Goal: Task Accomplishment & Management: Manage account settings

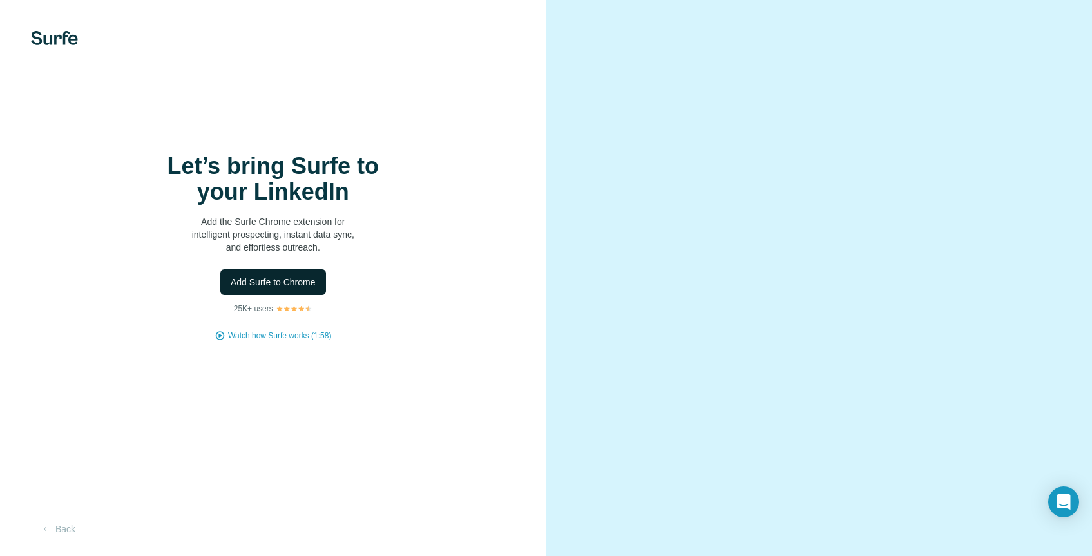
click at [307, 289] on span "Add Surfe to Chrome" at bounding box center [273, 282] width 85 height 13
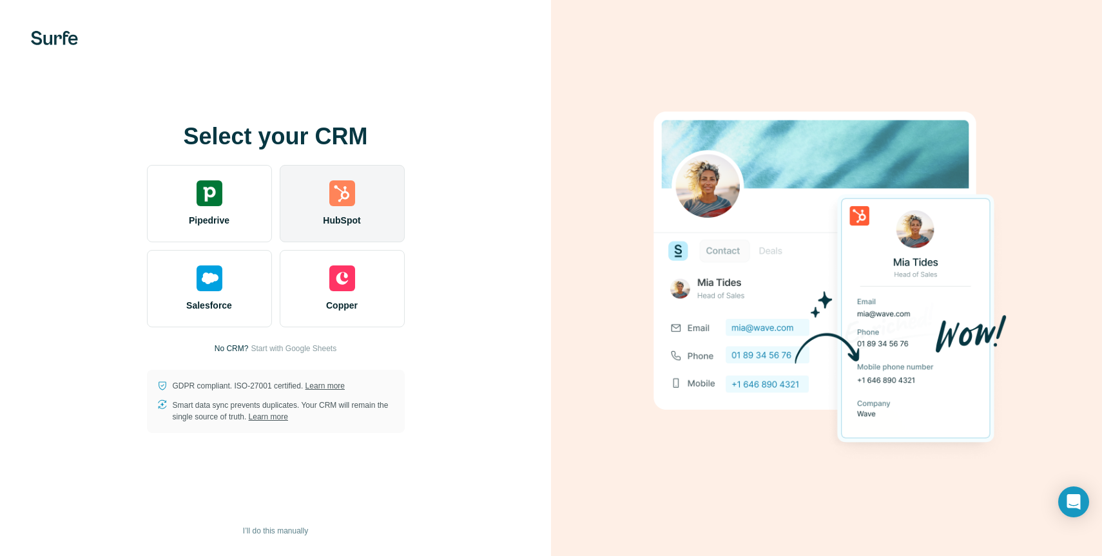
click at [350, 218] on span "HubSpot" at bounding box center [341, 220] width 37 height 13
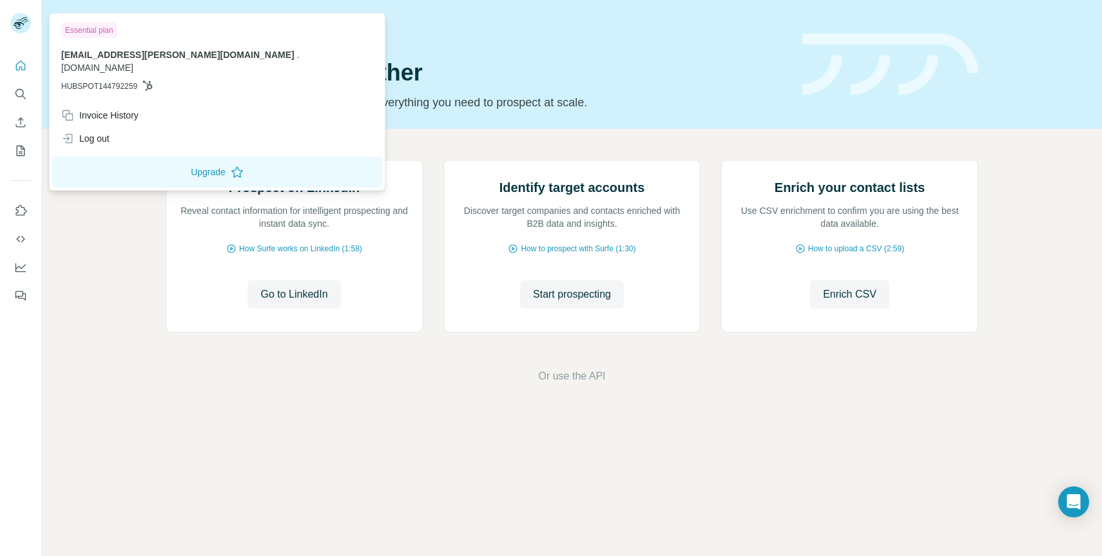
click at [18, 23] on icon at bounding box center [19, 25] width 10 height 7
click at [17, 63] on icon "Quick start" at bounding box center [20, 65] width 13 height 13
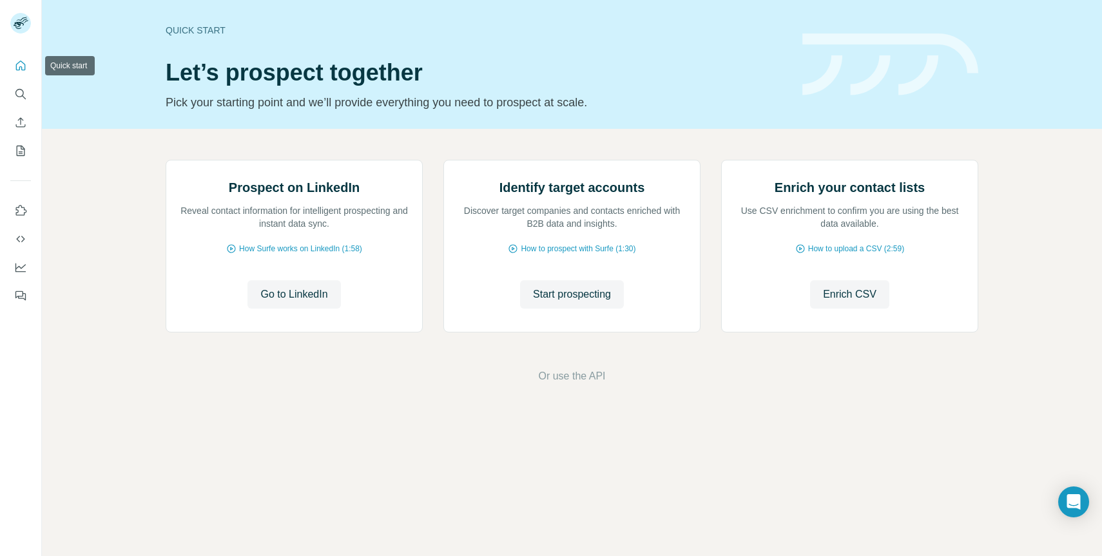
click at [16, 64] on icon "Quick start" at bounding box center [21, 66] width 10 height 10
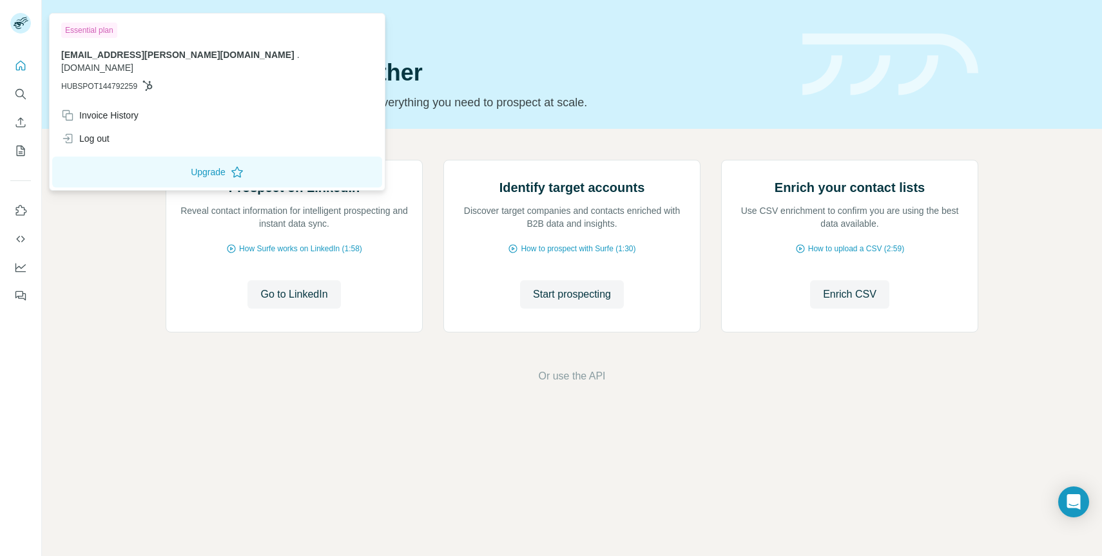
click at [8, 25] on div at bounding box center [22, 25] width 37 height 43
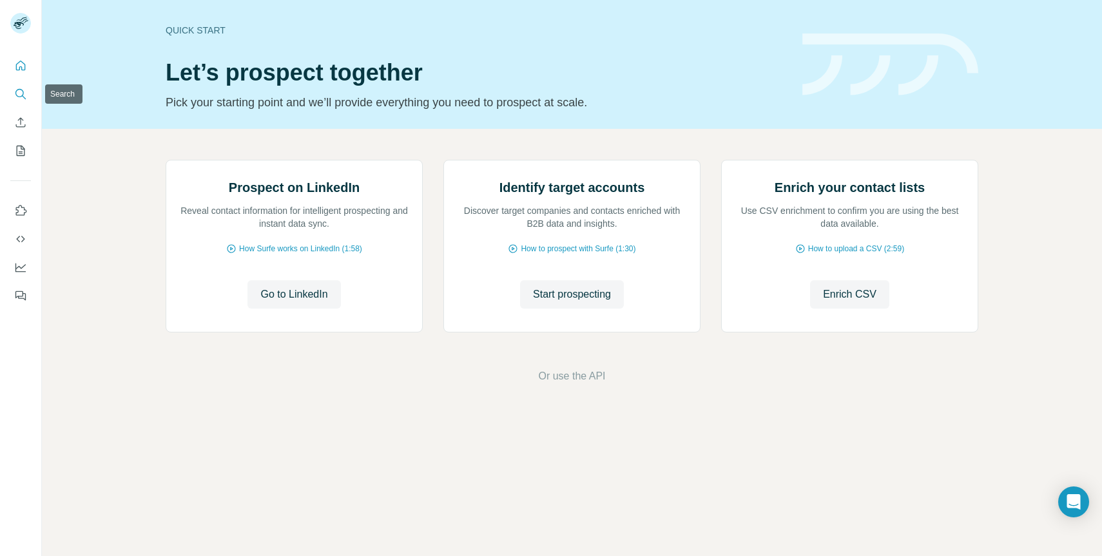
click at [17, 94] on icon "Search" at bounding box center [20, 94] width 13 height 13
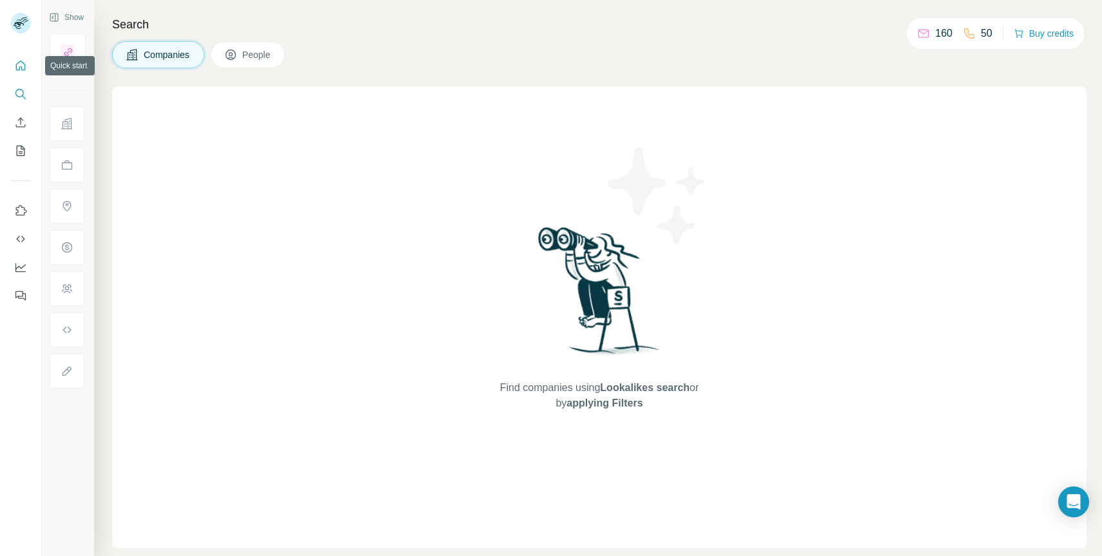
click at [17, 68] on icon "Quick start" at bounding box center [20, 65] width 13 height 13
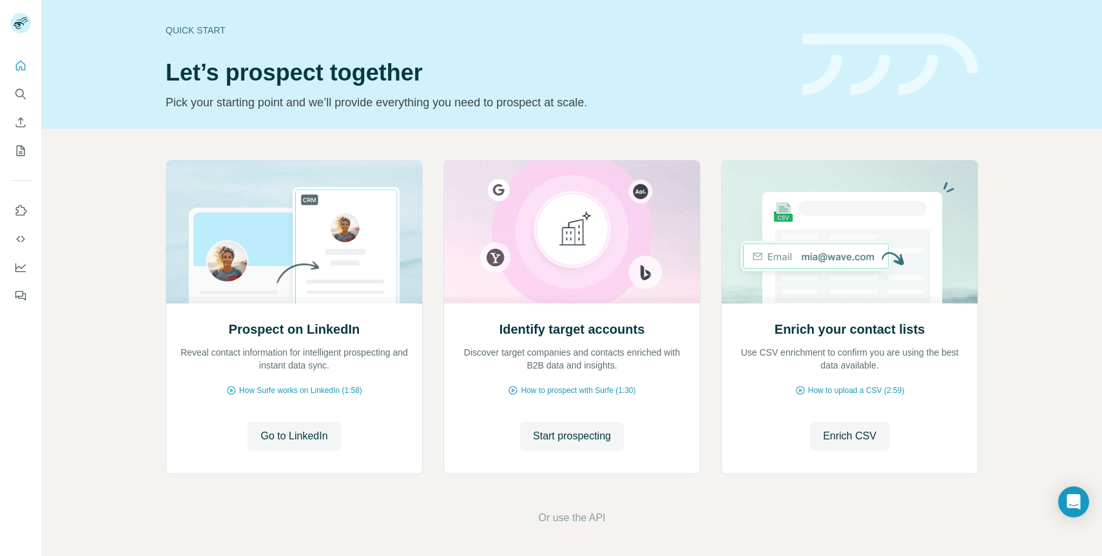
click at [260, 95] on p "Pick your starting point and we’ll provide everything you need to prospect at s…" at bounding box center [476, 102] width 621 height 18
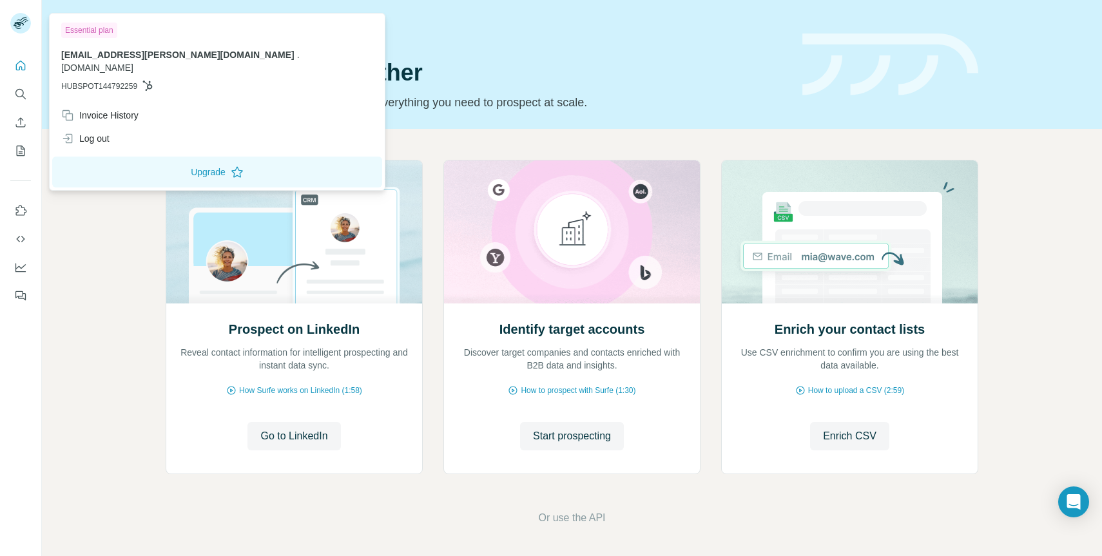
click at [21, 19] on icon at bounding box center [21, 19] width 11 height 4
click at [100, 61] on p "[EMAIL_ADDRESS][PERSON_NAME][DOMAIN_NAME] . [DOMAIN_NAME]" at bounding box center [217, 61] width 312 height 26
click at [93, 48] on p "[EMAIL_ADDRESS][PERSON_NAME][DOMAIN_NAME] . [DOMAIN_NAME]" at bounding box center [217, 61] width 312 height 26
click at [19, 153] on icon "My lists" at bounding box center [22, 150] width 6 height 8
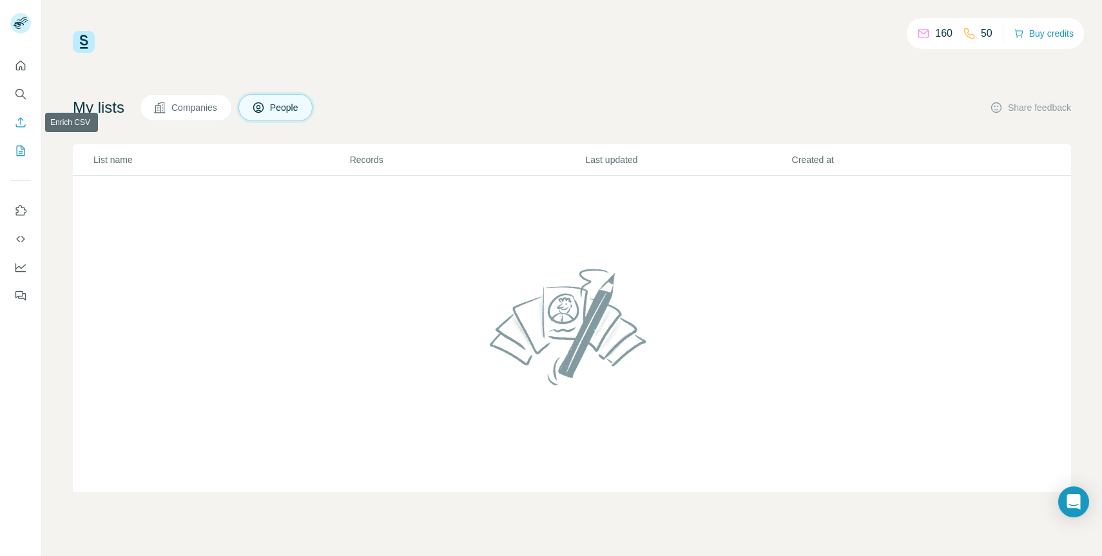
click at [22, 119] on icon "Enrich CSV" at bounding box center [20, 122] width 13 height 13
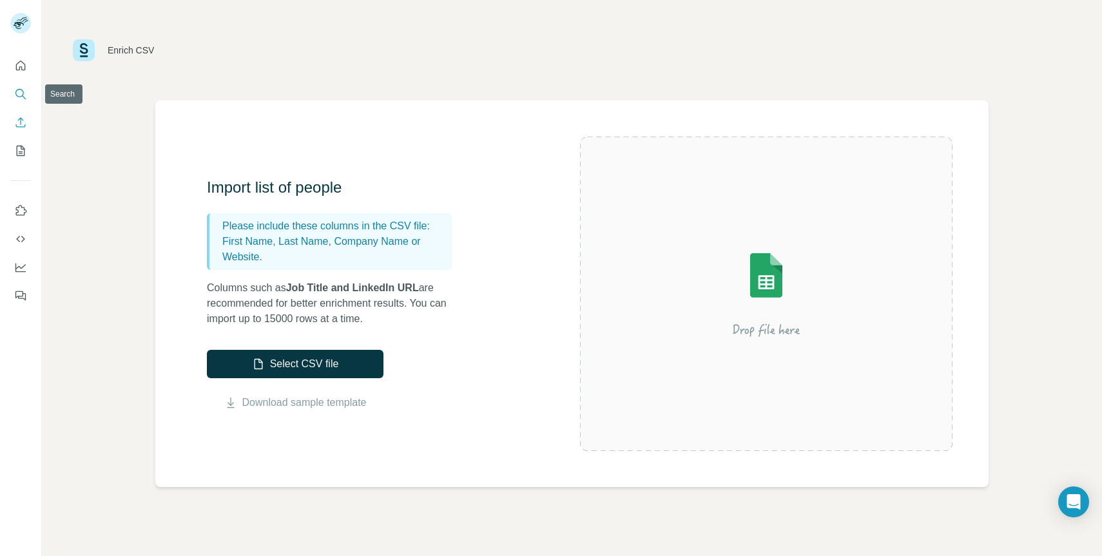
click at [21, 84] on button "Search" at bounding box center [20, 93] width 21 height 23
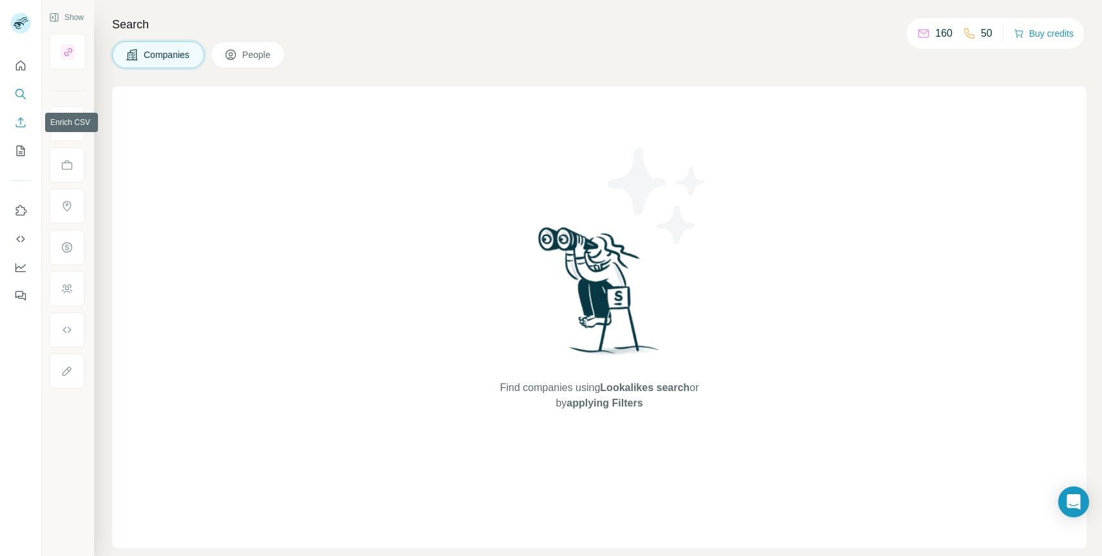
click at [20, 127] on icon "Enrich CSV" at bounding box center [20, 122] width 13 height 13
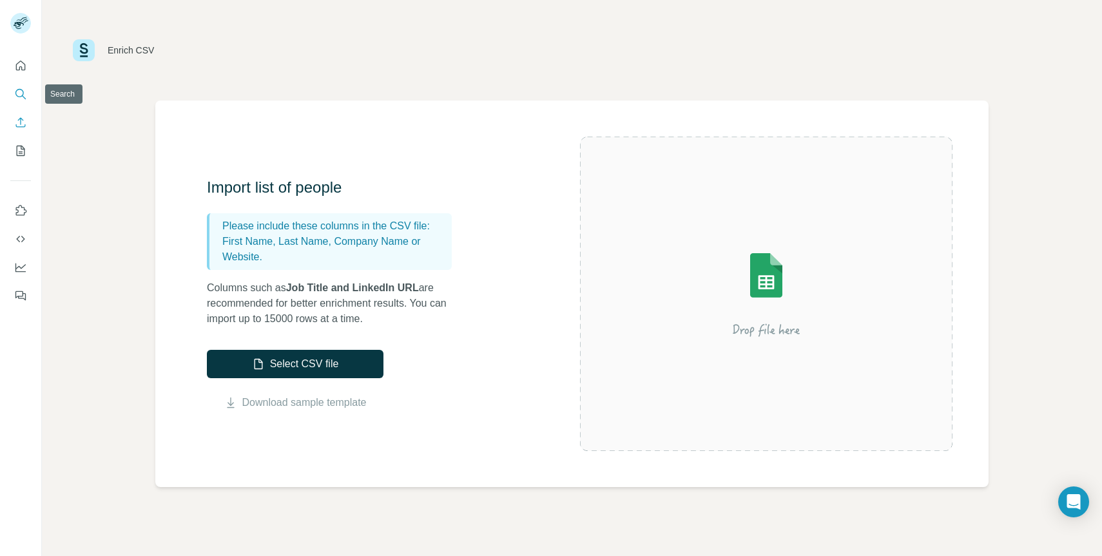
click at [19, 92] on icon "Search" at bounding box center [20, 94] width 13 height 13
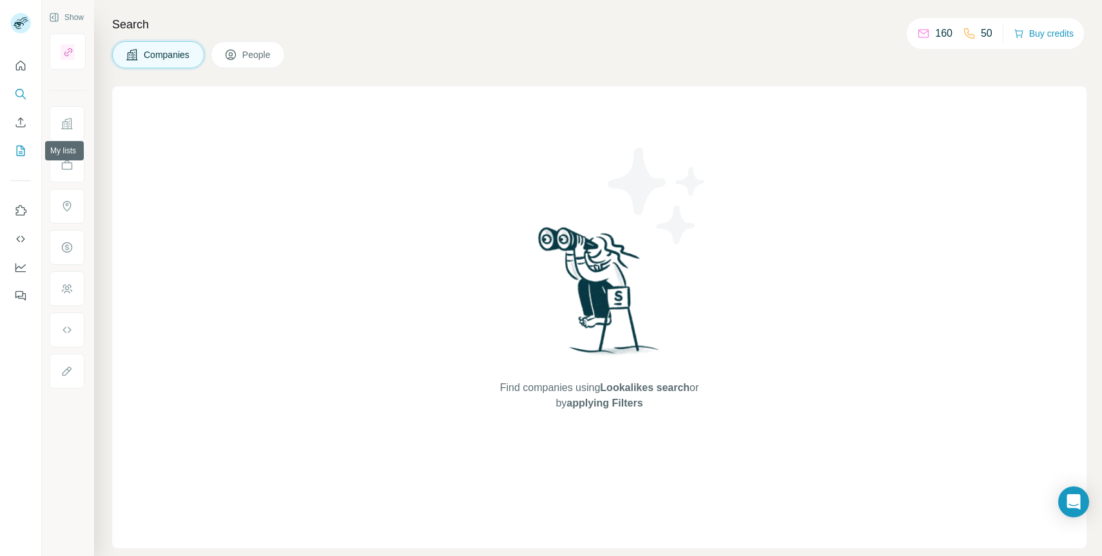
click at [23, 159] on button "My lists" at bounding box center [20, 150] width 21 height 23
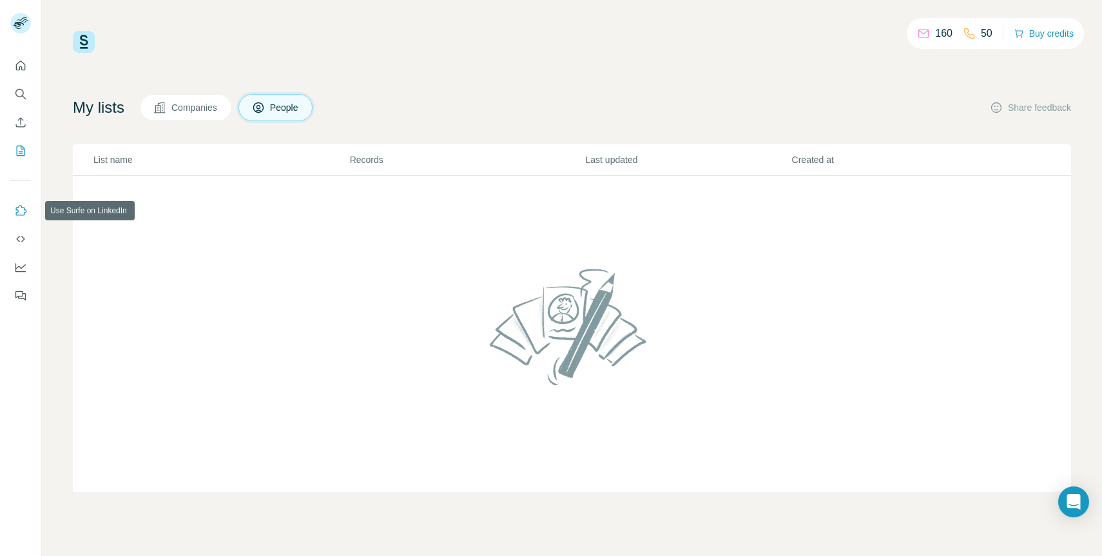
click at [20, 217] on button "Use Surfe on LinkedIn" at bounding box center [20, 210] width 21 height 23
click at [935, 41] on div "160 50" at bounding box center [954, 33] width 75 height 18
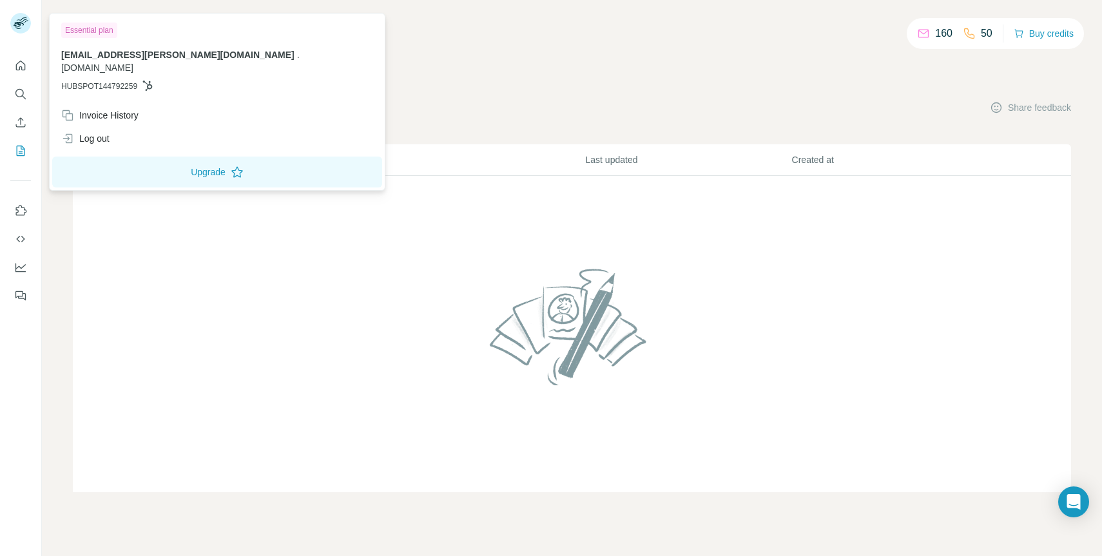
click at [15, 35] on div at bounding box center [20, 24] width 21 height 23
click at [99, 31] on div "Essential plan" at bounding box center [89, 30] width 56 height 15
click at [122, 104] on div "Invoice History" at bounding box center [216, 115] width 327 height 23
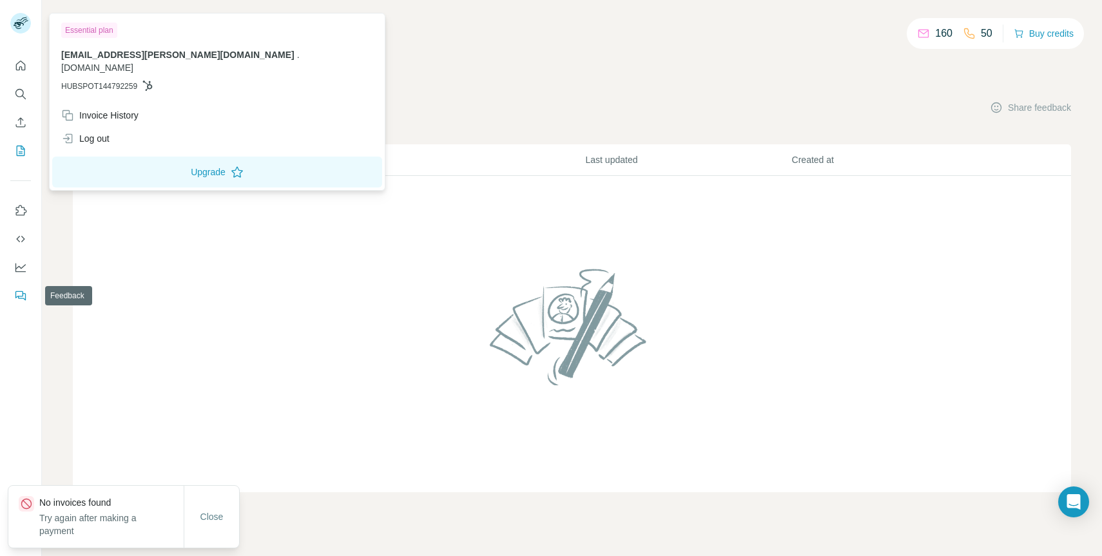
click at [18, 296] on icon "Feedback" at bounding box center [19, 294] width 8 height 7
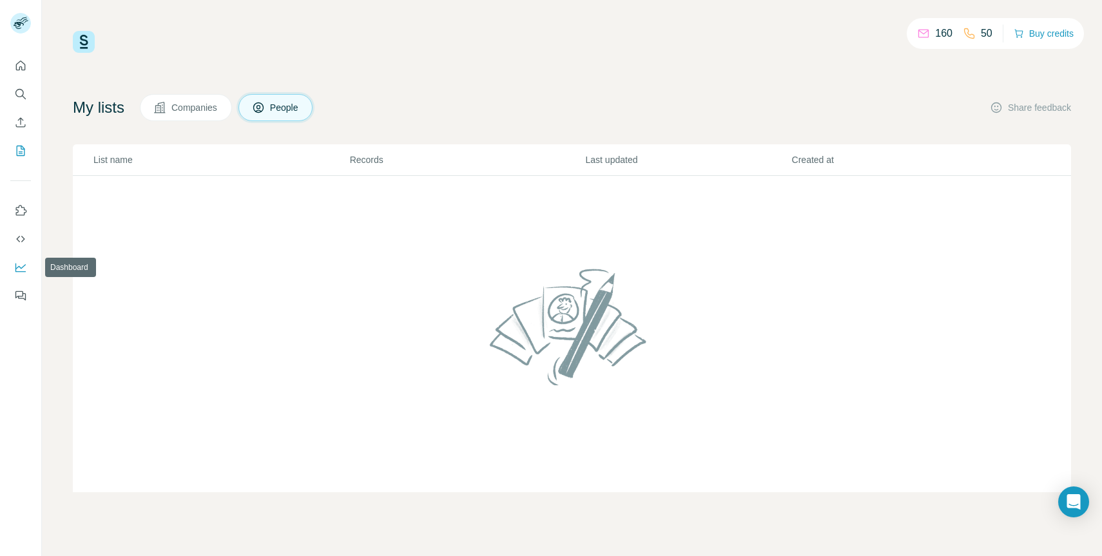
click at [19, 260] on button "Dashboard" at bounding box center [20, 267] width 21 height 23
click at [26, 69] on icon "Quick start" at bounding box center [20, 65] width 13 height 13
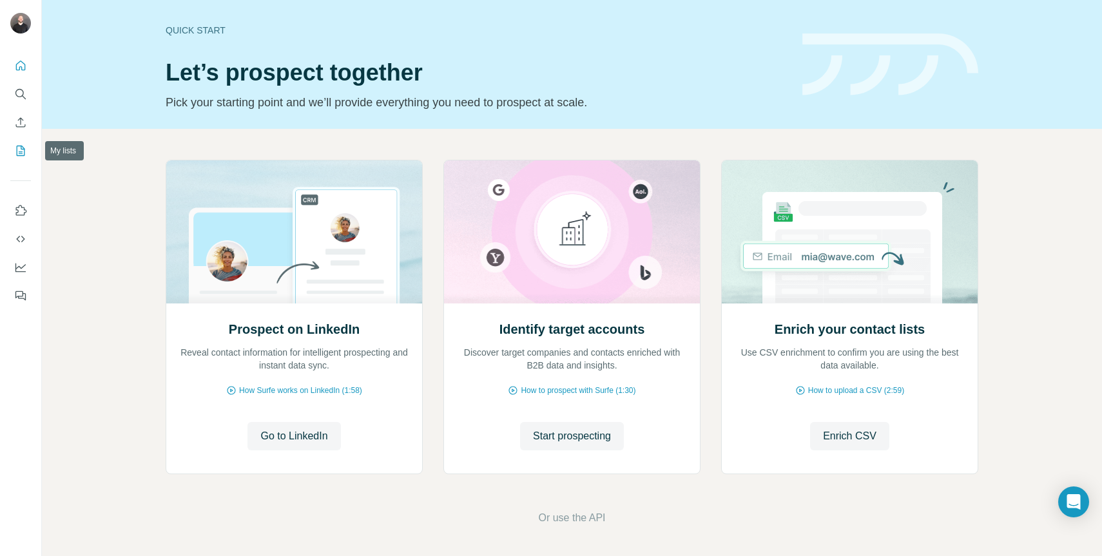
click at [26, 154] on icon "My lists" at bounding box center [20, 150] width 13 height 13
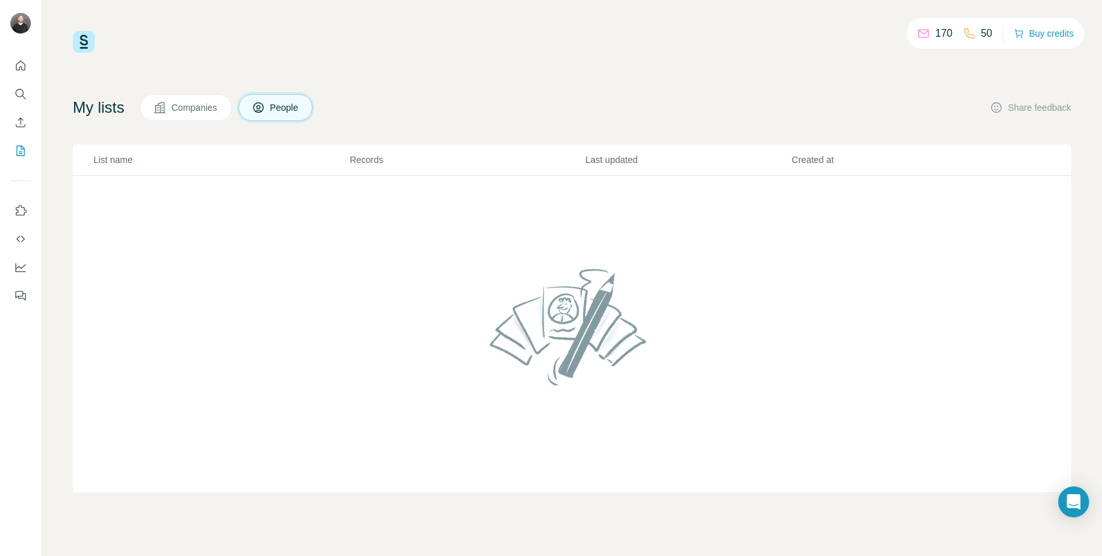
click at [205, 111] on span "Companies" at bounding box center [194, 107] width 47 height 13
click at [280, 108] on span "People" at bounding box center [285, 107] width 30 height 13
click at [939, 31] on p "170" at bounding box center [943, 33] width 17 height 15
click at [12, 205] on button "Use Surfe on LinkedIn" at bounding box center [20, 210] width 21 height 23
click at [18, 265] on icon "Dashboard" at bounding box center [20, 267] width 13 height 13
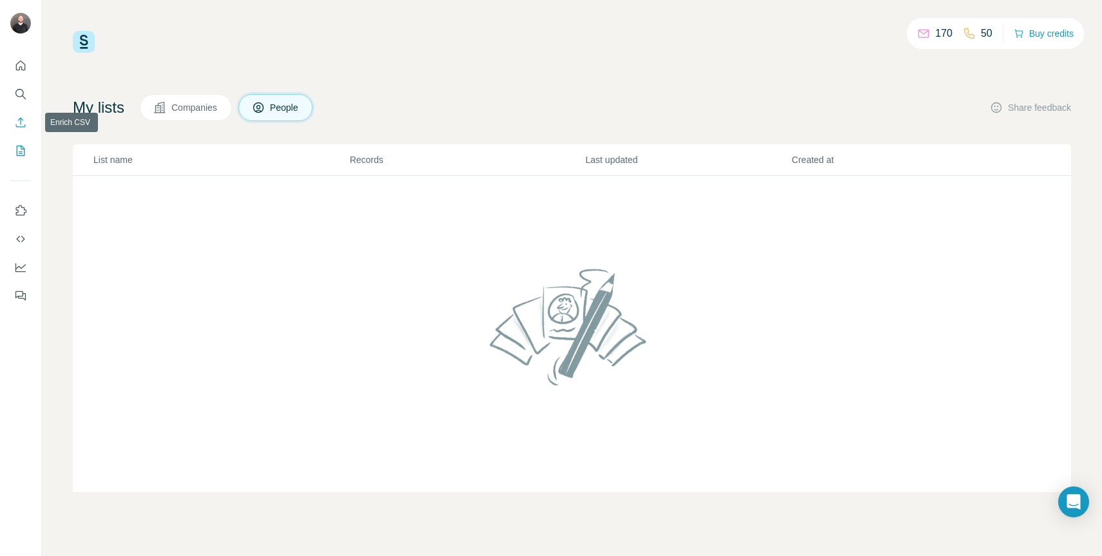
drag, startPoint x: 19, startPoint y: 125, endPoint x: 14, endPoint y: 121, distance: 7.0
click at [19, 125] on icon "Enrich CSV" at bounding box center [20, 122] width 13 height 13
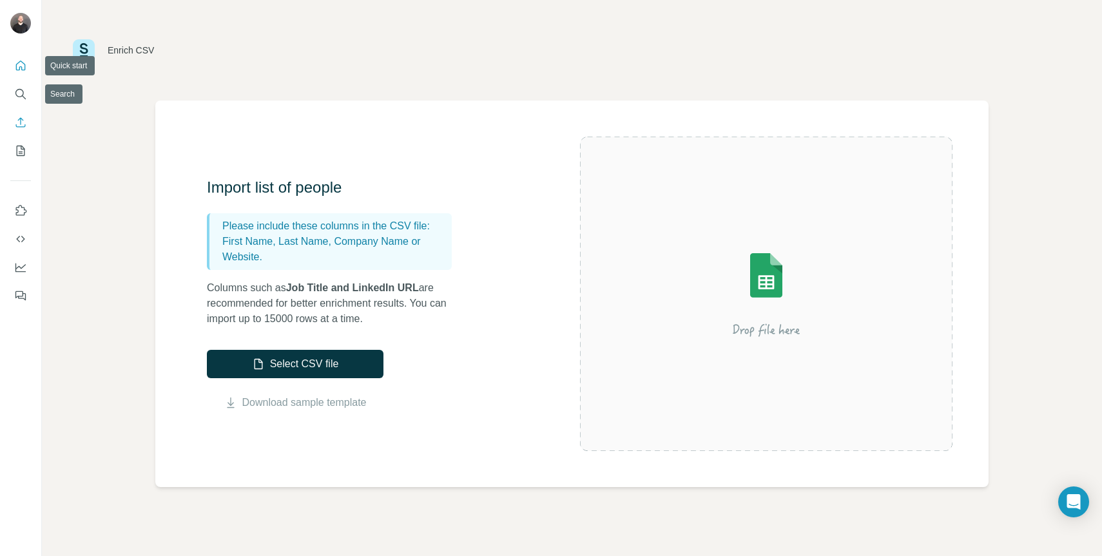
click at [15, 75] on button "Quick start" at bounding box center [20, 65] width 21 height 23
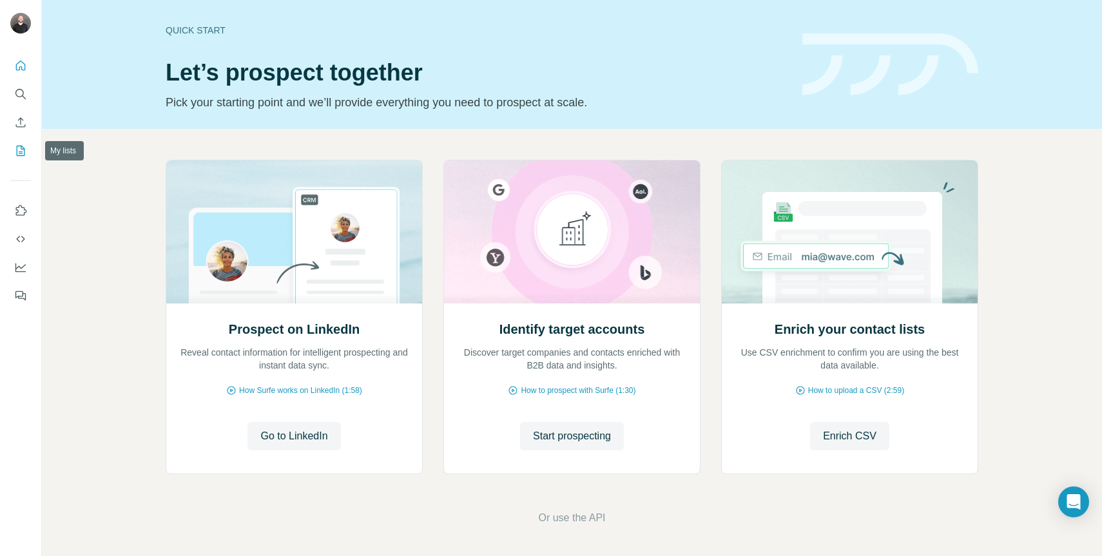
click at [19, 159] on button "My lists" at bounding box center [20, 150] width 21 height 23
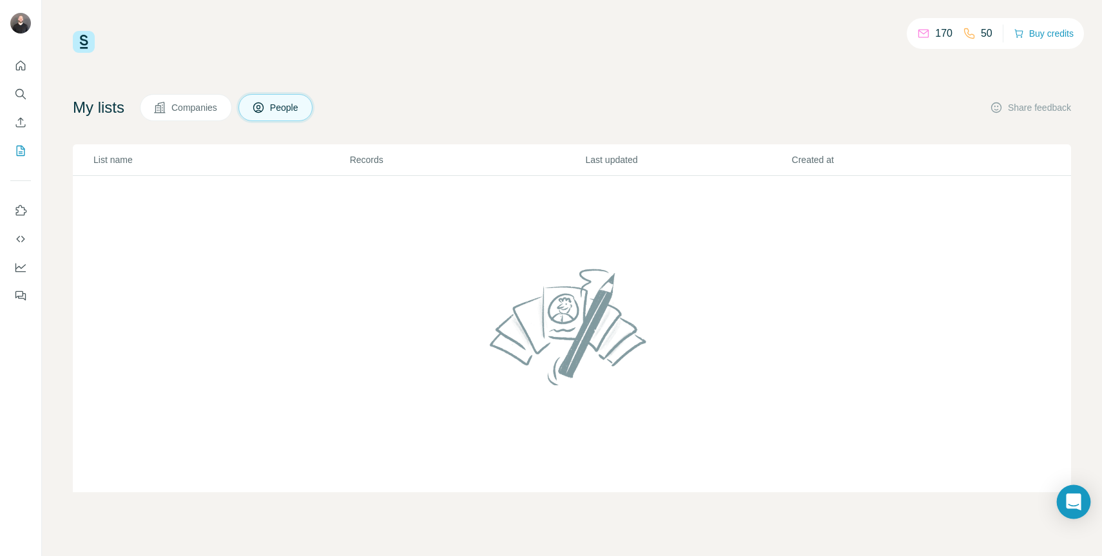
click at [1079, 495] on icon "Open Intercom Messenger" at bounding box center [1073, 501] width 17 height 17
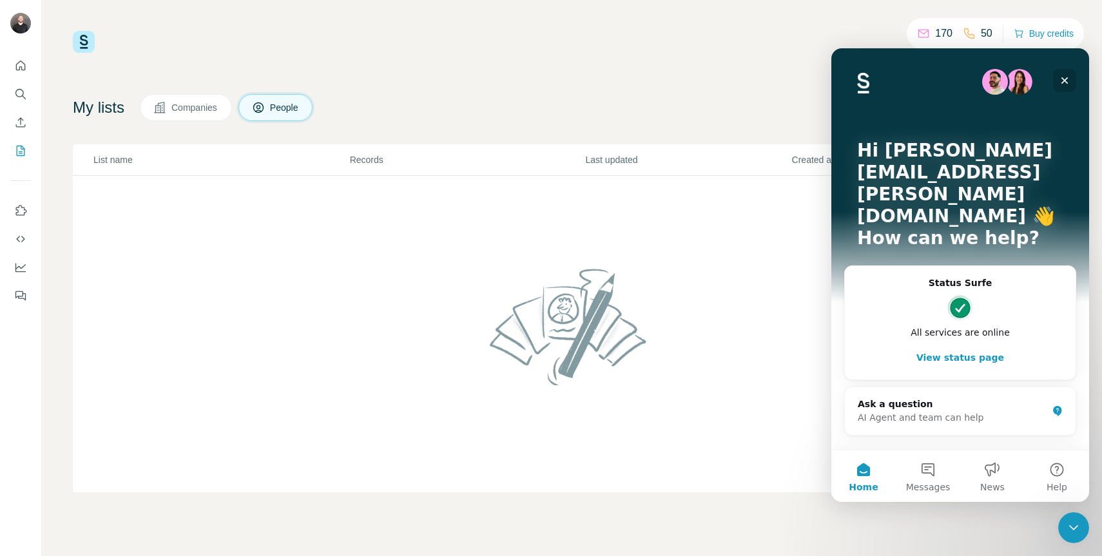
click at [1059, 72] on div "Close" at bounding box center [1064, 80] width 23 height 23
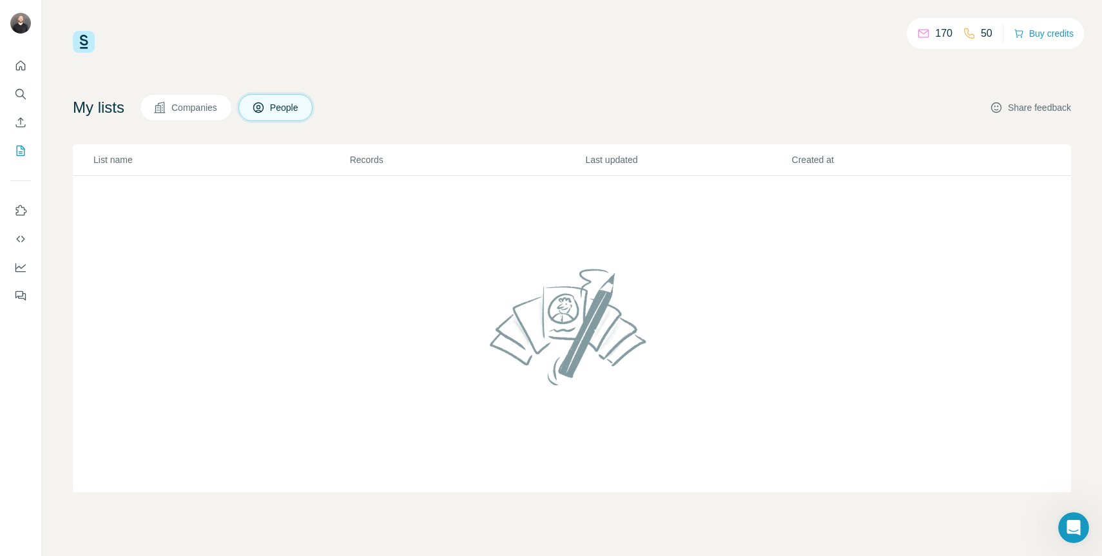
click at [997, 108] on icon "button" at bounding box center [995, 107] width 13 height 13
click at [624, 311] on img at bounding box center [571, 327] width 175 height 138
click at [545, 319] on img at bounding box center [571, 327] width 175 height 138
drag, startPoint x: 545, startPoint y: 319, endPoint x: 786, endPoint y: 79, distance: 340.3
click at [545, 318] on img at bounding box center [571, 327] width 175 height 138
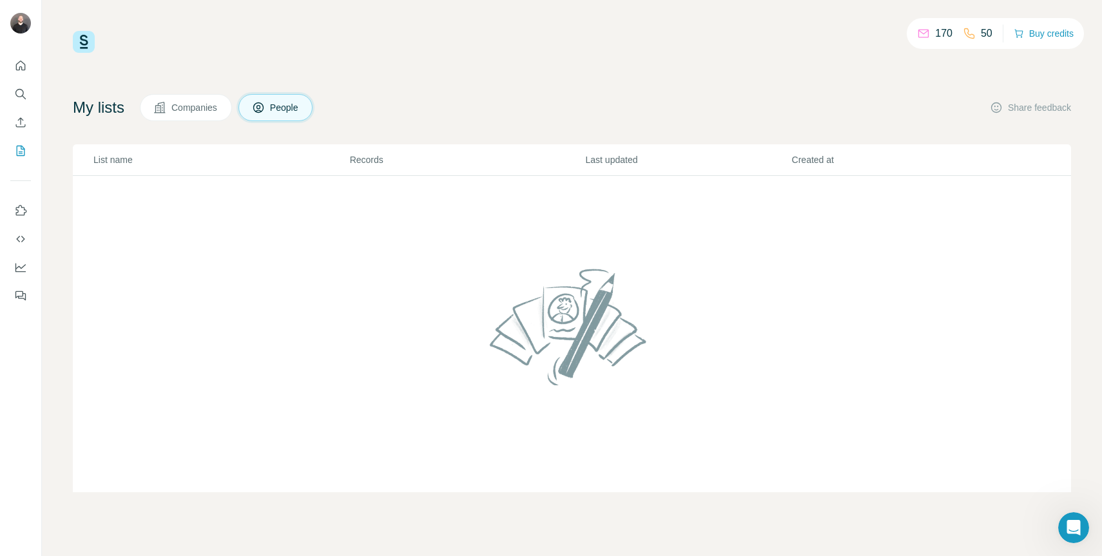
drag, startPoint x: 784, startPoint y: 126, endPoint x: 343, endPoint y: 152, distance: 442.1
click at [784, 126] on div "My lists Companies People Share feedback List name Records Last updated Created…" at bounding box center [572, 293] width 998 height 398
click at [5, 135] on div at bounding box center [20, 176] width 41 height 261
click at [83, 35] on img at bounding box center [84, 42] width 22 height 22
click at [8, 100] on div at bounding box center [20, 176] width 41 height 261
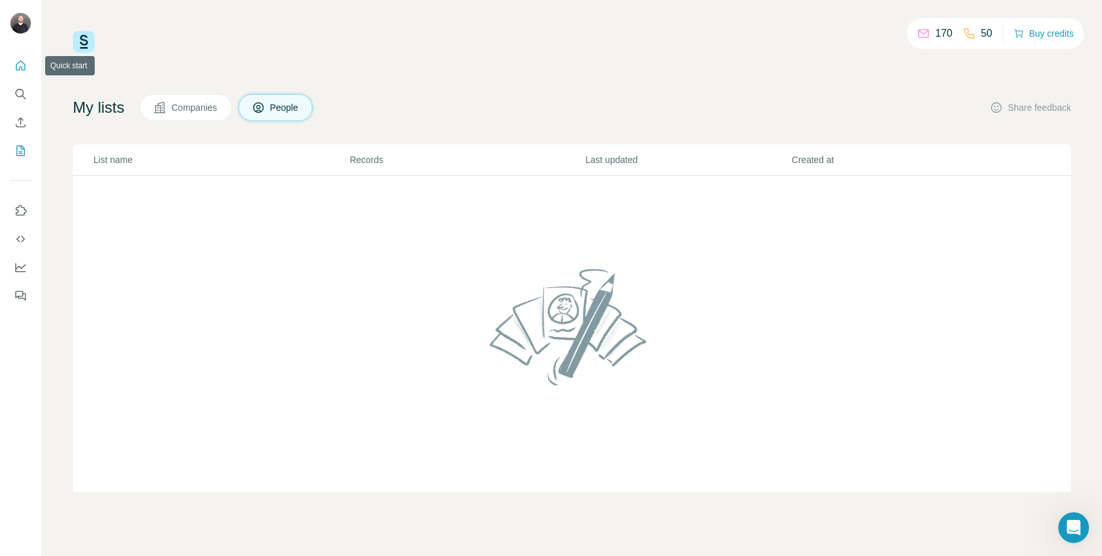
click at [13, 67] on button "Quick start" at bounding box center [20, 65] width 21 height 23
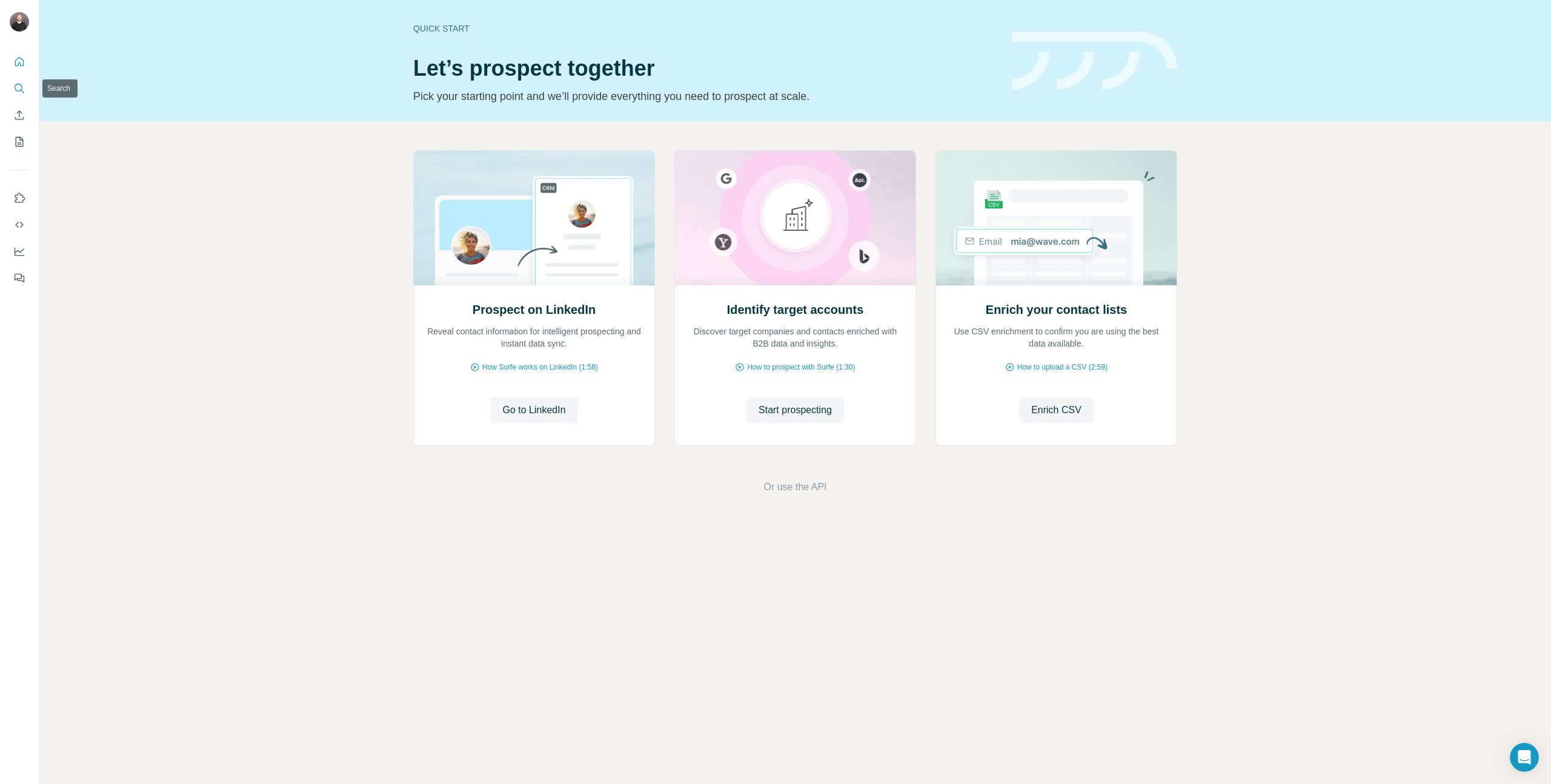
click at [20, 92] on icon "Search" at bounding box center [19, 88] width 12 height 12
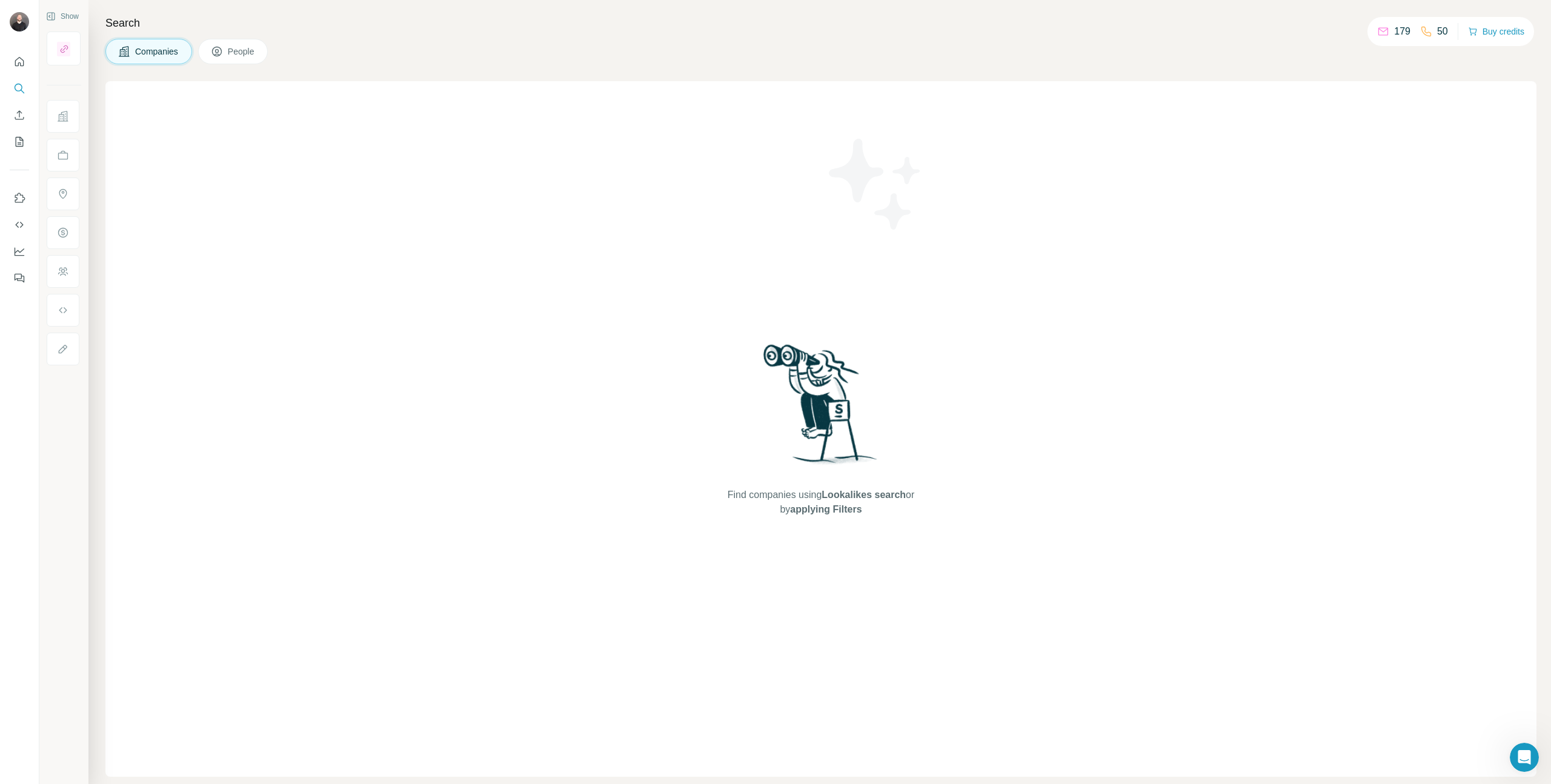
click at [239, 57] on button "People" at bounding box center [233, 51] width 71 height 25
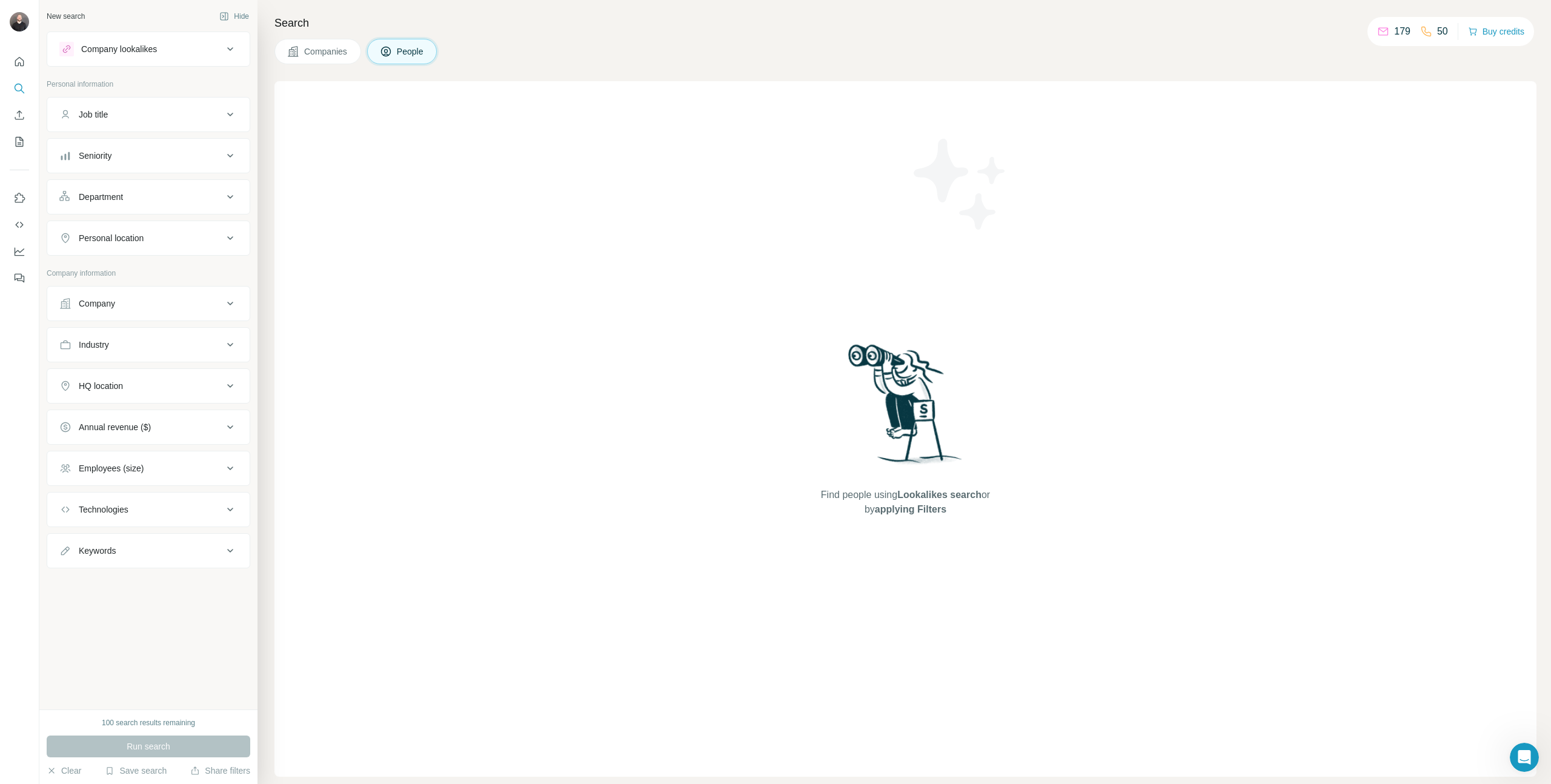
click at [157, 290] on button "Company" at bounding box center [148, 303] width 202 height 29
click at [159, 367] on input "text" at bounding box center [148, 356] width 178 height 22
click at [178, 440] on button "Upload a list of companies" at bounding box center [148, 444] width 178 height 22
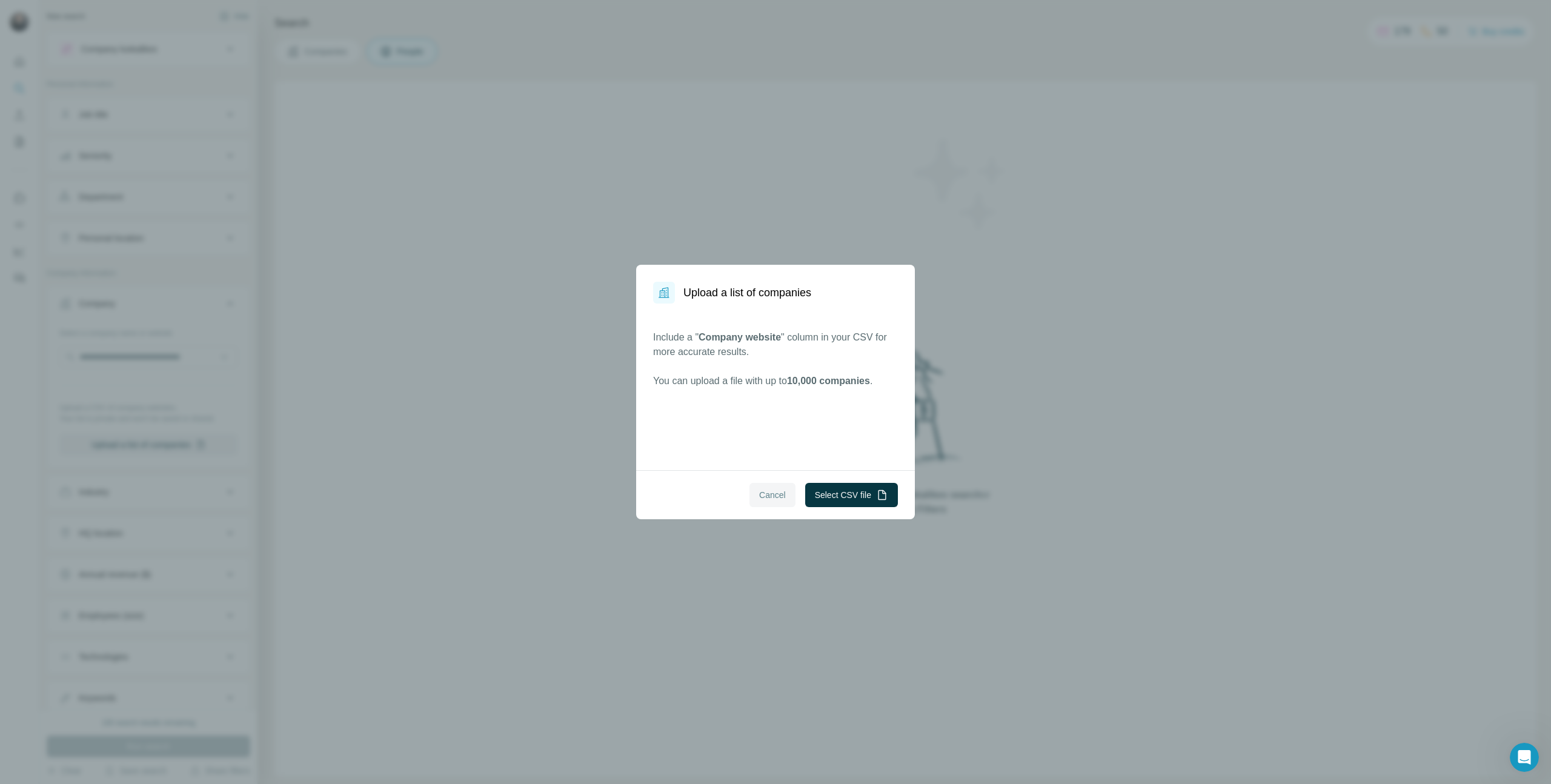
click at [783, 497] on button "Cancel" at bounding box center [772, 494] width 46 height 24
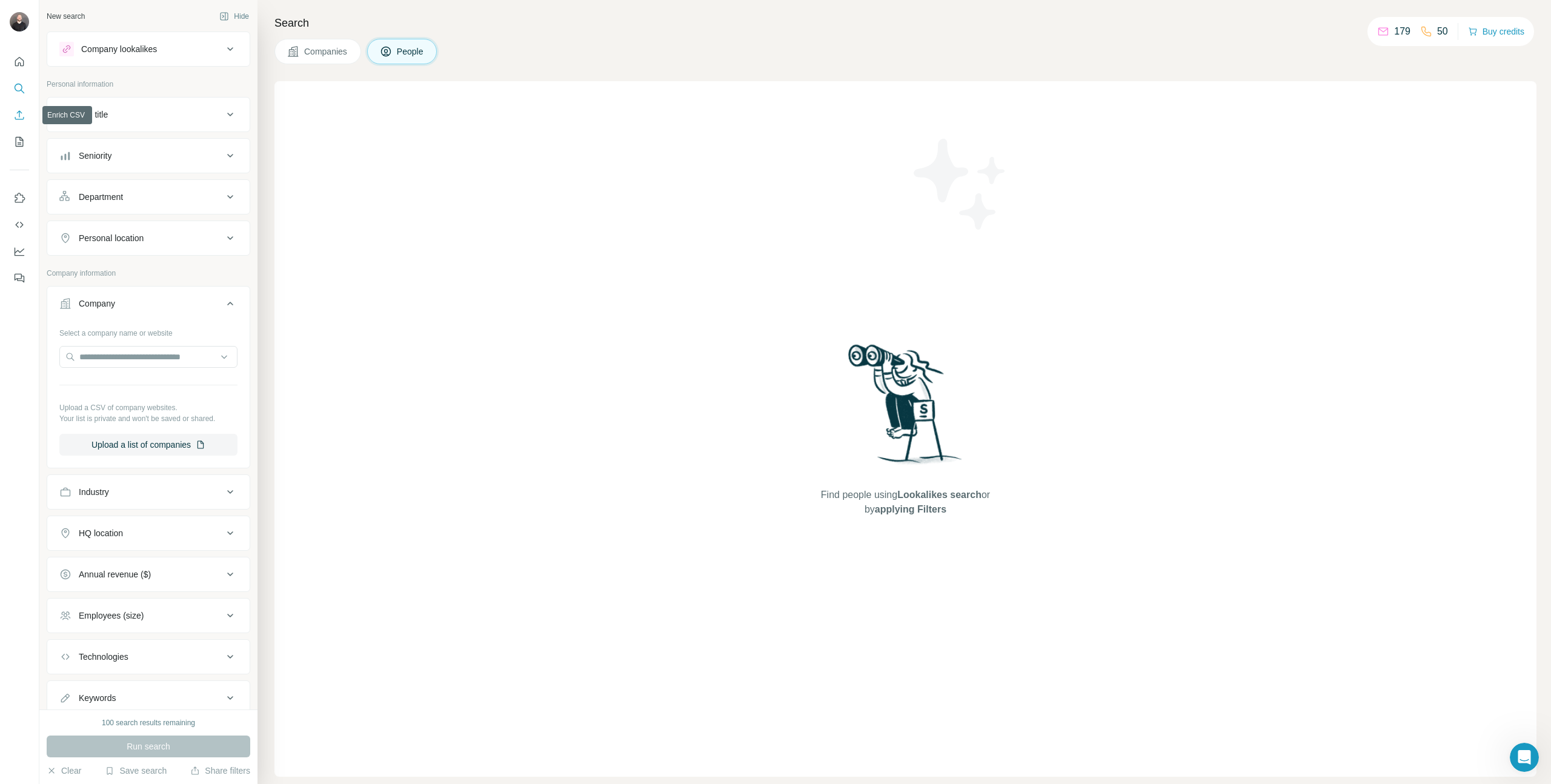
click at [24, 121] on button "Enrich CSV" at bounding box center [19, 115] width 20 height 22
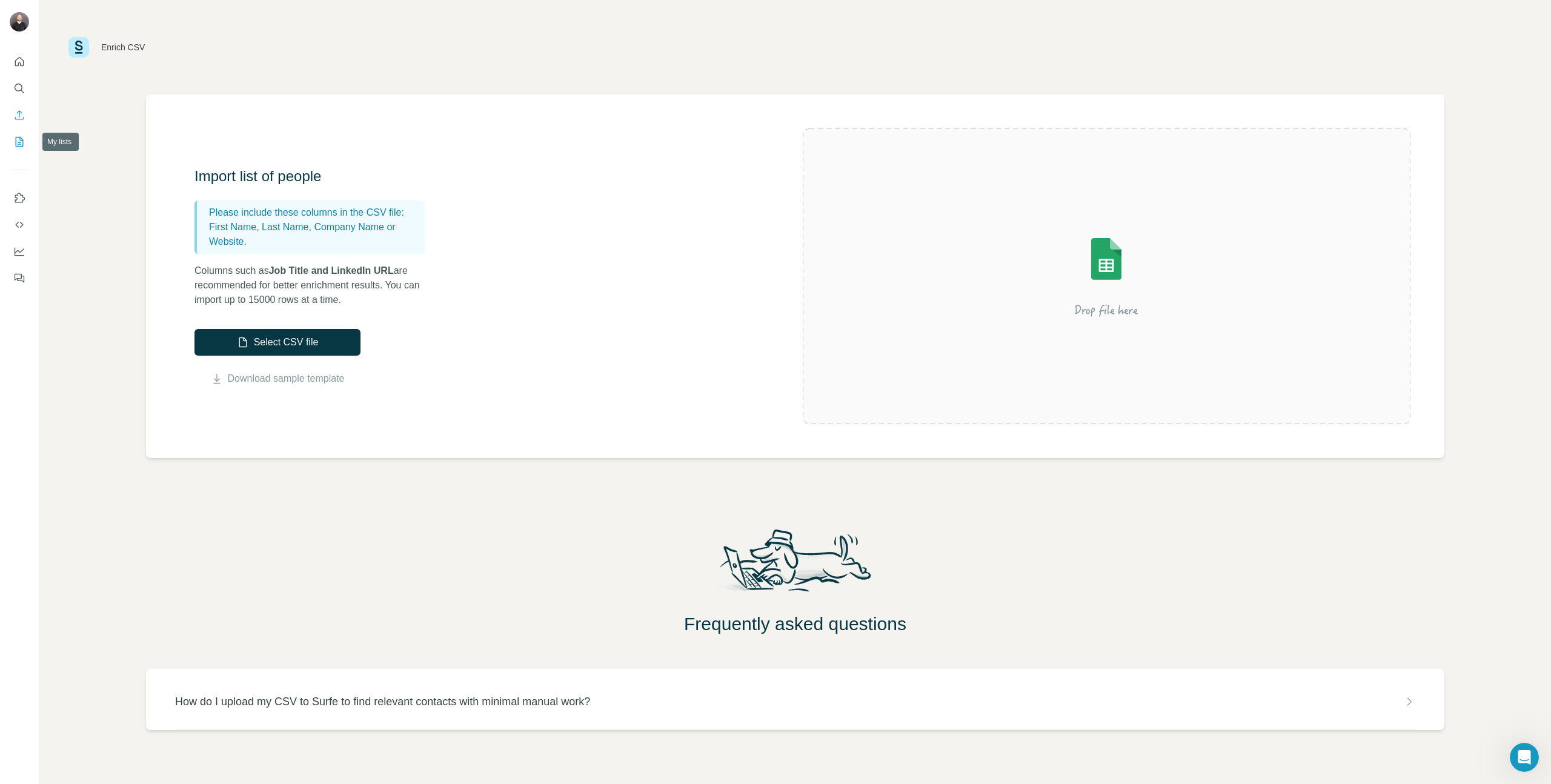
click at [15, 133] on button "My lists" at bounding box center [19, 141] width 20 height 22
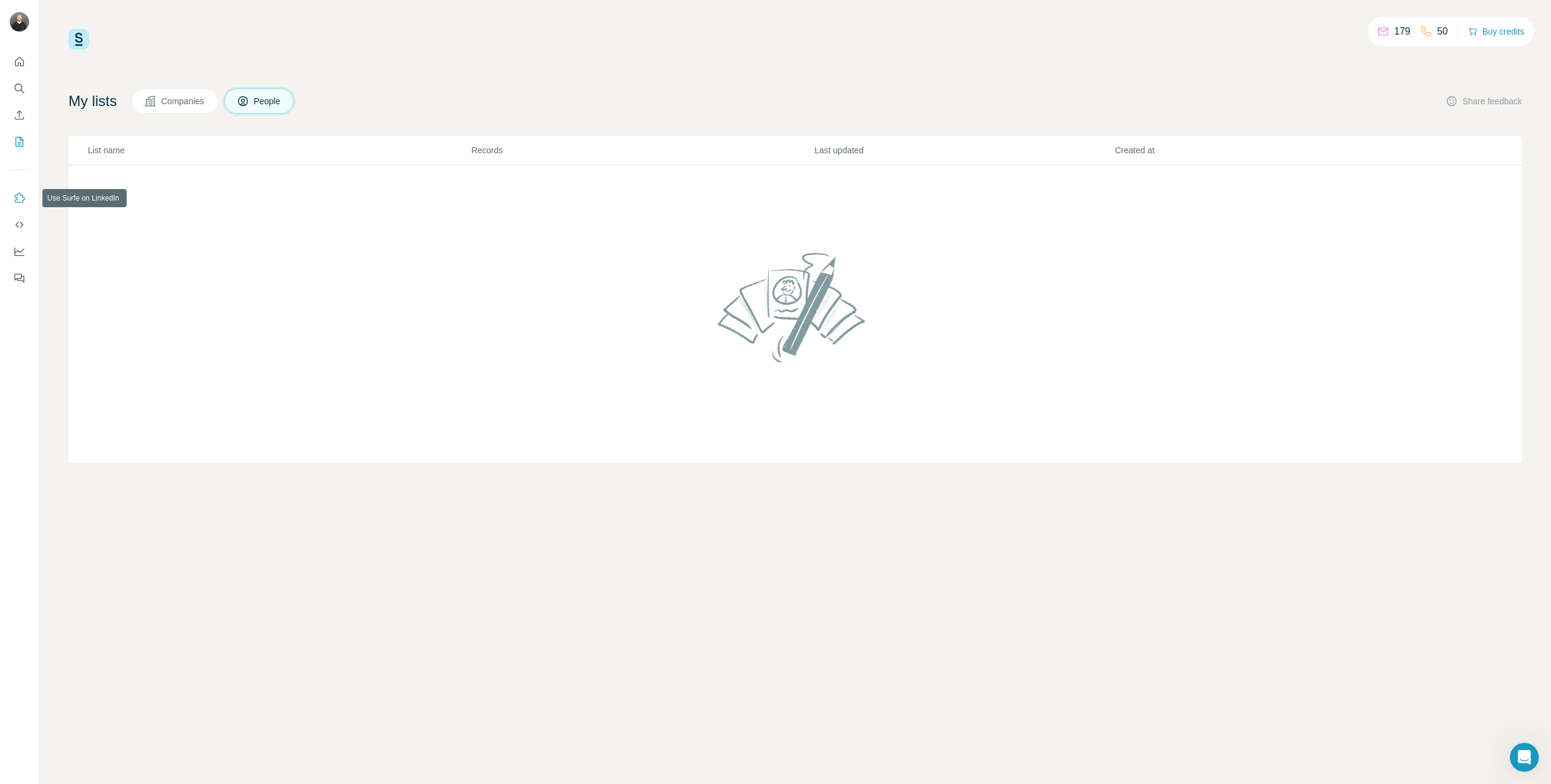
click at [16, 194] on icon "Use Surfe on LinkedIn" at bounding box center [19, 197] width 12 height 12
click at [24, 214] on button "Use Surfe API" at bounding box center [19, 224] width 20 height 22
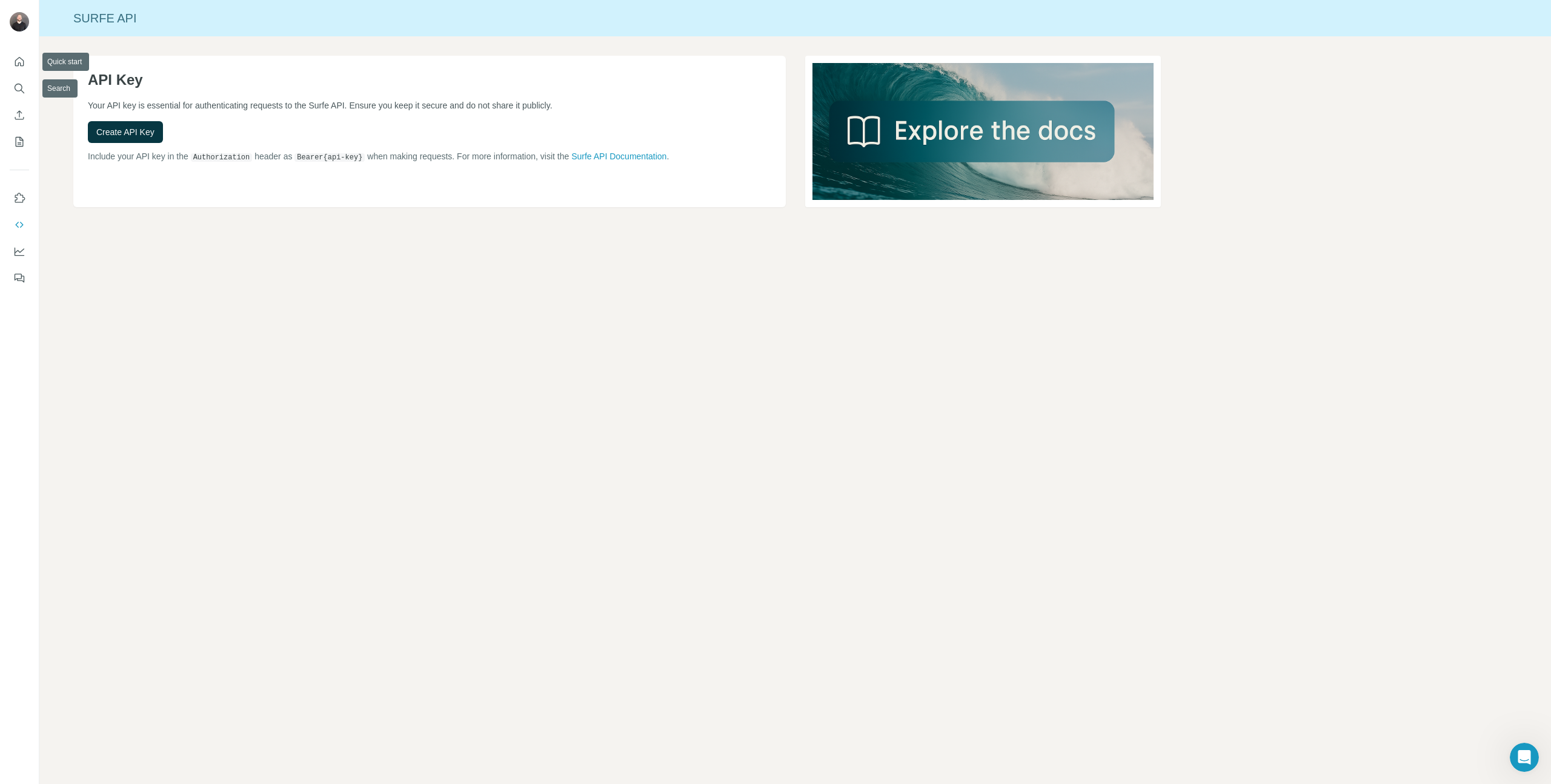
click at [7, 55] on div at bounding box center [19, 165] width 39 height 245
click at [23, 54] on button "Quick start" at bounding box center [19, 61] width 20 height 22
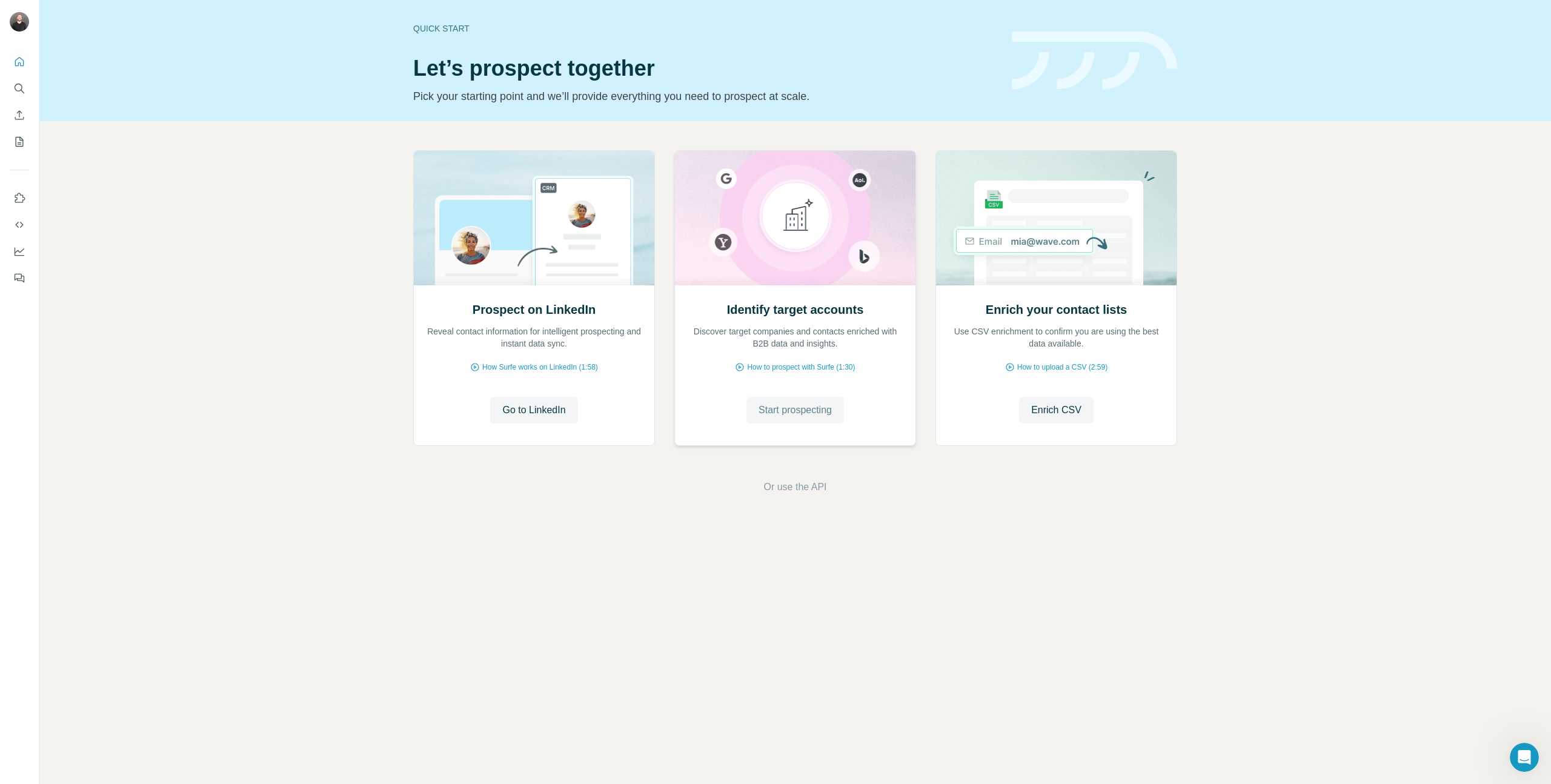
click at [779, 399] on button "Start prospecting" at bounding box center [796, 410] width 98 height 26
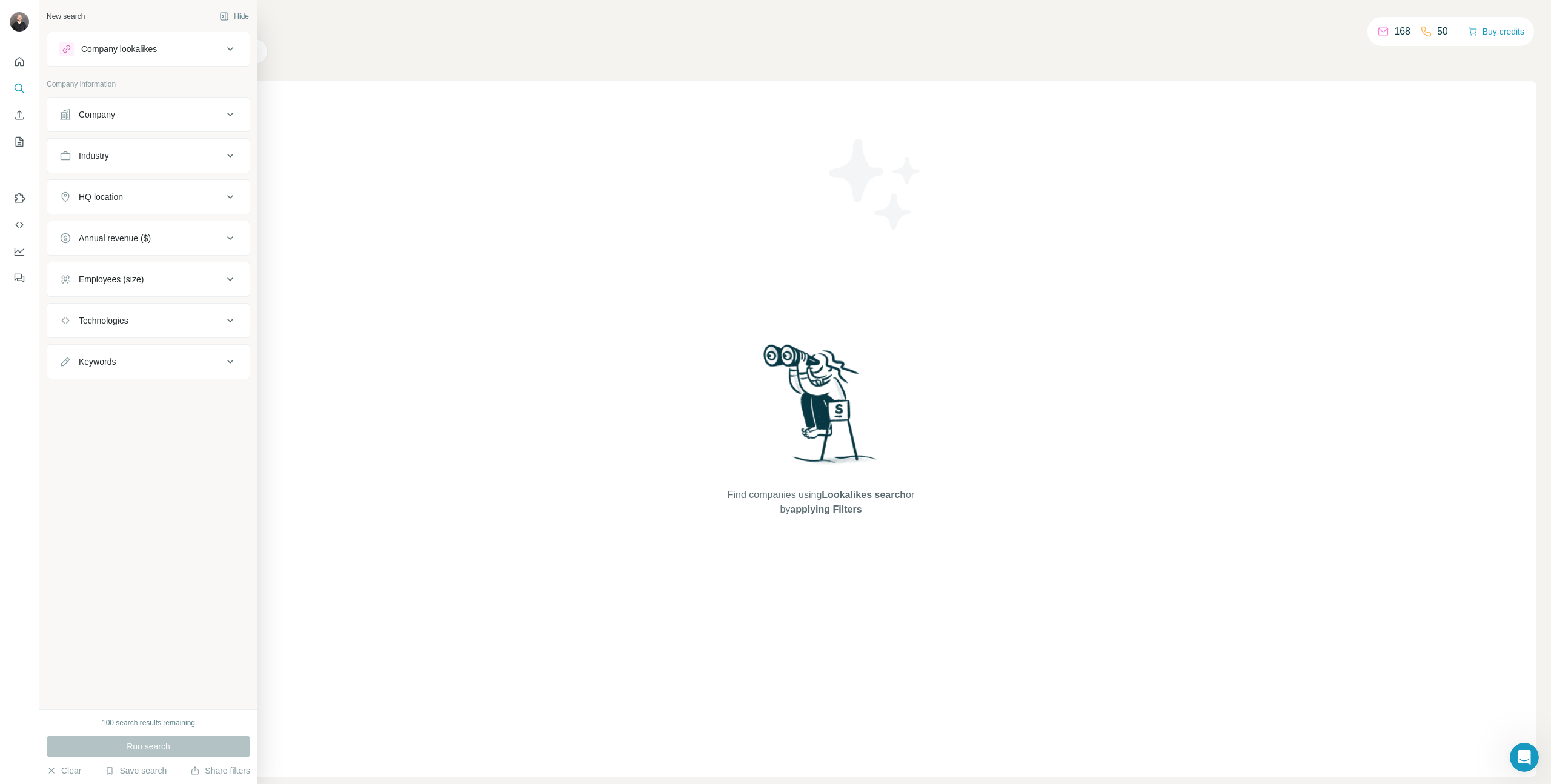
click at [56, 115] on button "Company" at bounding box center [148, 114] width 202 height 29
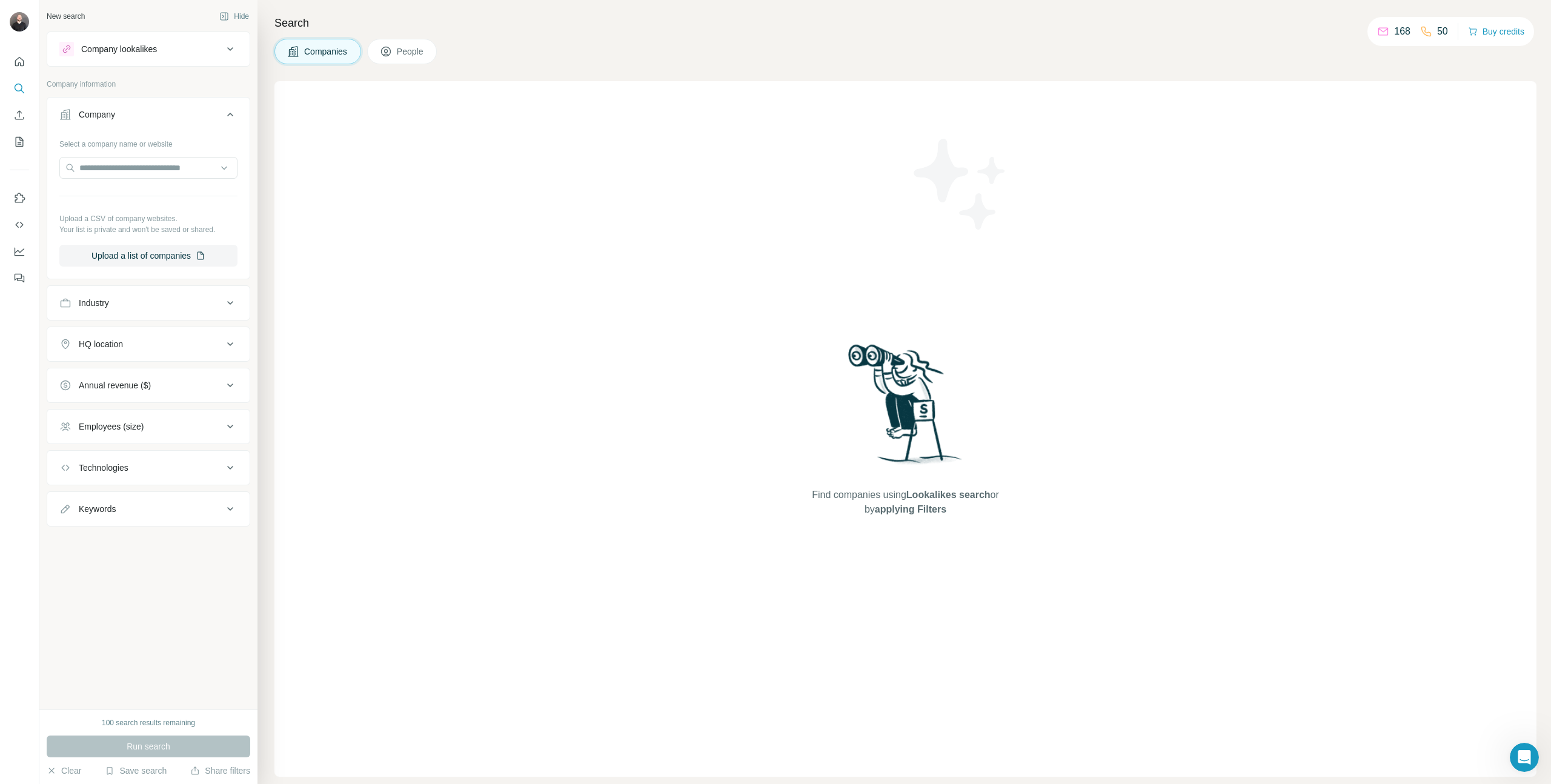
click at [171, 305] on div "Industry" at bounding box center [141, 303] width 164 height 12
click at [223, 49] on icon at bounding box center [229, 48] width 14 height 14
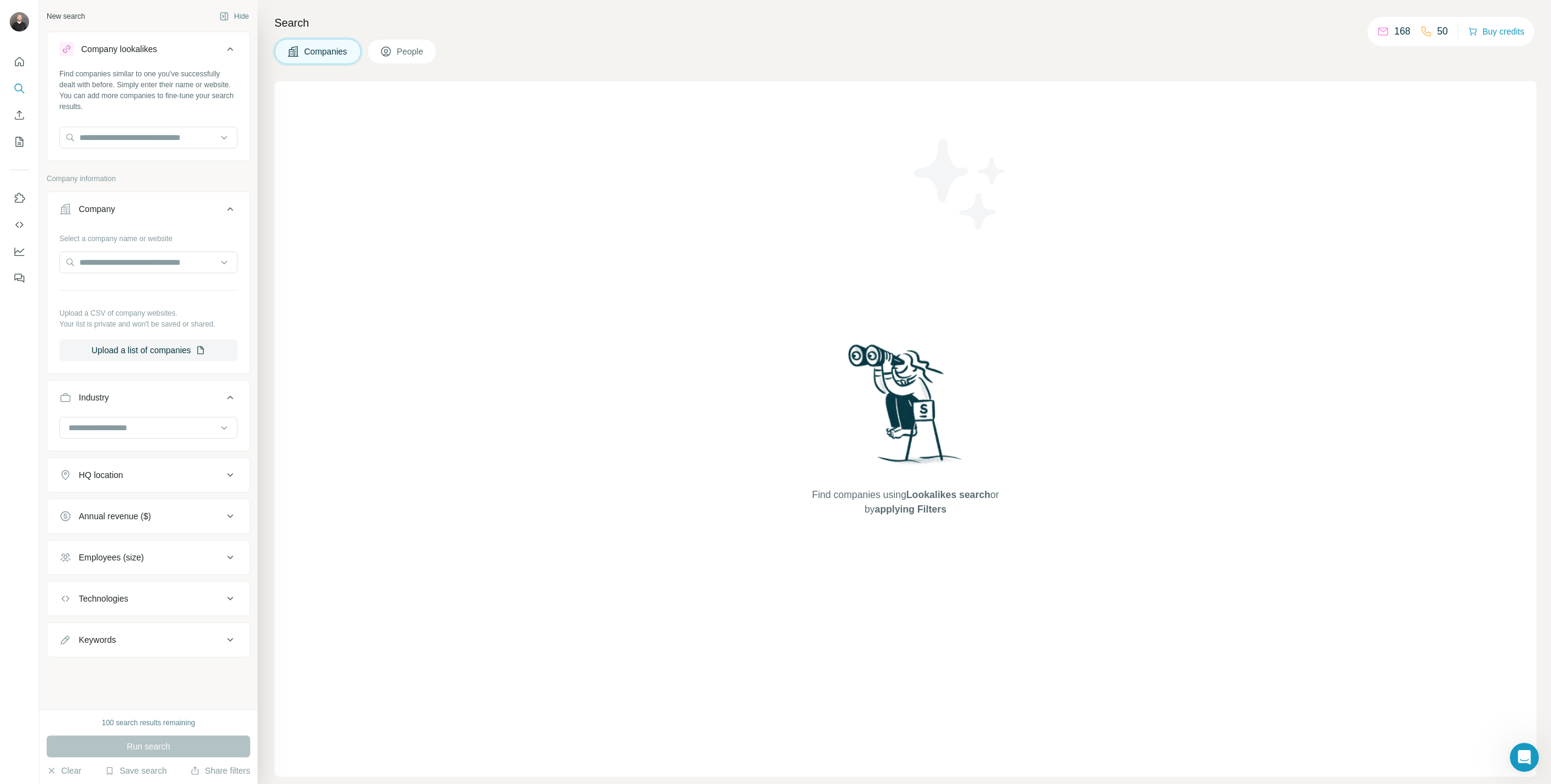
click at [222, 55] on div "Company lookalikes" at bounding box center [141, 48] width 164 height 14
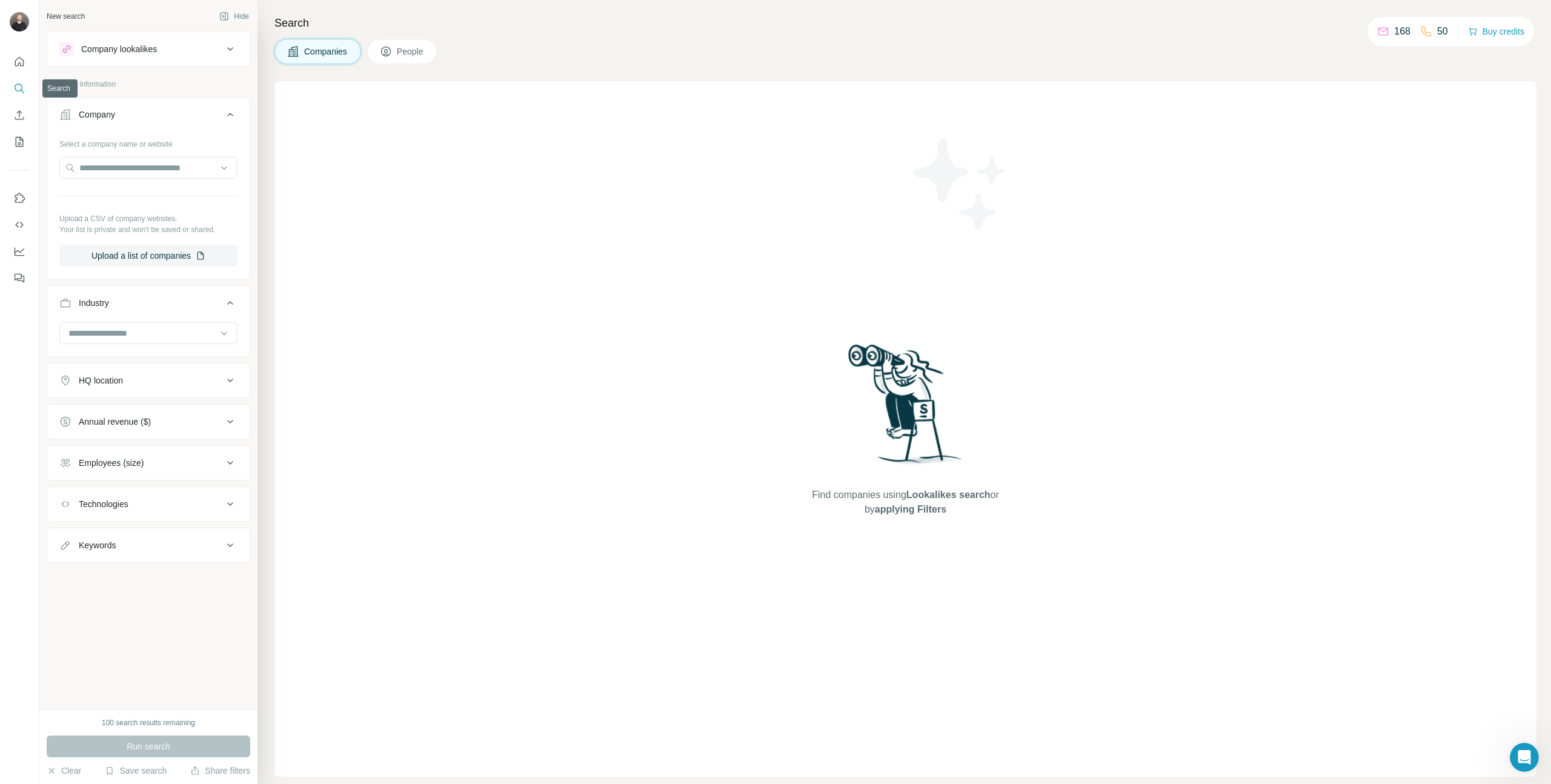
click at [22, 86] on icon "Search" at bounding box center [18, 87] width 8 height 8
click at [372, 74] on div "Search Companies People Find companies using Lookalikes search or by applying F…" at bounding box center [904, 392] width 1293 height 784
click at [230, 333] on div at bounding box center [148, 333] width 178 height 22
click at [218, 330] on icon at bounding box center [224, 333] width 12 height 12
click at [215, 327] on input at bounding box center [142, 333] width 150 height 13
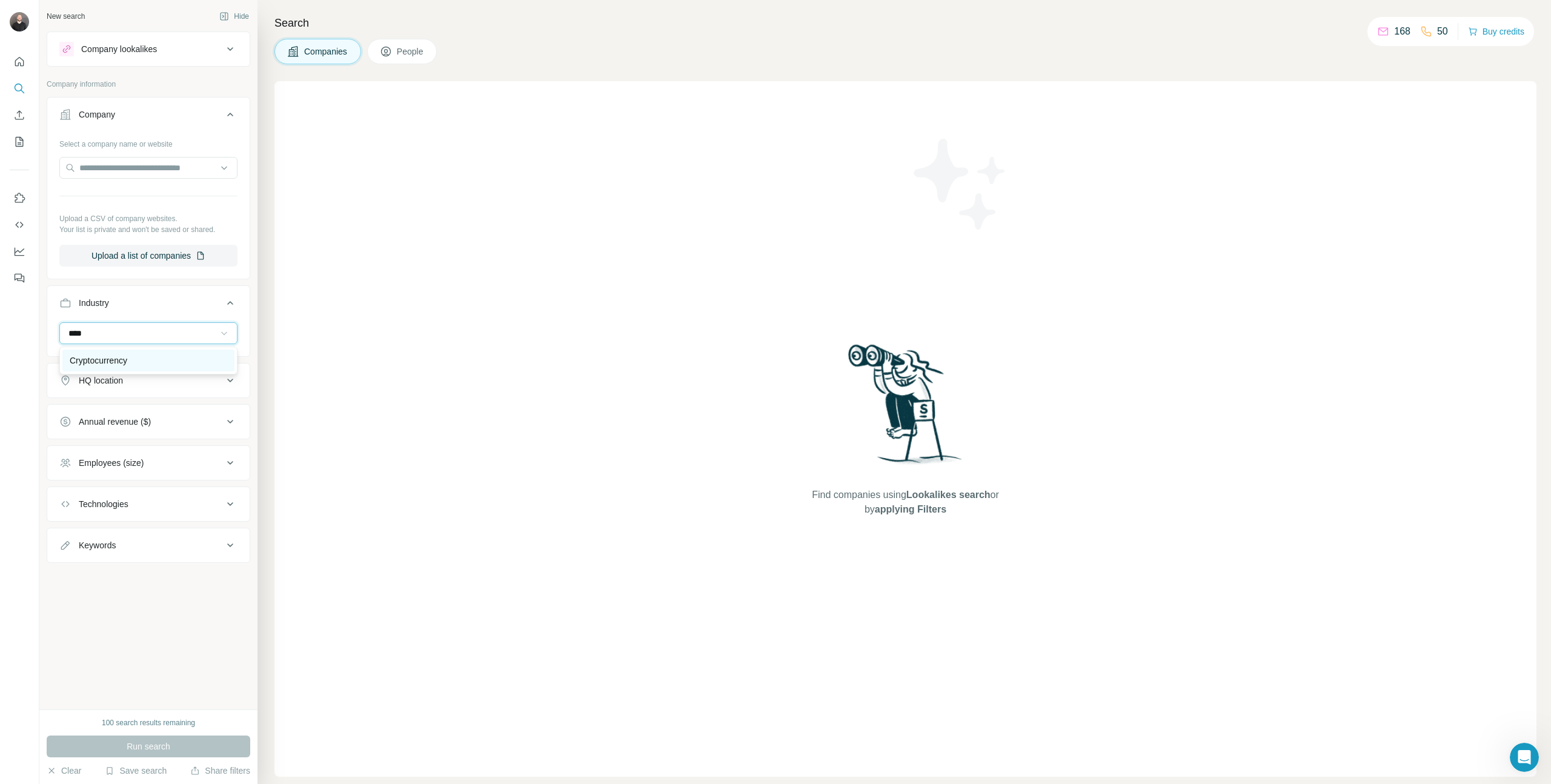
type input "****"
click at [125, 357] on p "Cryptocurrency" at bounding box center [98, 360] width 57 height 12
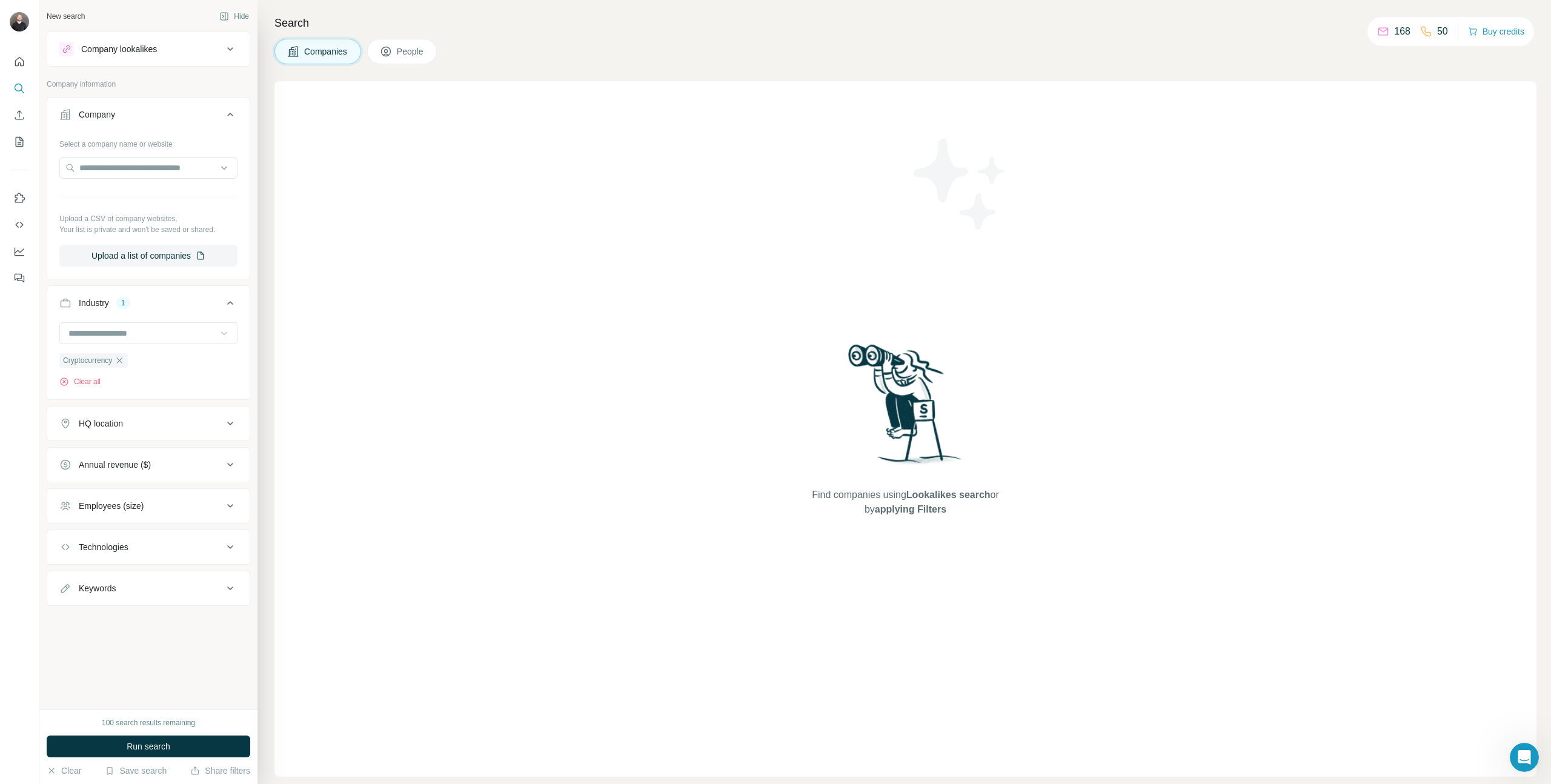
click at [201, 417] on div "HQ location" at bounding box center [141, 423] width 164 height 12
click at [201, 419] on div "HQ location" at bounding box center [141, 423] width 164 height 12
click at [213, 430] on div "HQ location" at bounding box center [141, 423] width 164 height 12
drag, startPoint x: 213, startPoint y: 430, endPoint x: 235, endPoint y: 465, distance: 41.3
click at [214, 430] on button "HQ location" at bounding box center [148, 426] width 202 height 34
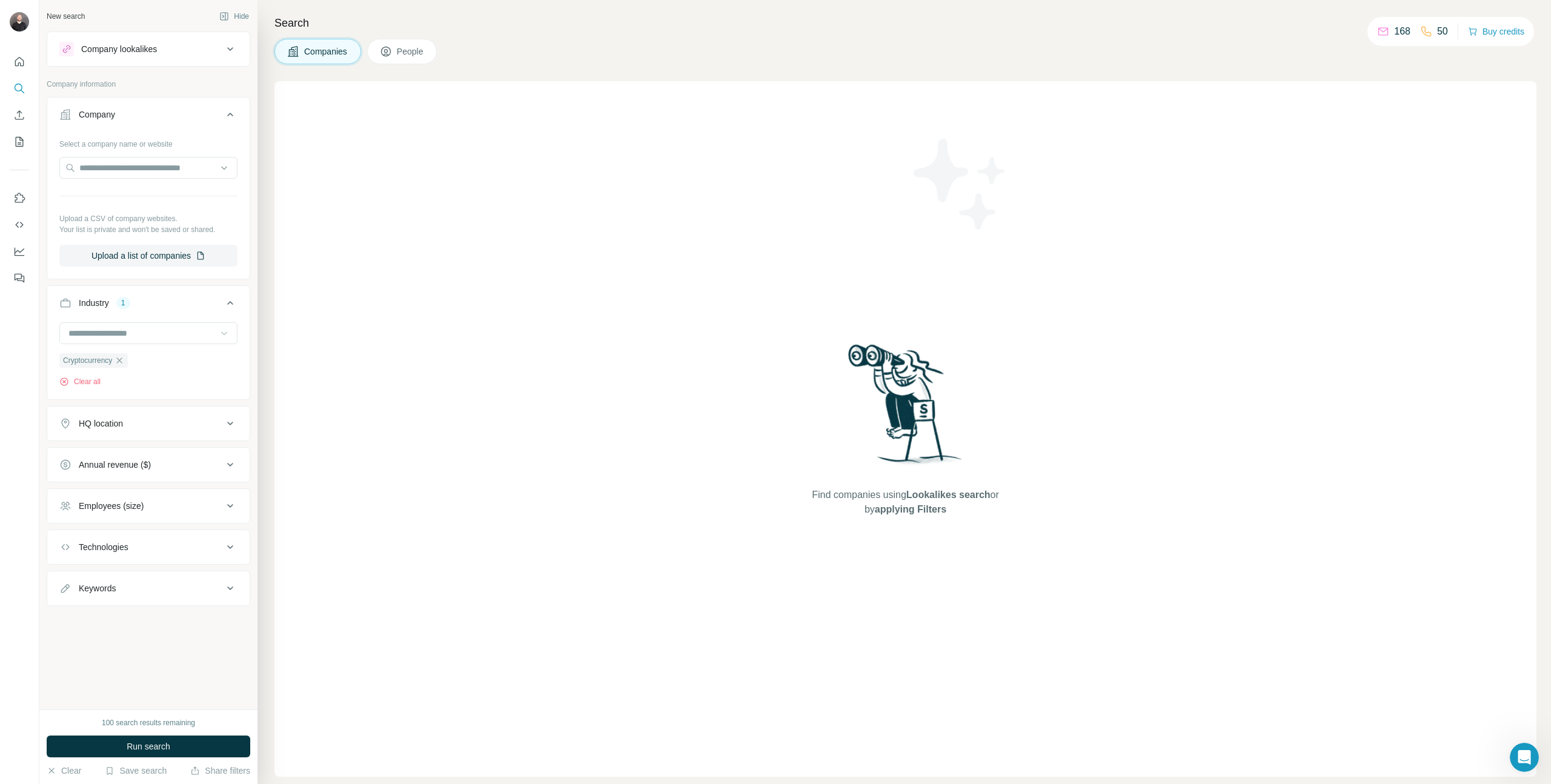
click at [232, 463] on icon at bounding box center [230, 464] width 6 height 4
click at [234, 463] on button "Annual revenue ($)" at bounding box center [148, 467] width 202 height 34
click at [210, 522] on div "Employees (size)" at bounding box center [149, 505] width 203 height 35
click at [208, 520] on button "Employees (size)" at bounding box center [148, 505] width 202 height 29
click at [207, 521] on button "Employees (size)" at bounding box center [148, 508] width 202 height 34
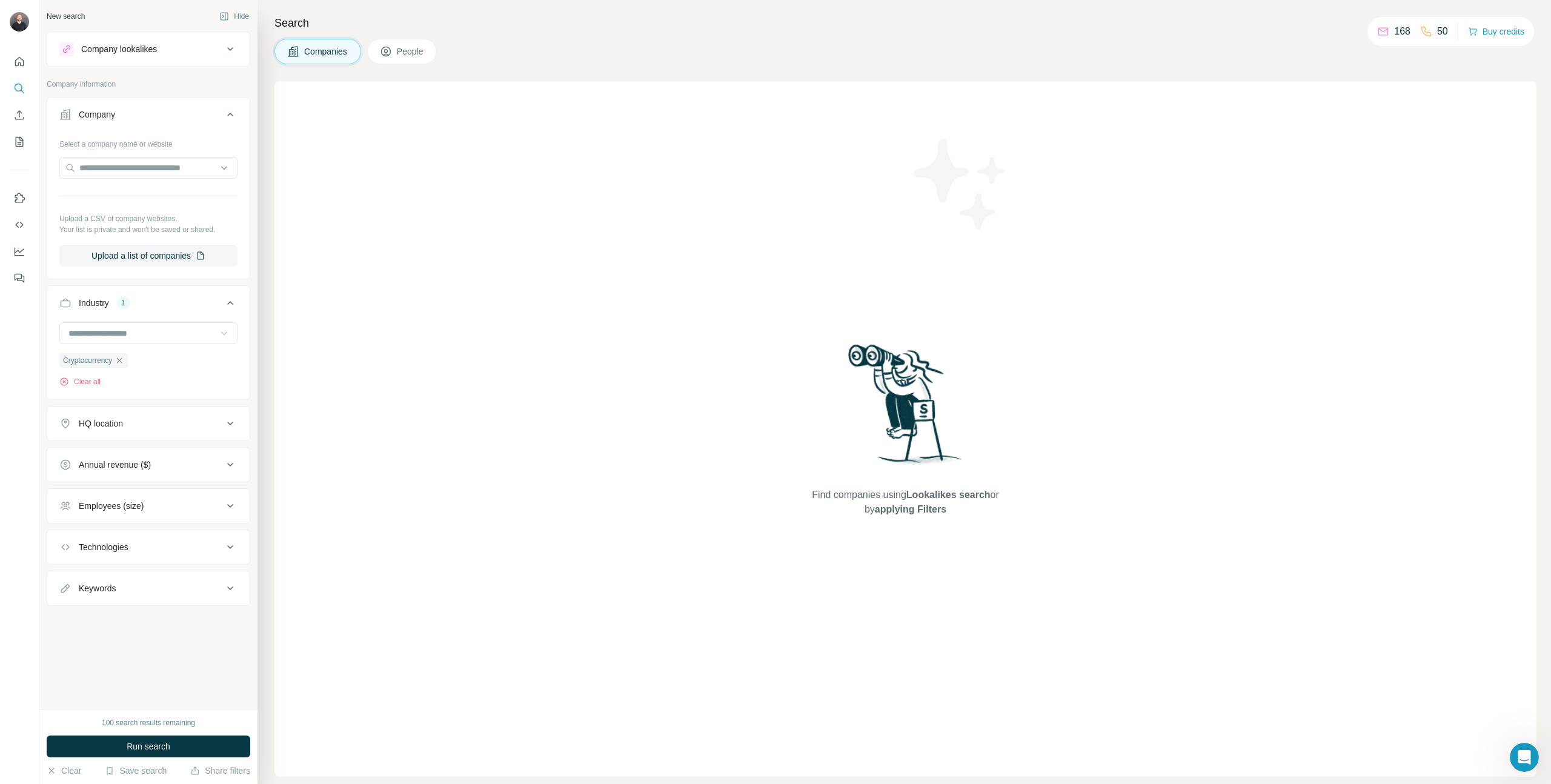
click at [209, 522] on div "Technologies" at bounding box center [141, 546] width 164 height 12
click at [205, 522] on button "Technologies" at bounding box center [148, 549] width 202 height 34
click at [171, 522] on div "Keywords" at bounding box center [141, 588] width 164 height 12
click at [16, 199] on icon "Use Surfe on LinkedIn" at bounding box center [20, 197] width 10 height 9
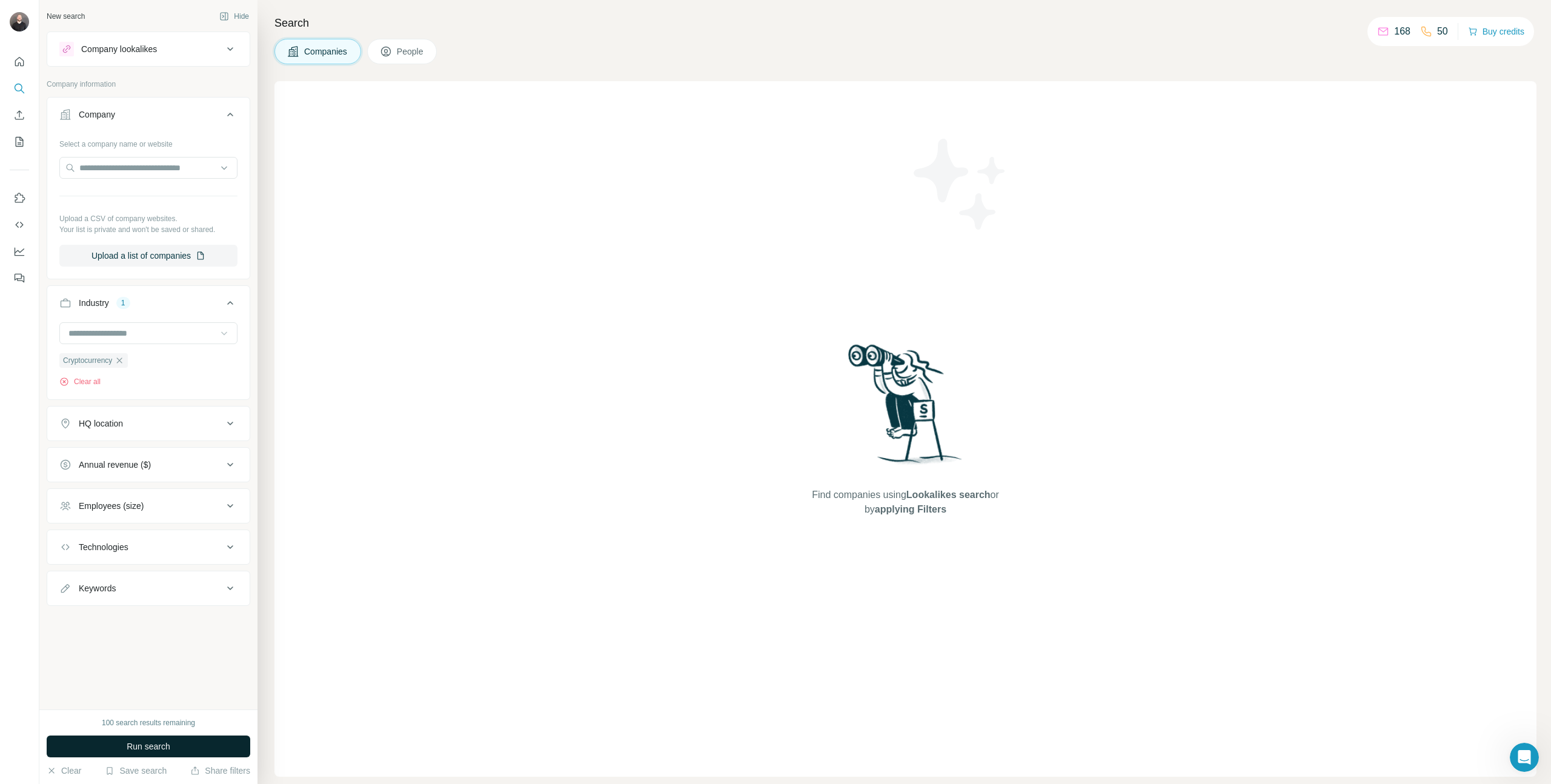
click at [154, 522] on button "Run search" at bounding box center [149, 745] width 203 height 22
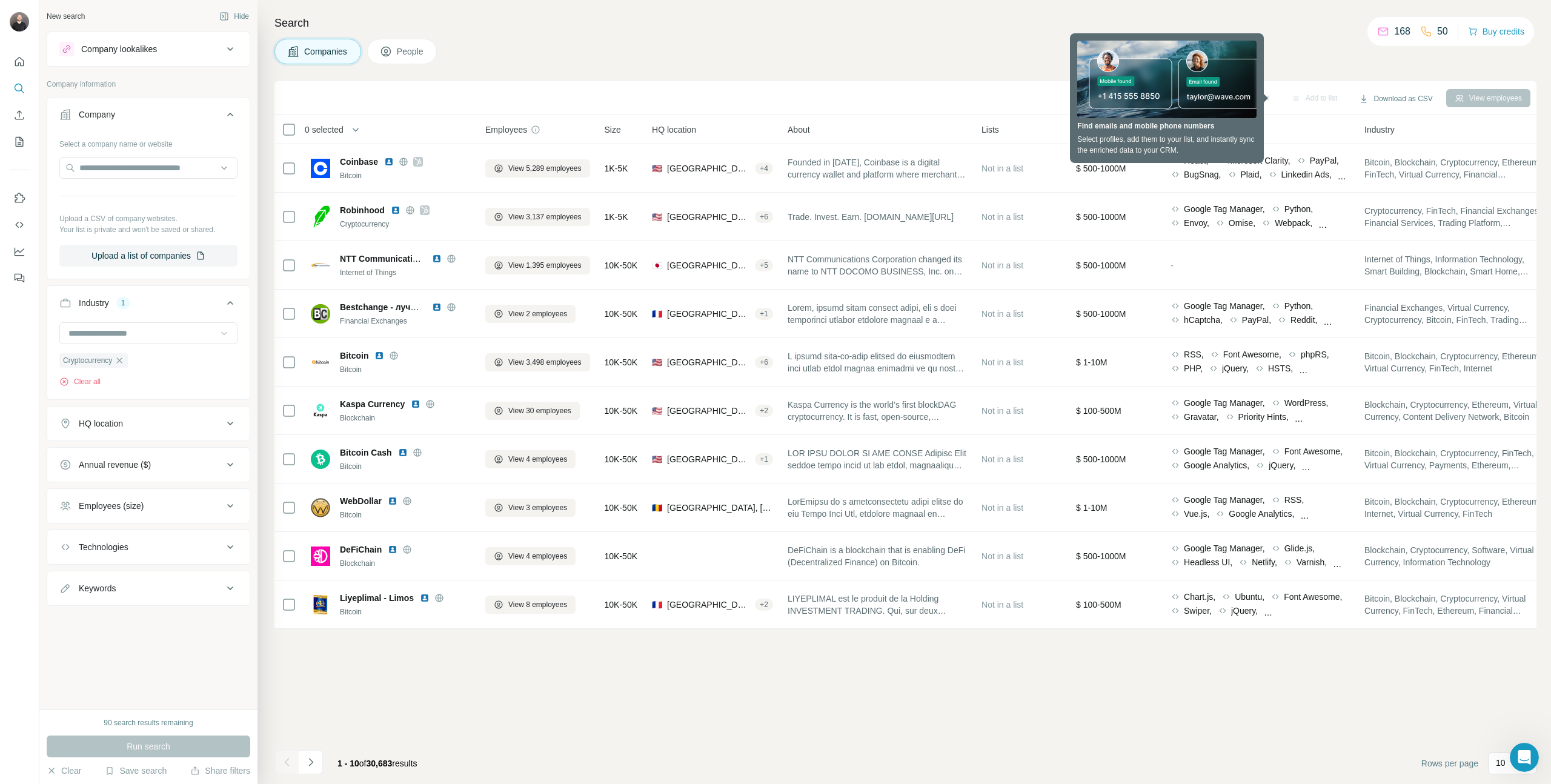
click at [157, 505] on div "Employees (size)" at bounding box center [141, 505] width 164 height 12
click at [21, 86] on icon "Search" at bounding box center [18, 87] width 8 height 8
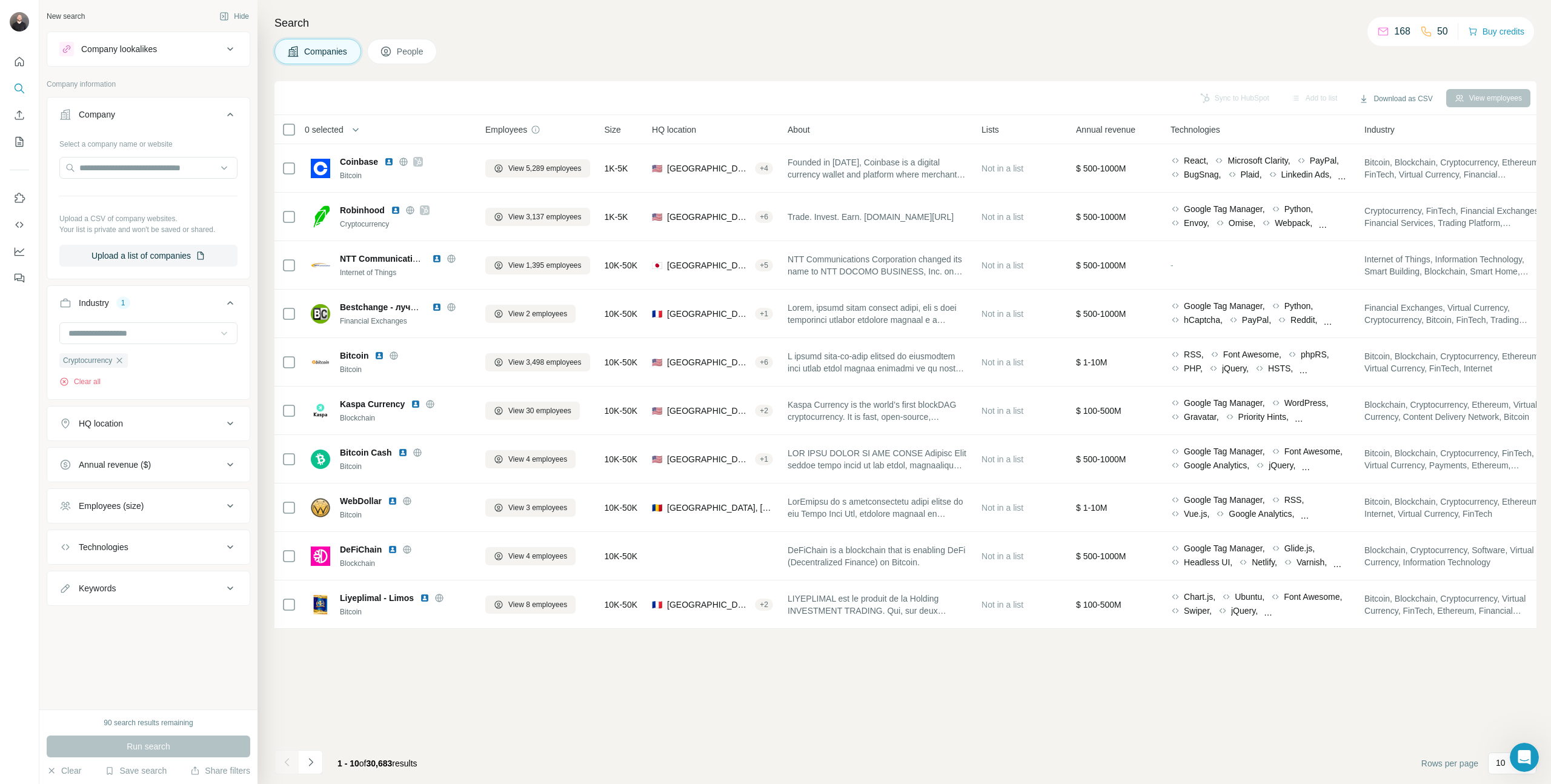
click at [178, 510] on div "Employees (size)" at bounding box center [141, 505] width 164 height 12
click at [184, 503] on div "Employees (size)" at bounding box center [141, 505] width 164 height 12
click at [176, 522] on ul "Company Select a company name or website Upload a CSV of company websites. Your…" at bounding box center [149, 351] width 203 height 509
click at [166, 522] on button "Technologies" at bounding box center [148, 546] width 202 height 29
click at [167, 522] on div "Technologies" at bounding box center [141, 546] width 164 height 12
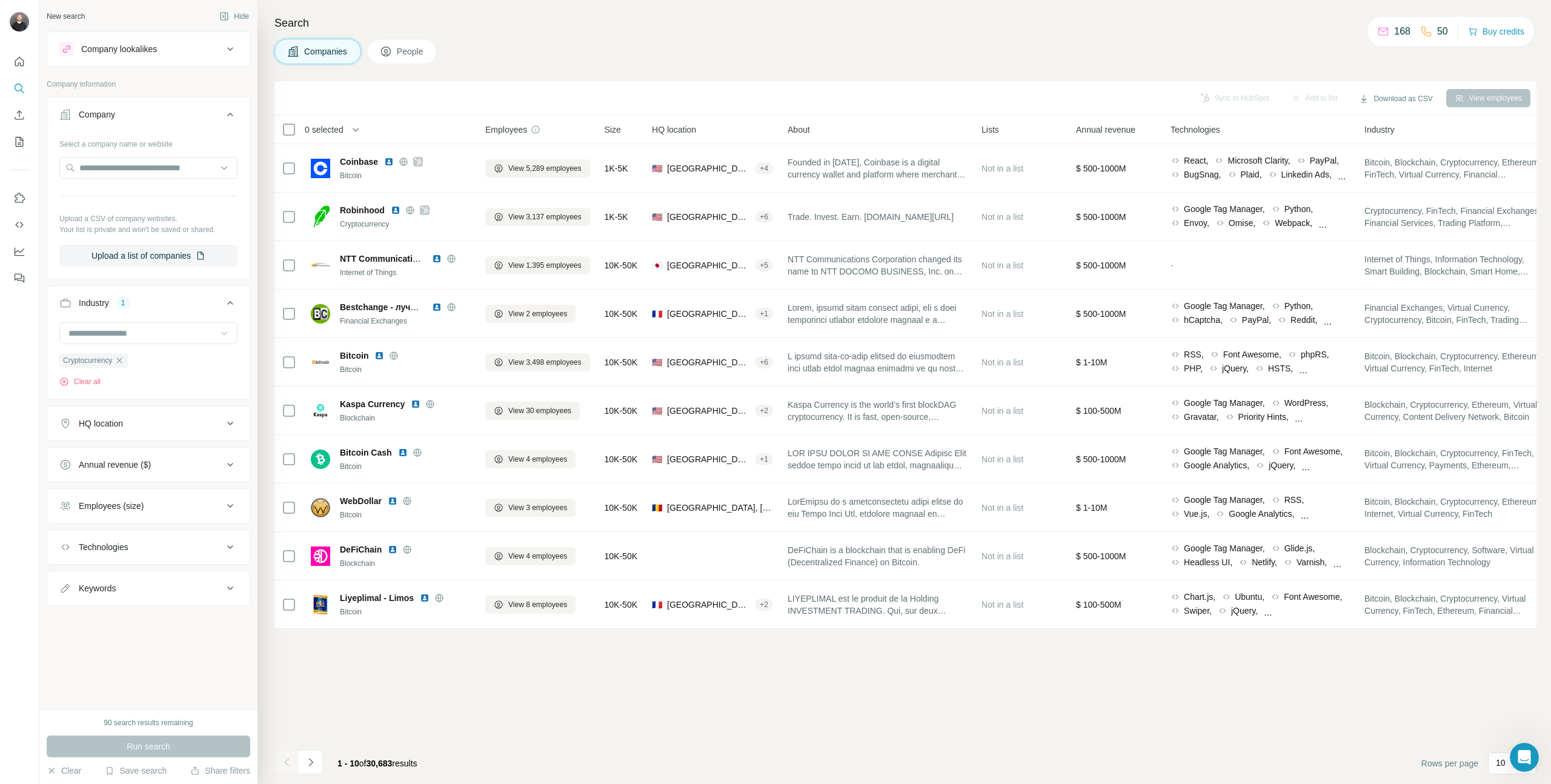
click at [167, 522] on div "Technologies" at bounding box center [141, 546] width 164 height 12
click at [161, 522] on input "text" at bounding box center [148, 576] width 178 height 22
type input "**********"
click at [228, 522] on button "Technologies" at bounding box center [148, 549] width 202 height 34
click at [24, 225] on icon "Use Surfe API" at bounding box center [19, 225] width 12 height 12
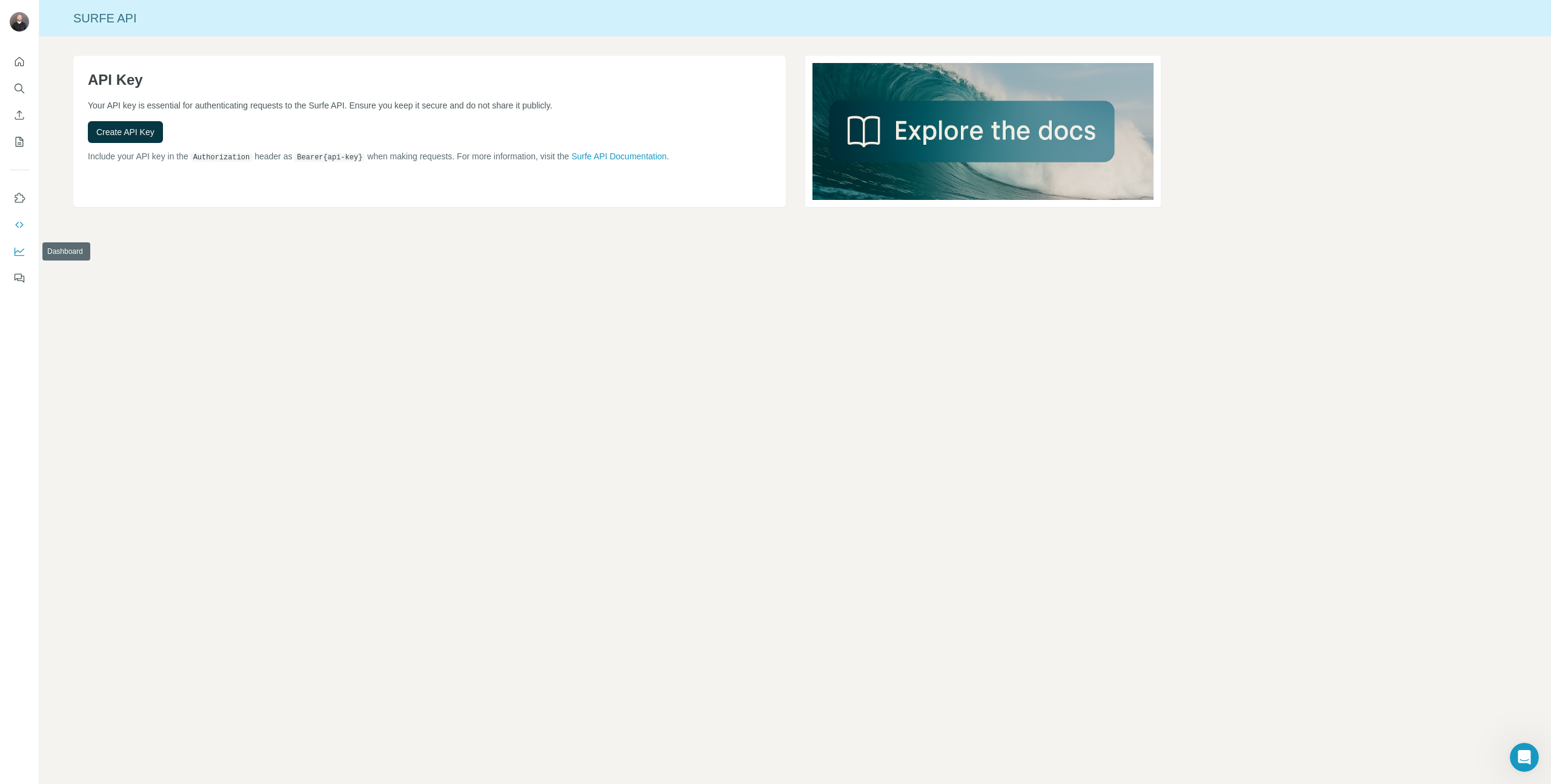
click at [22, 251] on icon "Dashboard" at bounding box center [19, 250] width 9 height 5
click at [12, 133] on button "My lists" at bounding box center [19, 141] width 20 height 22
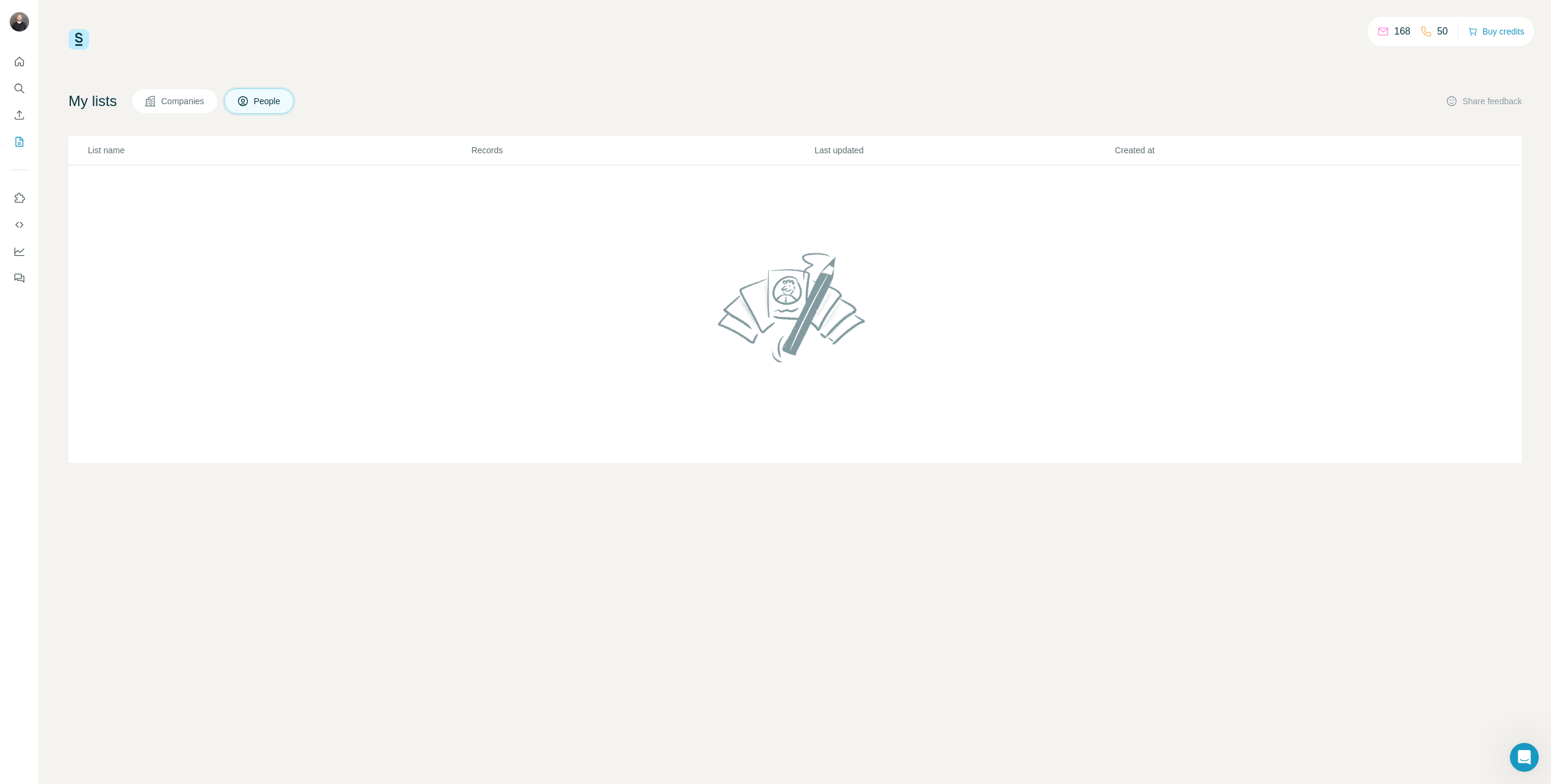
click at [29, 55] on div at bounding box center [19, 165] width 39 height 245
click at [19, 64] on icon "Quick start" at bounding box center [19, 61] width 12 height 12
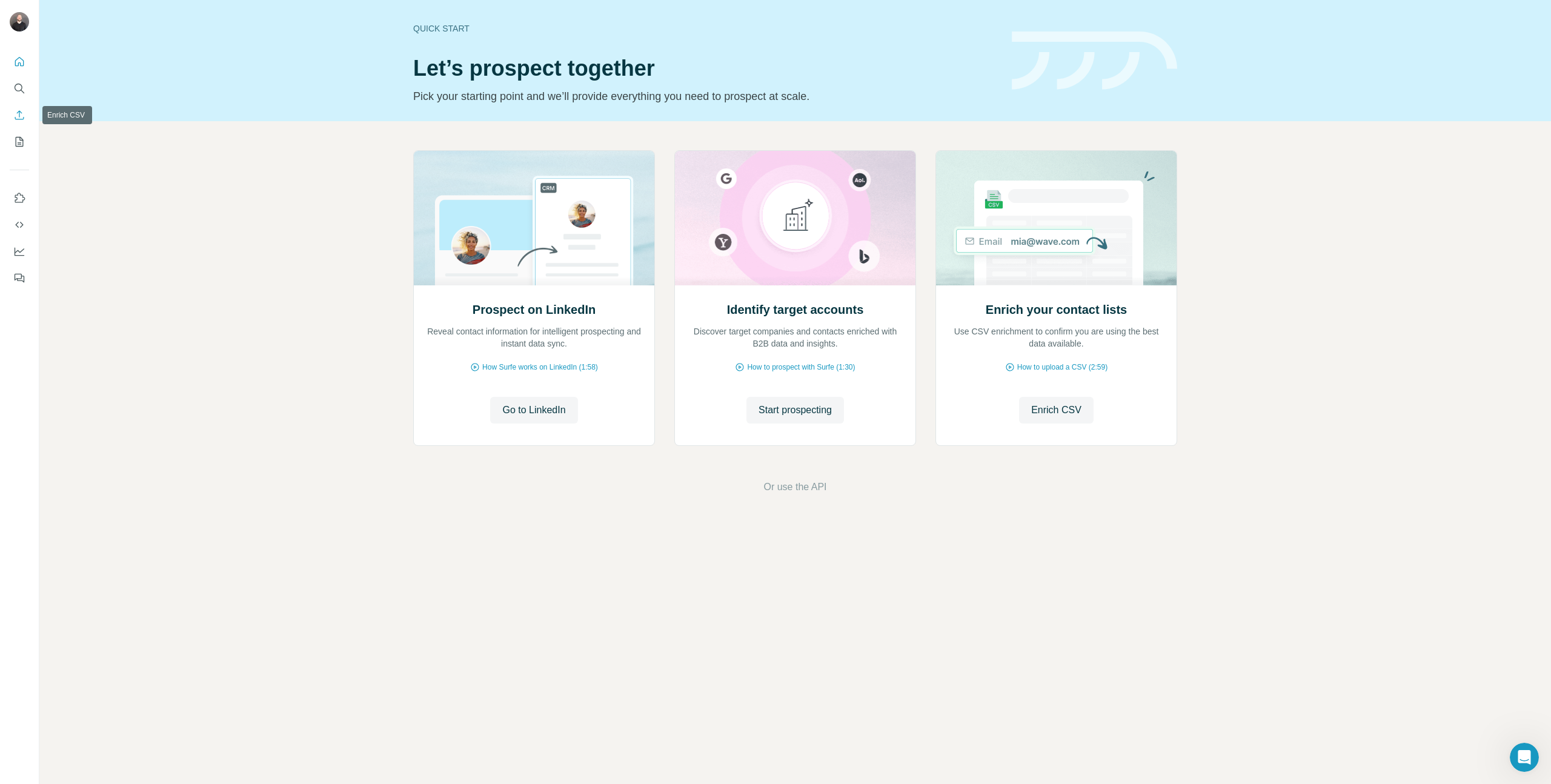
click at [15, 123] on button "Enrich CSV" at bounding box center [19, 115] width 20 height 22
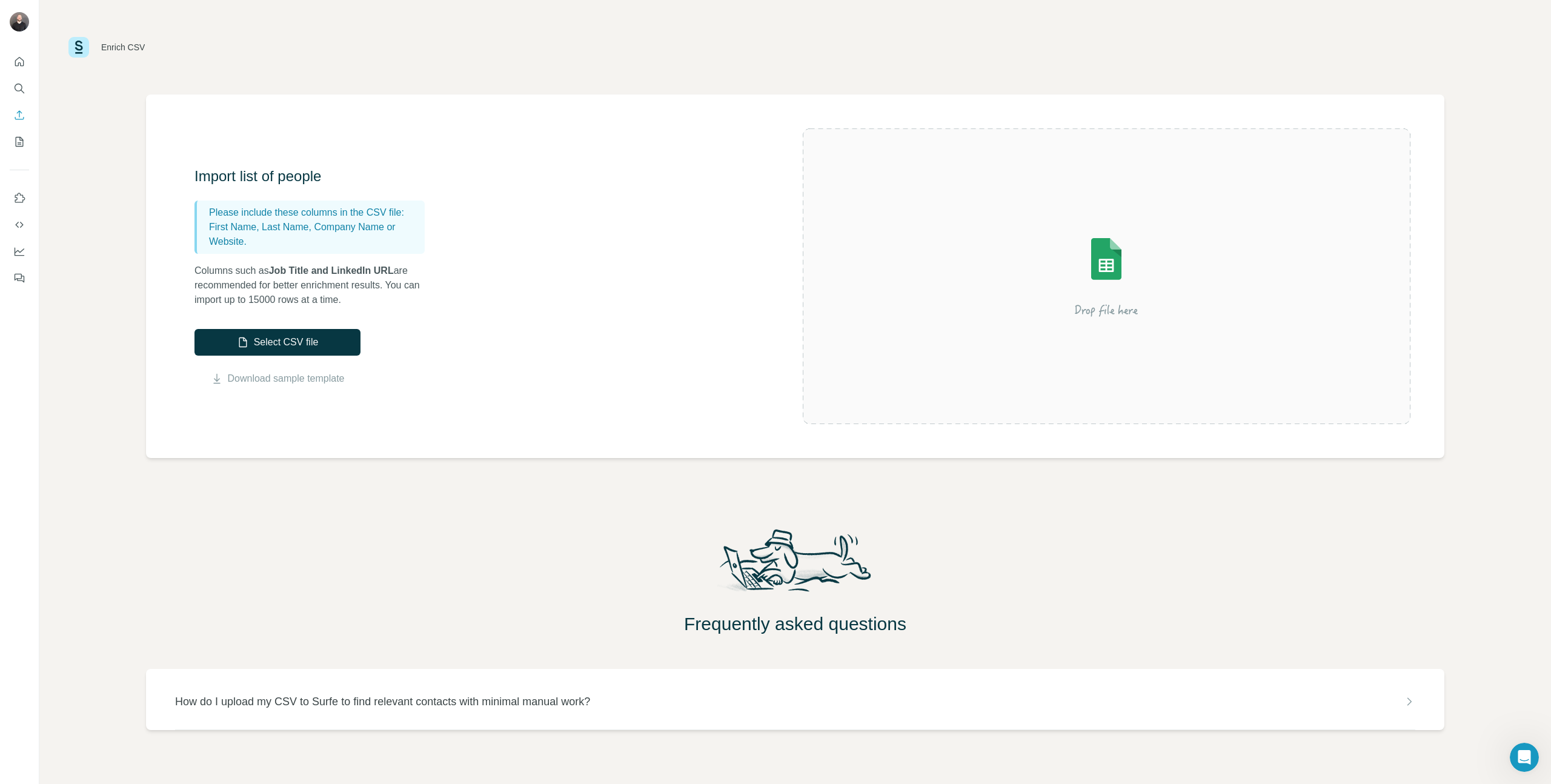
click at [265, 328] on div "Import list of people Please include these columns in the CSV file: First Name,…" at bounding box center [499, 275] width 609 height 219
click at [267, 332] on button "Select CSV file" at bounding box center [277, 342] width 166 height 26
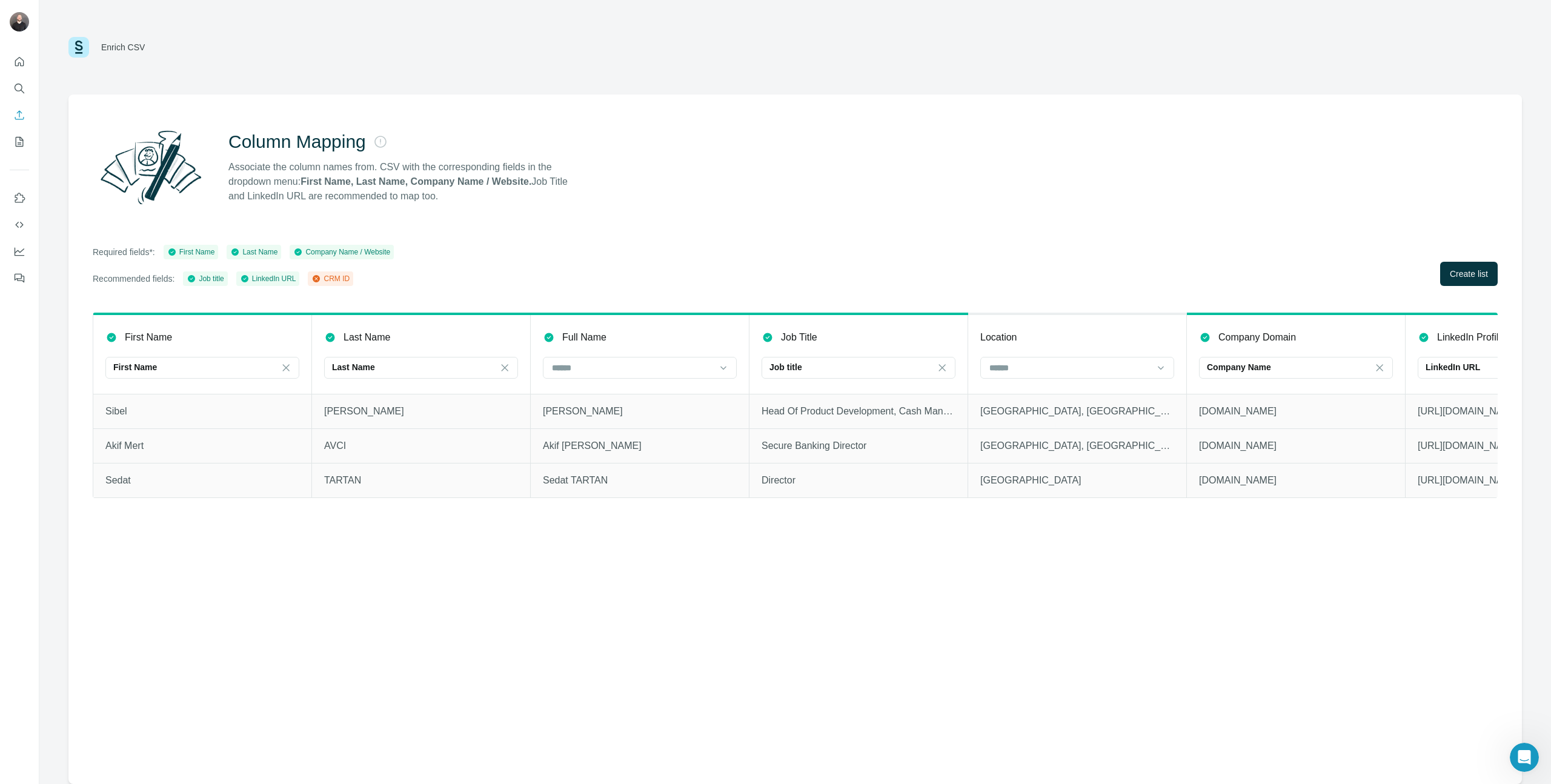
scroll to position [0, 352]
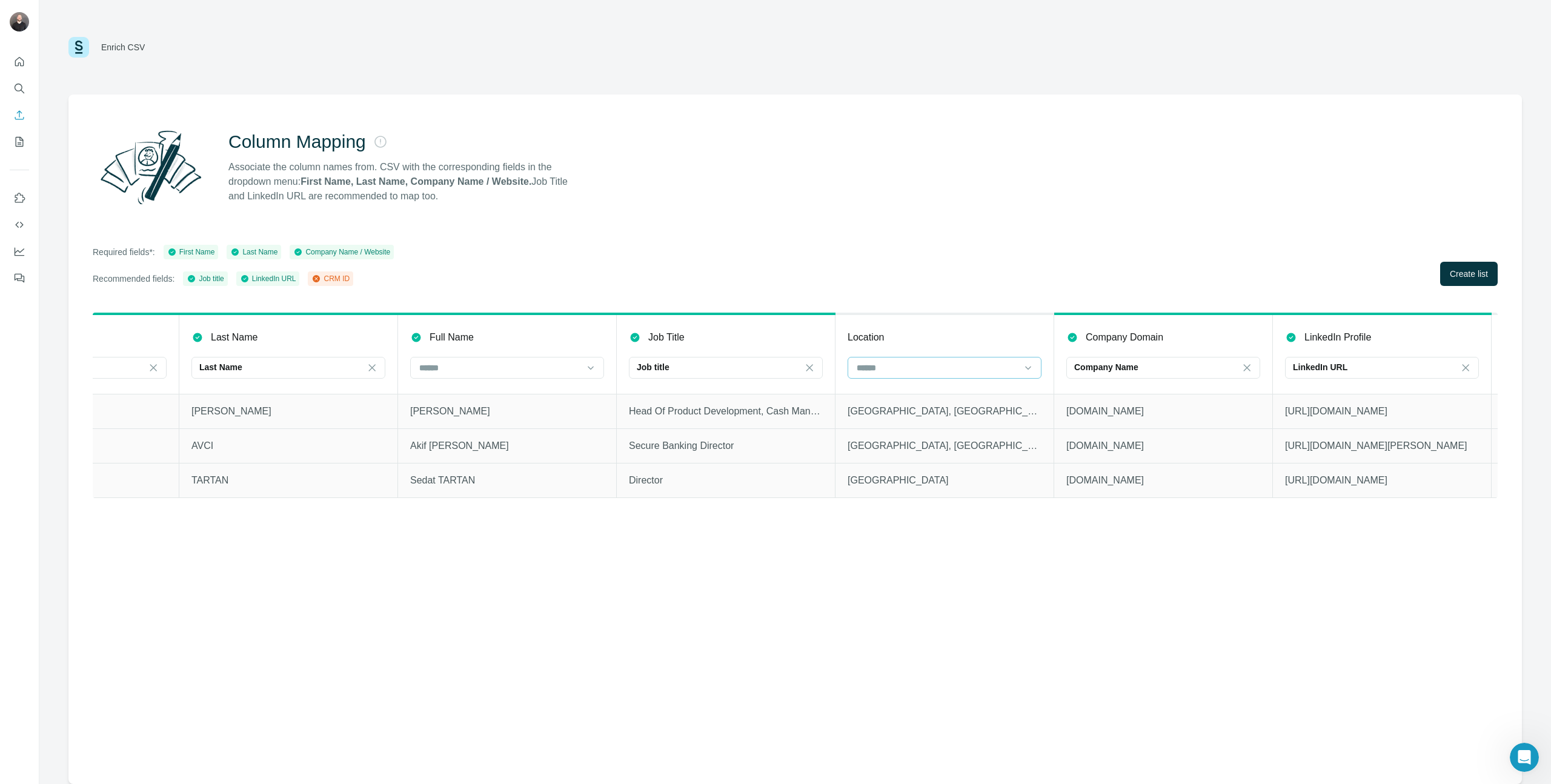
click at [917, 366] on input at bounding box center [938, 368] width 164 height 13
click at [917, 365] on input at bounding box center [938, 368] width 164 height 13
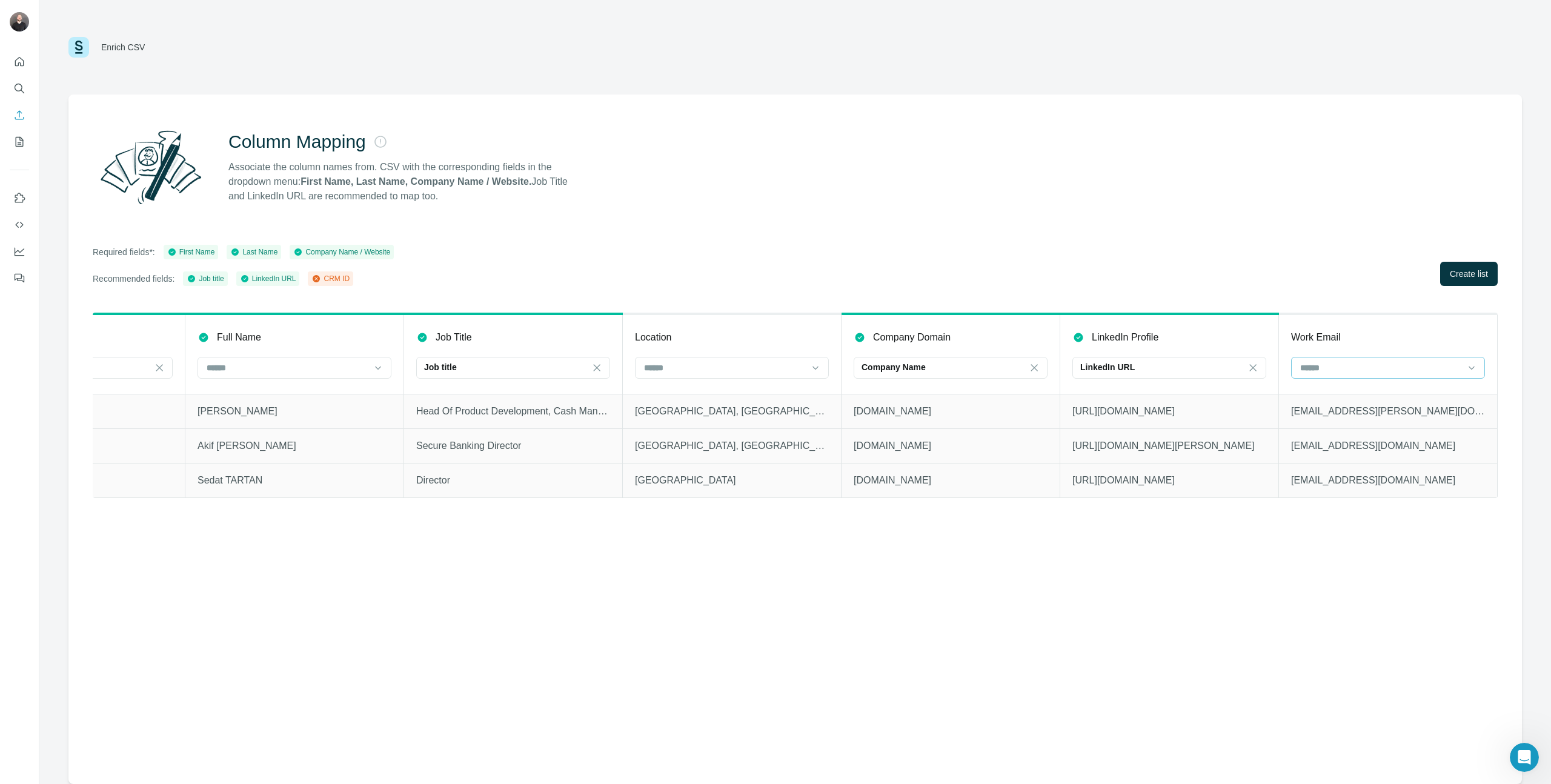
click at [1036, 377] on div at bounding box center [1381, 368] width 164 height 21
click at [1036, 358] on div at bounding box center [1381, 368] width 164 height 21
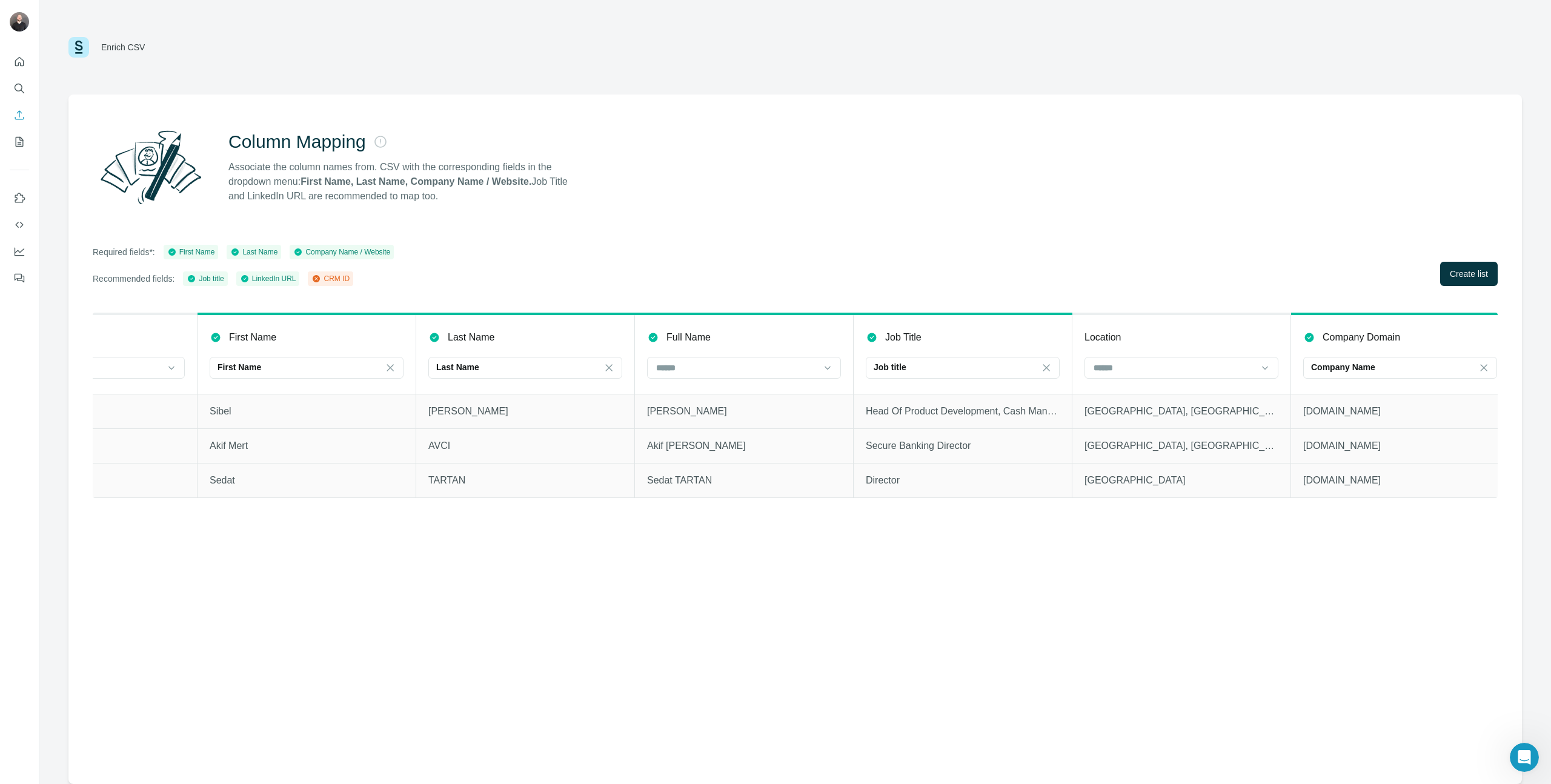
scroll to position [0, 0]
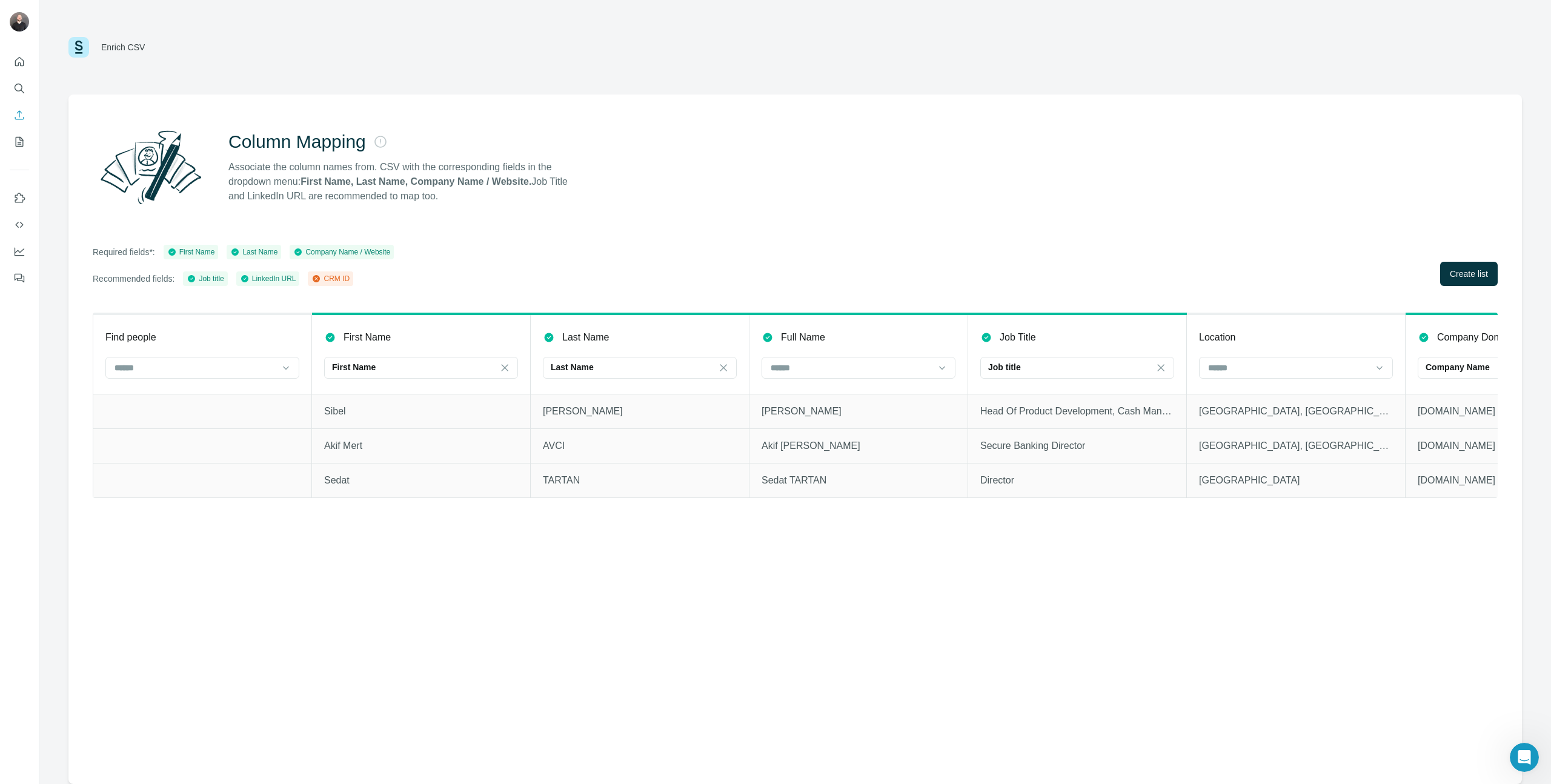
click at [1036, 492] on td "Director" at bounding box center [1077, 479] width 219 height 35
click at [1036, 272] on span "Create list" at bounding box center [1469, 274] width 39 height 12
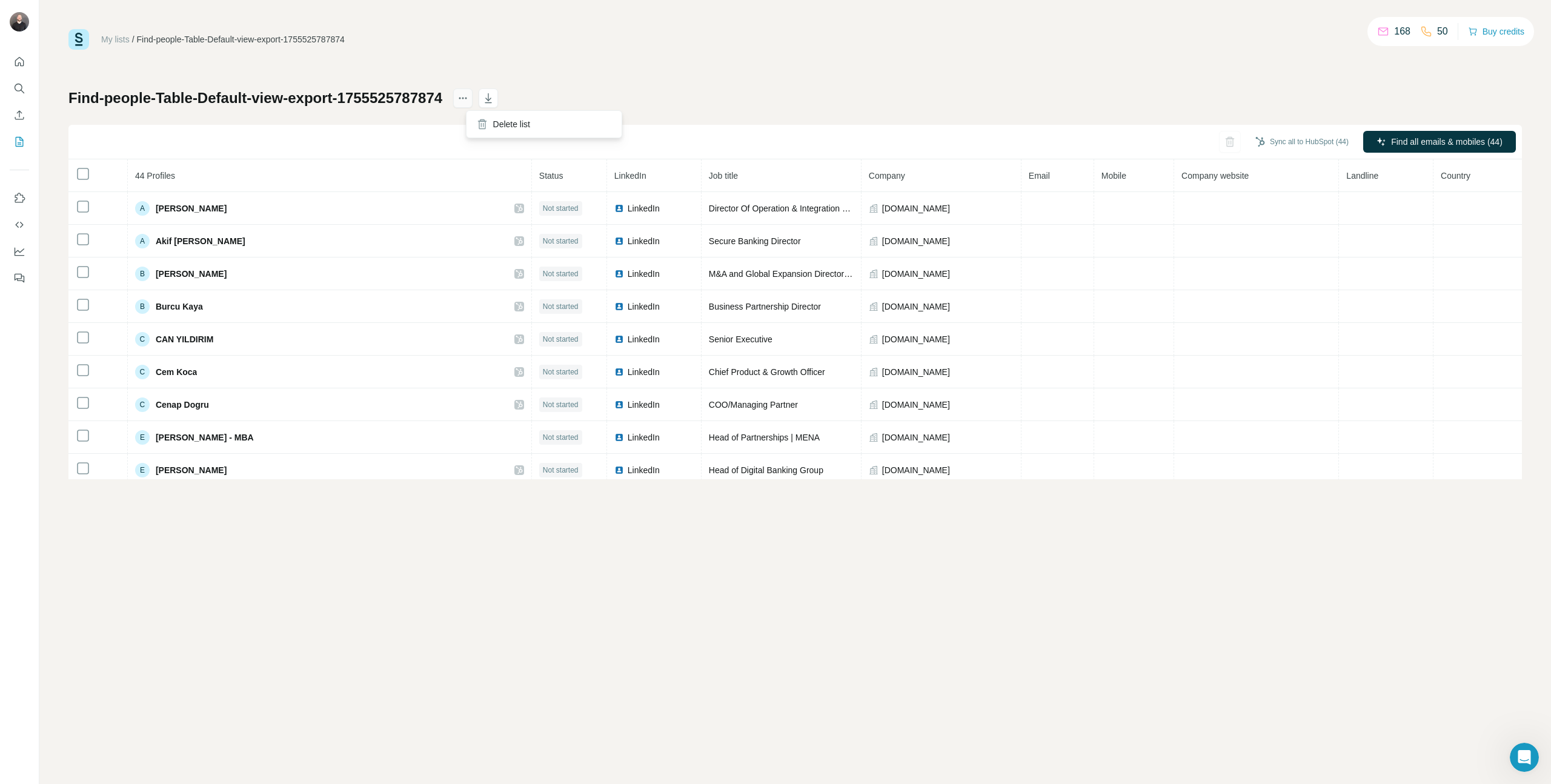
click at [472, 105] on button "actions" at bounding box center [463, 98] width 20 height 20
click at [488, 125] on icon at bounding box center [482, 124] width 12 height 12
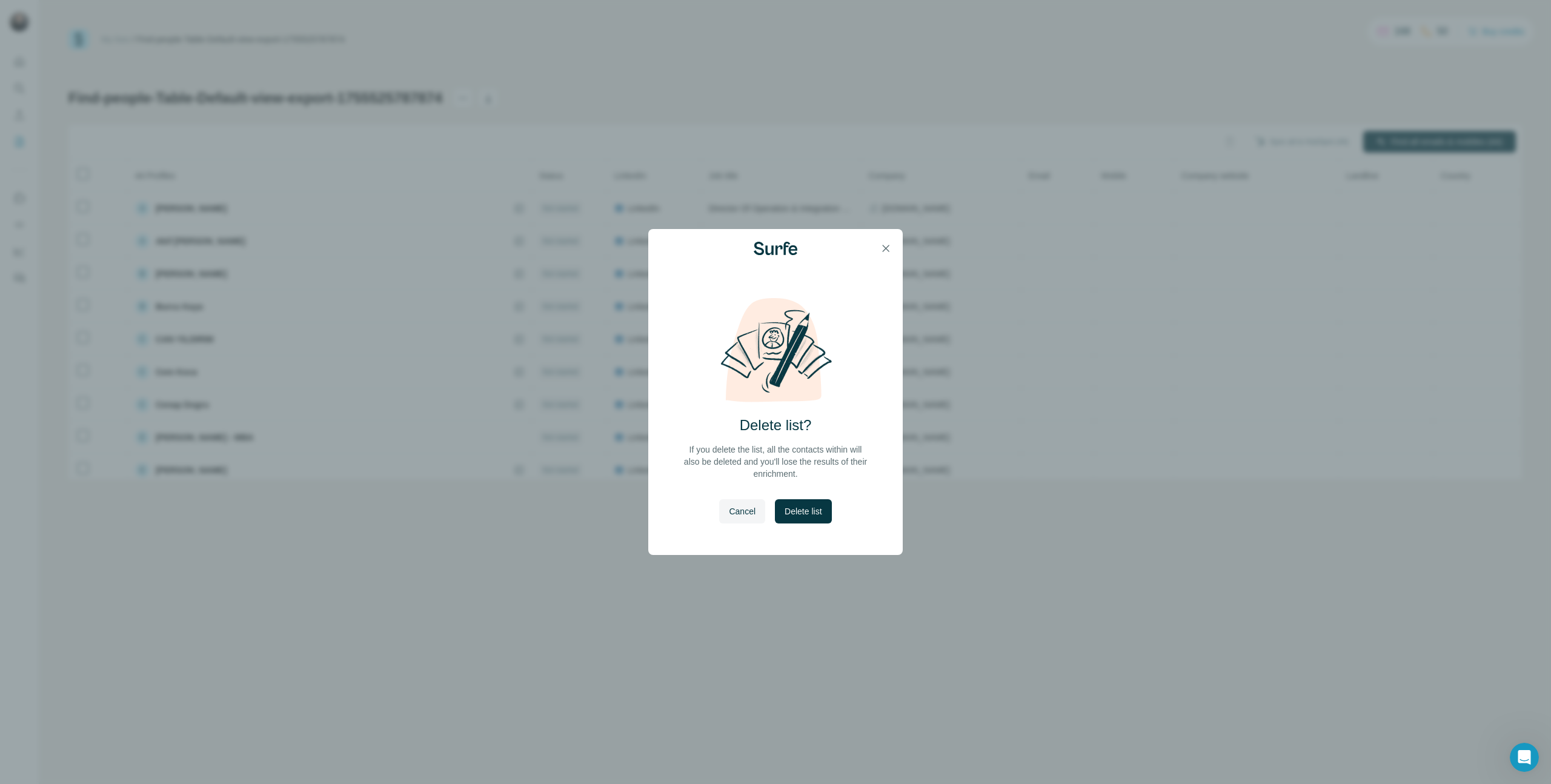
click at [818, 522] on div "Cancel Delete list" at bounding box center [775, 521] width 112 height 43
click at [818, 514] on span "Delete list" at bounding box center [802, 510] width 37 height 12
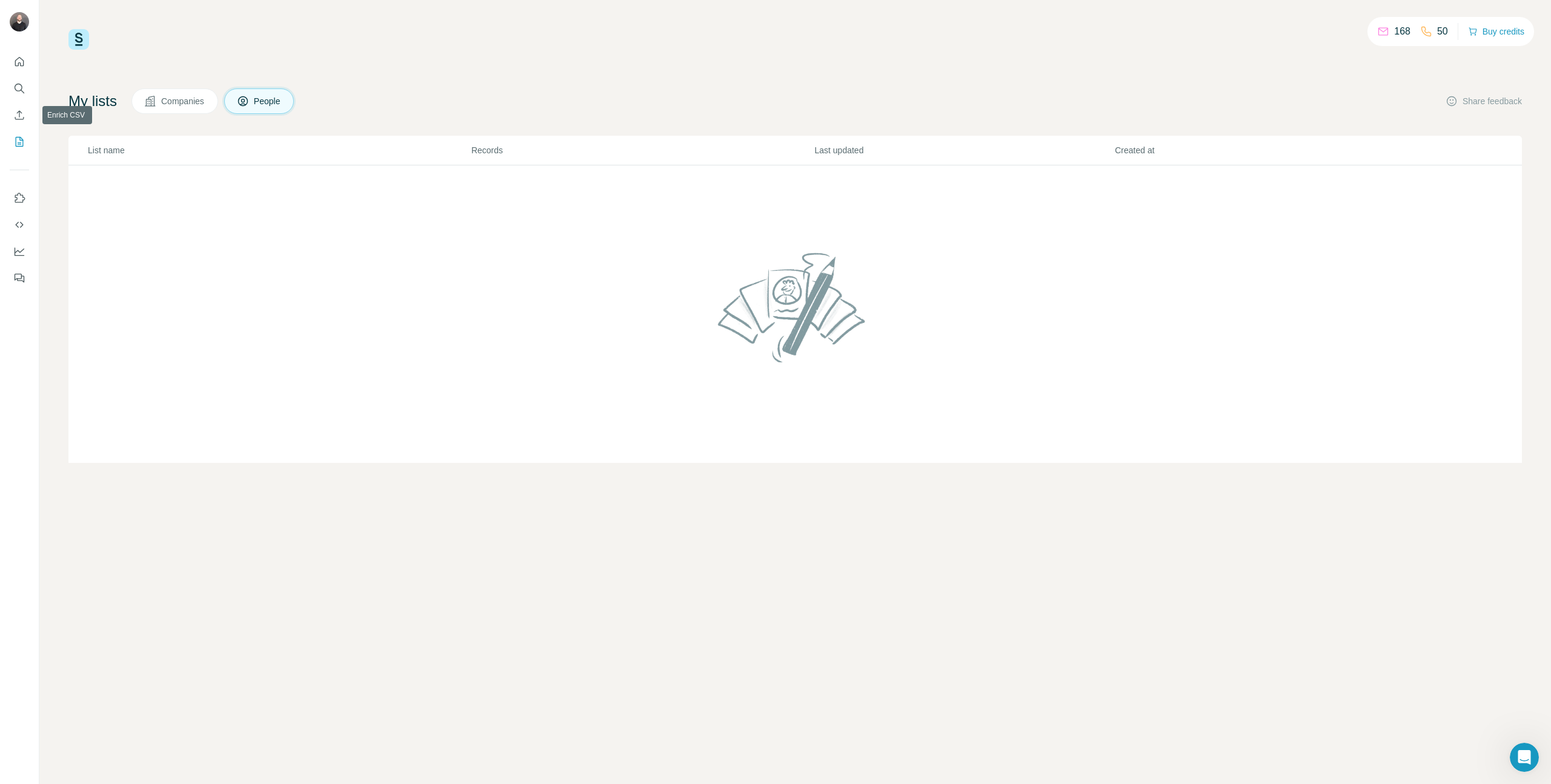
click at [20, 127] on nav at bounding box center [19, 102] width 20 height 102
click at [20, 123] on button "Enrich CSV" at bounding box center [19, 115] width 20 height 22
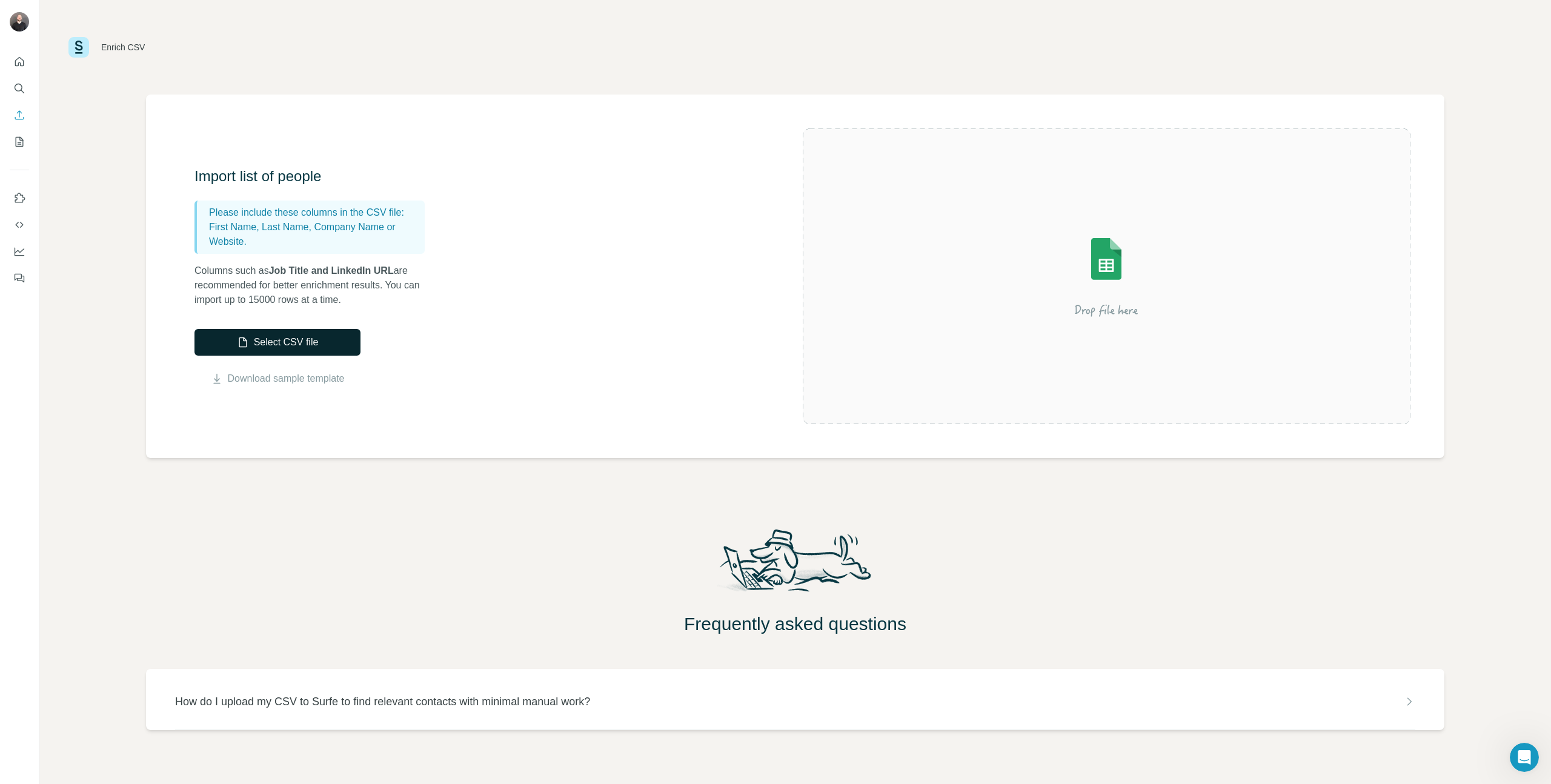
click at [306, 338] on button "Select CSV file" at bounding box center [277, 342] width 166 height 26
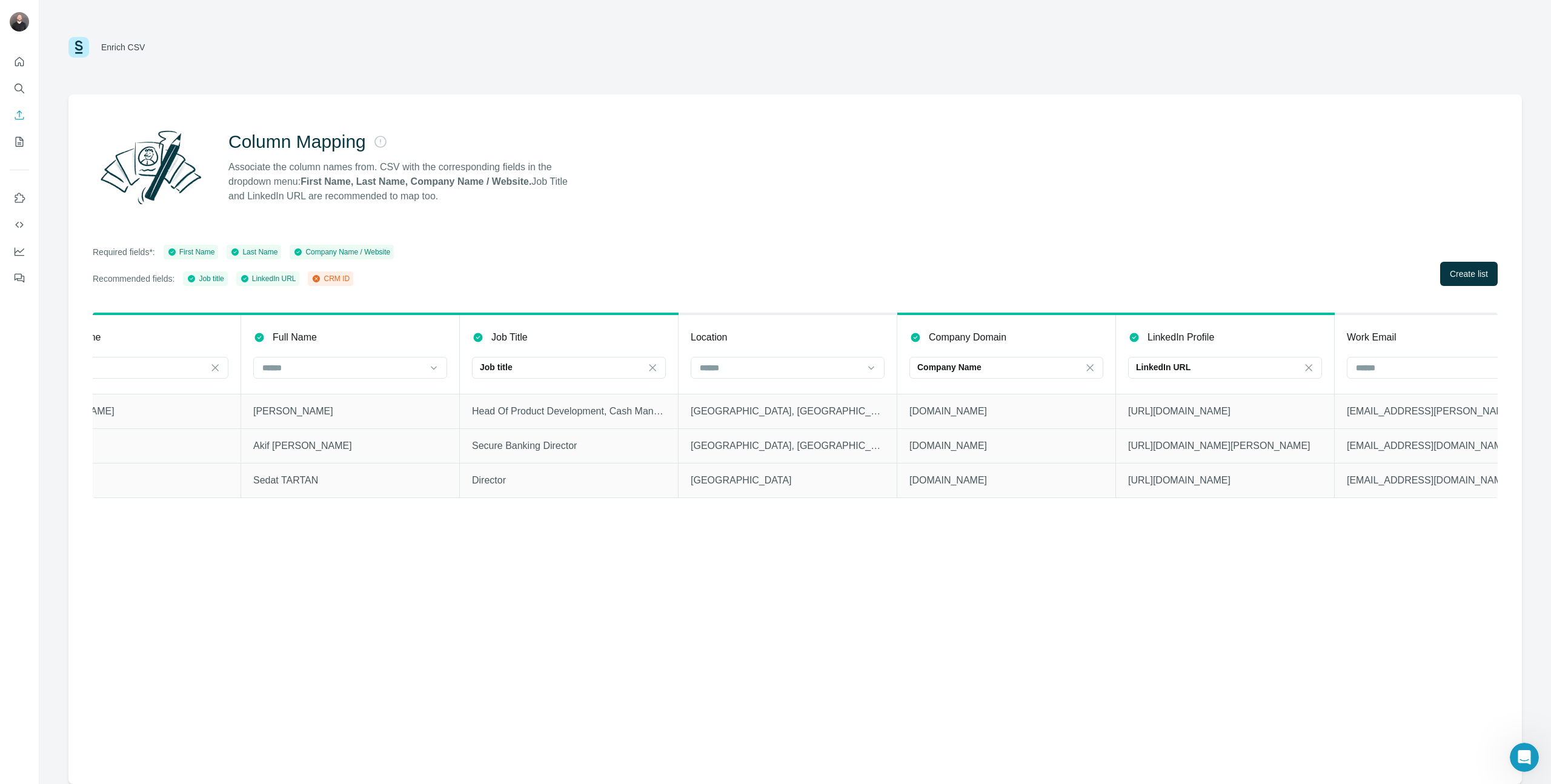
scroll to position [0, 564]
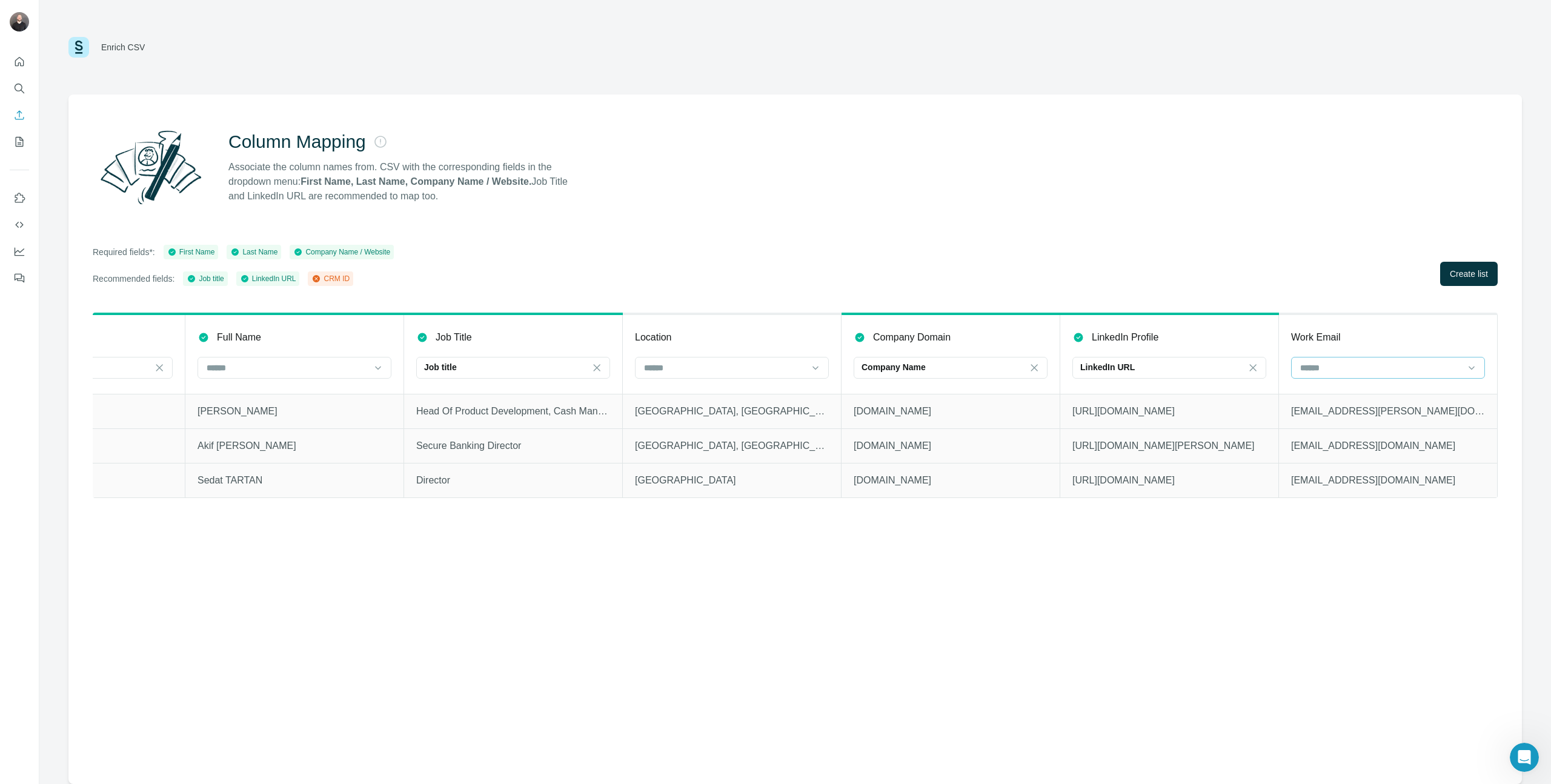
click at [1036, 374] on div at bounding box center [1381, 368] width 164 height 21
click at [1036, 411] on p "CRM ID" at bounding box center [1317, 416] width 30 height 12
click at [1036, 372] on div "CRM ID" at bounding box center [1381, 367] width 164 height 12
click at [1036, 400] on div "Company website" at bounding box center [1388, 395] width 173 height 12
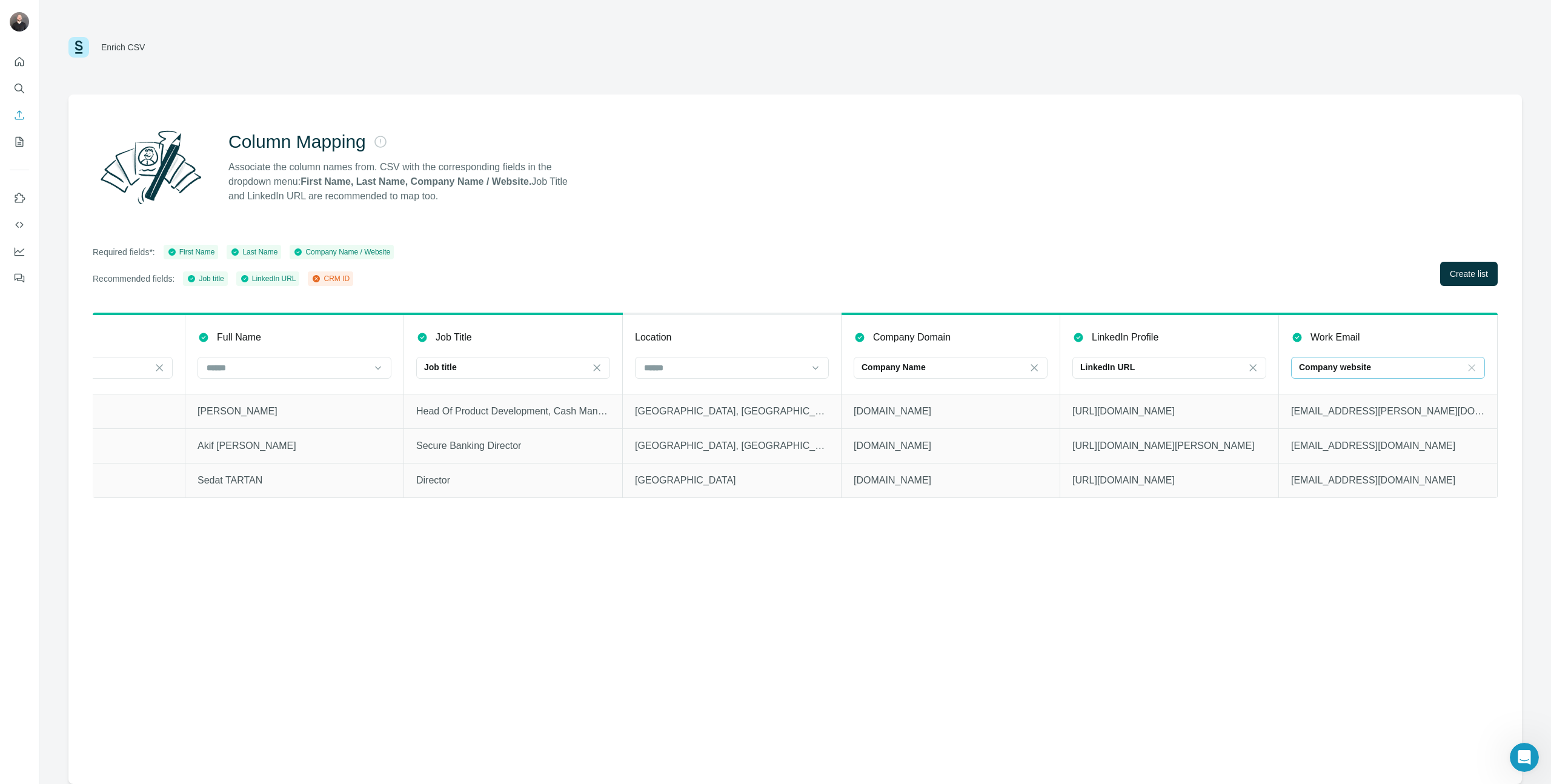
click at [1036, 370] on icon at bounding box center [1471, 368] width 12 height 12
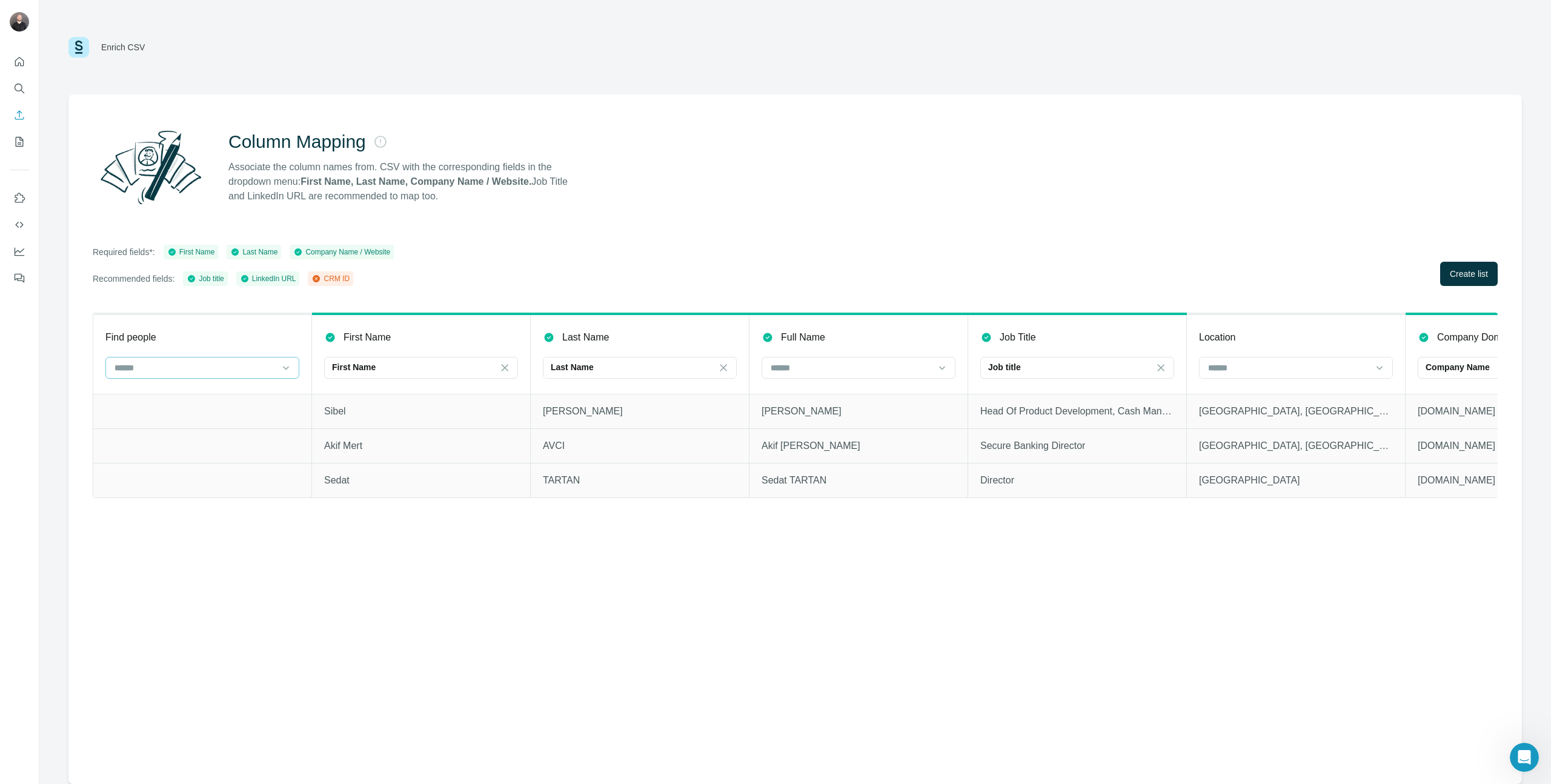
click at [267, 369] on input at bounding box center [195, 368] width 164 height 13
click at [222, 417] on div "CRM ID" at bounding box center [202, 416] width 173 height 12
click at [234, 378] on div "CRM ID" at bounding box center [202, 367] width 194 height 22
click at [280, 362] on icon at bounding box center [286, 368] width 12 height 12
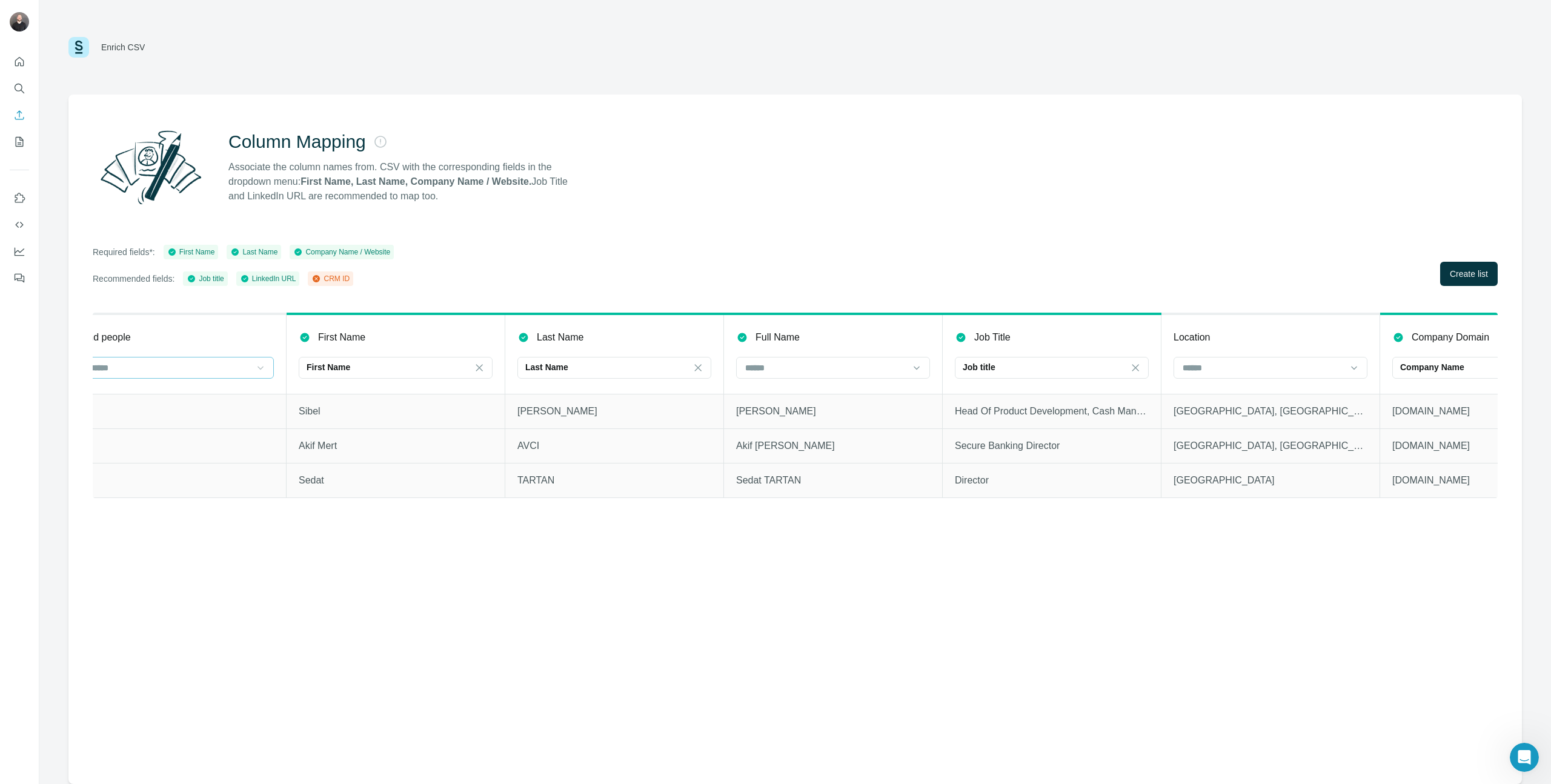
scroll to position [0, 328]
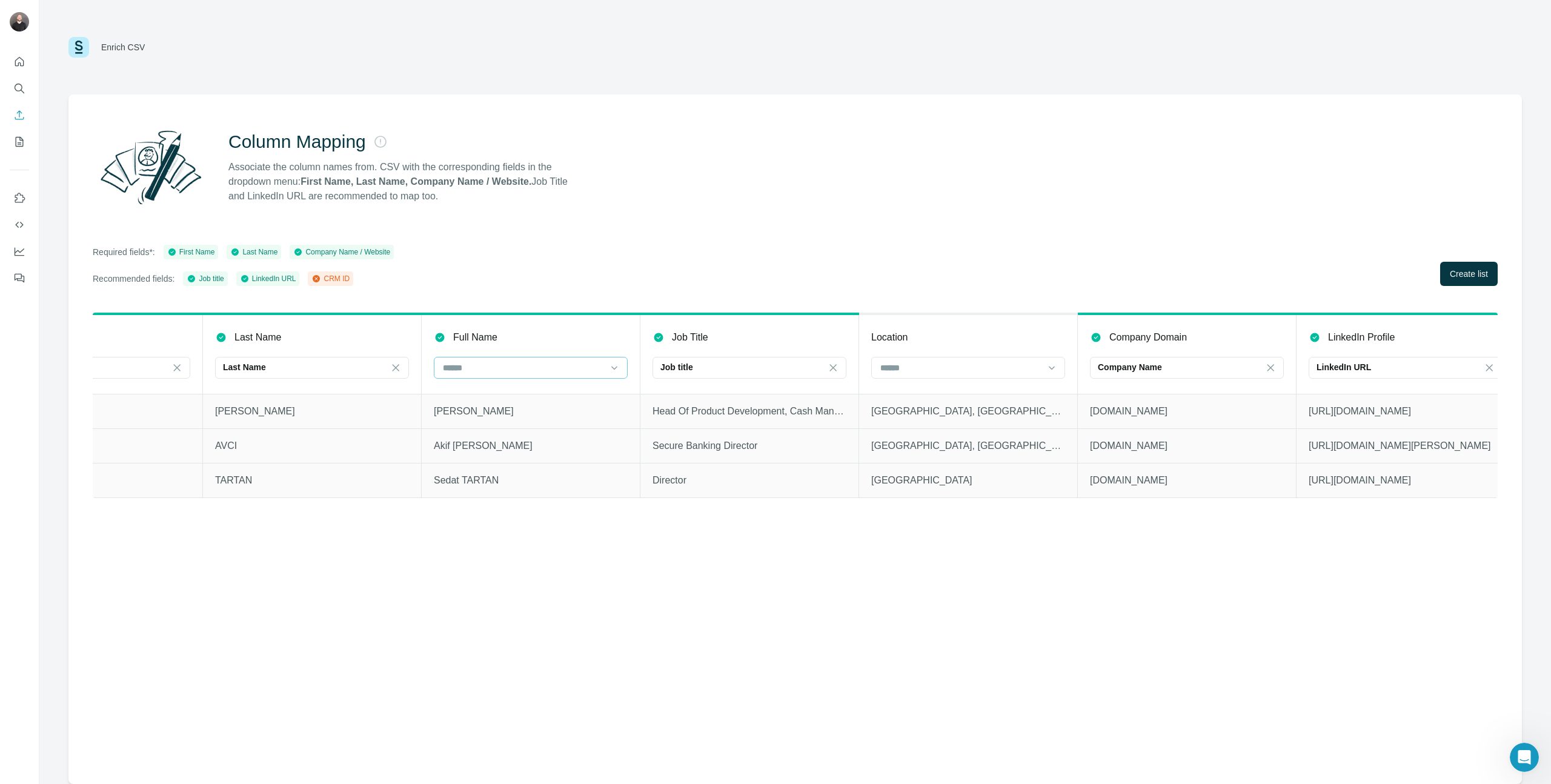
click at [579, 368] on input at bounding box center [524, 368] width 164 height 13
click at [578, 367] on input at bounding box center [524, 368] width 164 height 13
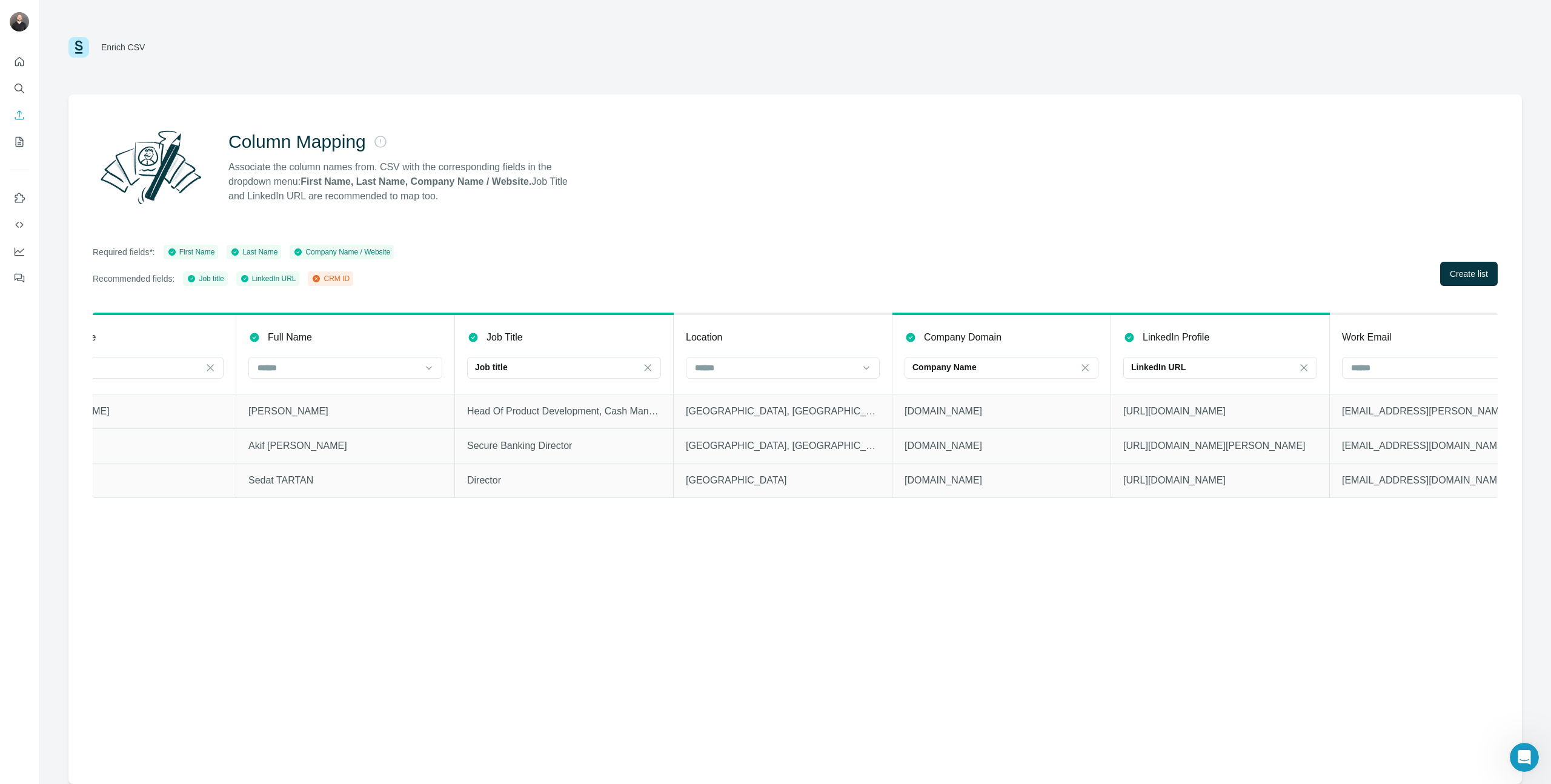
scroll to position [0, 564]
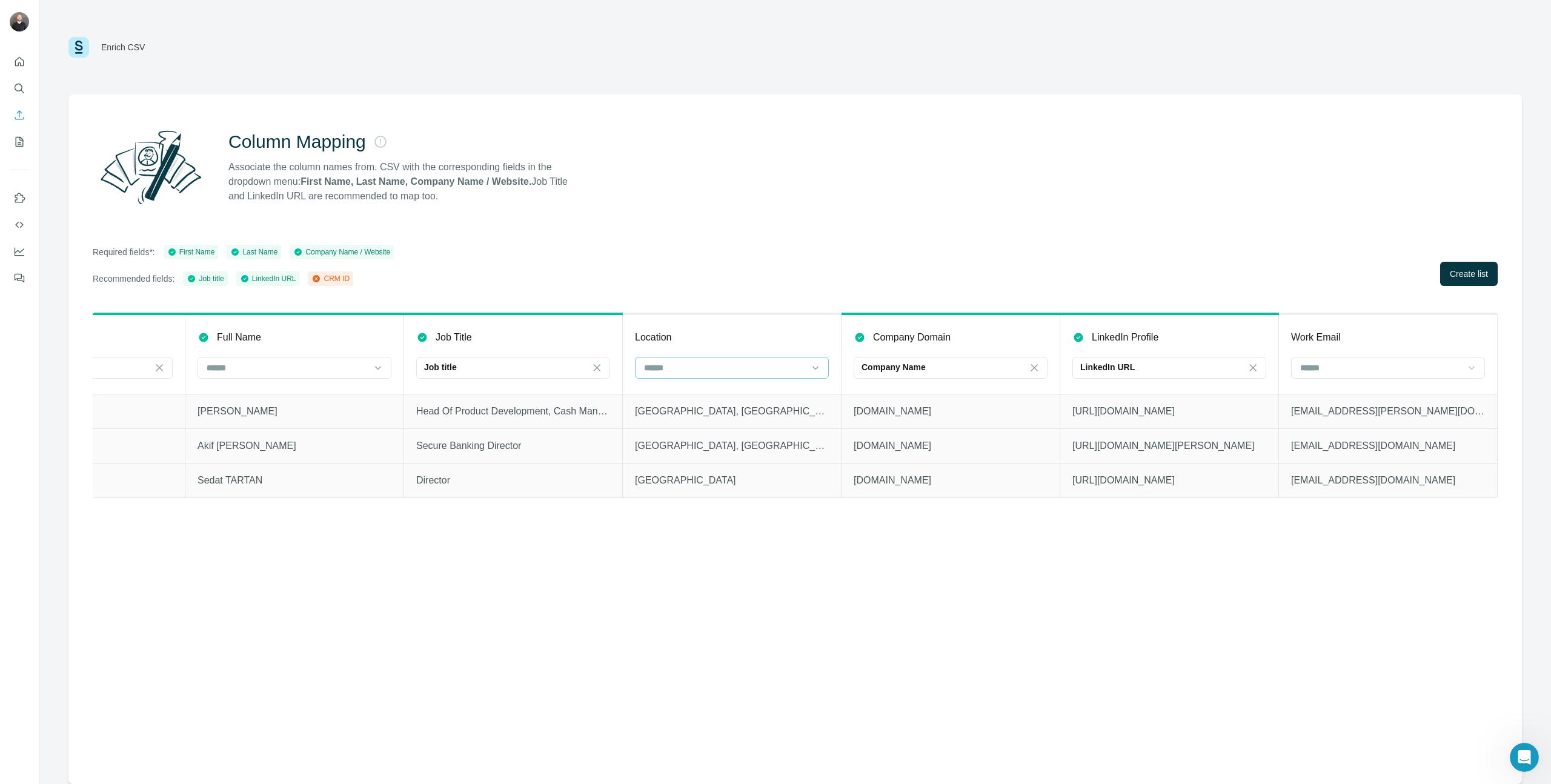
click at [755, 360] on div at bounding box center [724, 368] width 164 height 21
click at [952, 376] on div "Company Name" at bounding box center [943, 368] width 164 height 21
click at [1012, 236] on div "Column Mapping Associate the column names from. CSV with the corresponding fiel…" at bounding box center [795, 438] width 1453 height 689
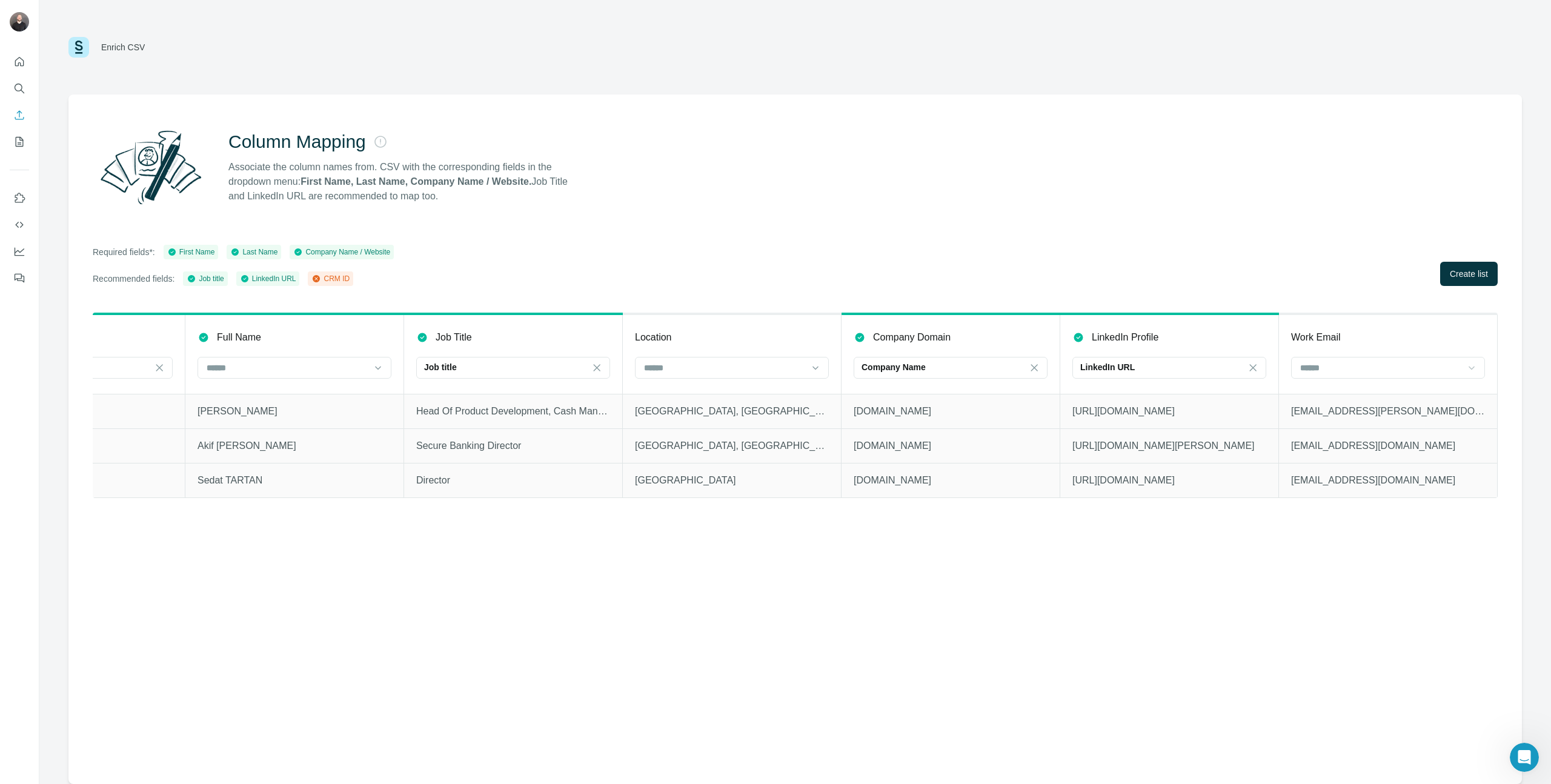
click at [1036, 310] on div "Column Mapping Associate the column names from. CSV with the corresponding fiel…" at bounding box center [795, 438] width 1453 height 689
click at [1036, 375] on div at bounding box center [1381, 368] width 164 height 21
click at [1036, 241] on div "Column Mapping Associate the column names from. CSV with the corresponding fiel…" at bounding box center [795, 438] width 1453 height 689
